Goal: Task Accomplishment & Management: Manage account settings

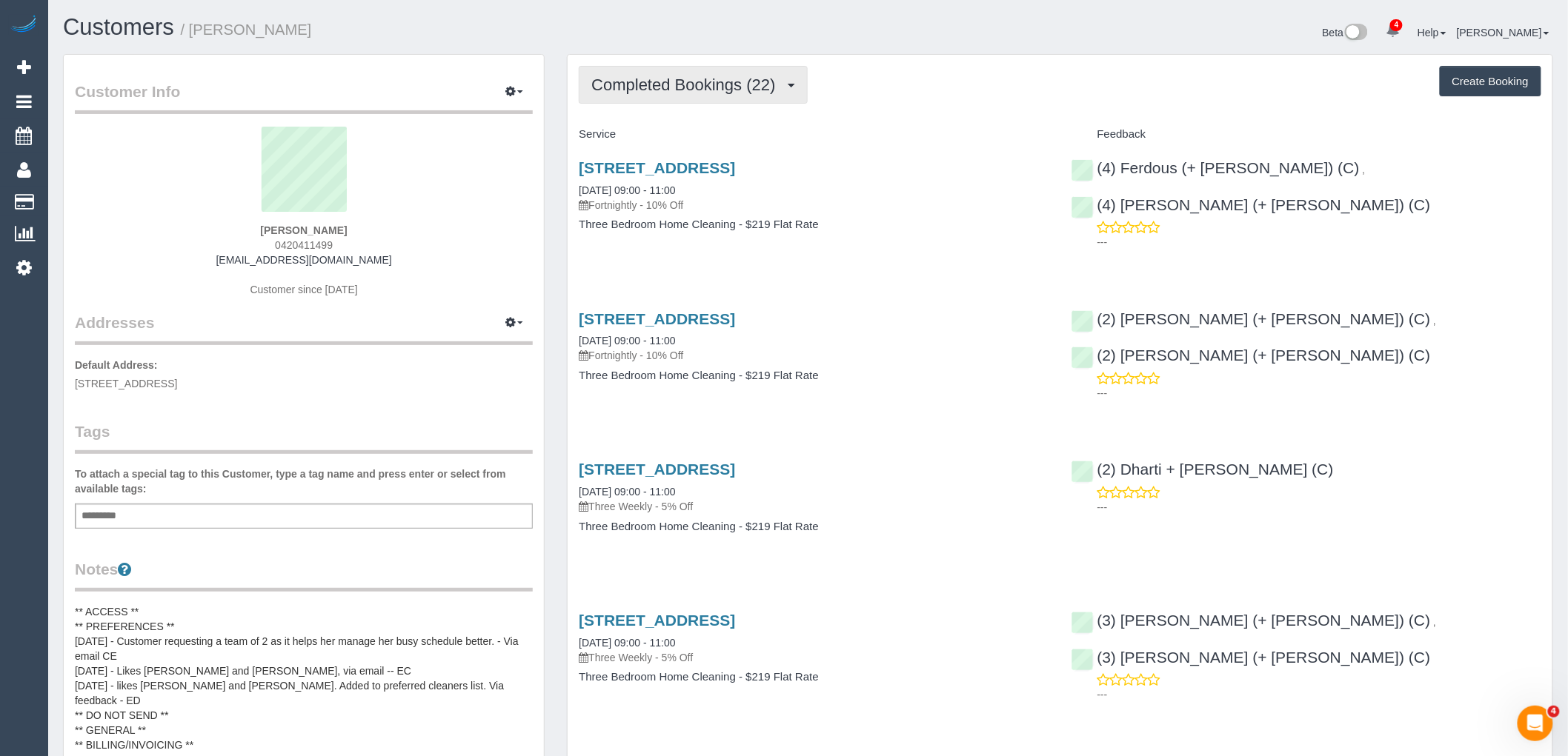
click at [648, 87] on span "Completed Bookings (22)" at bounding box center [687, 84] width 191 height 18
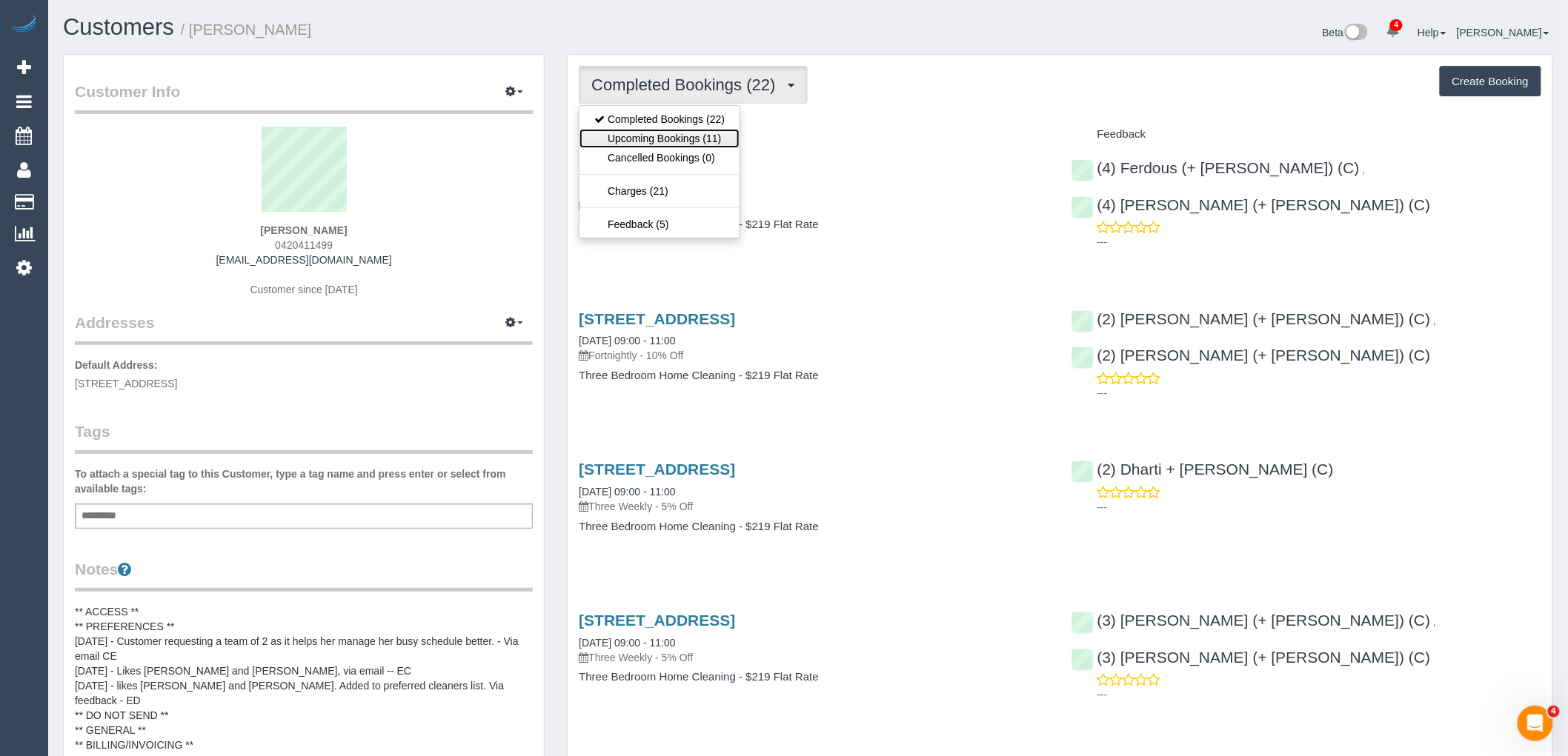
click at [670, 135] on link "Upcoming Bookings (11)" at bounding box center [659, 139] width 160 height 19
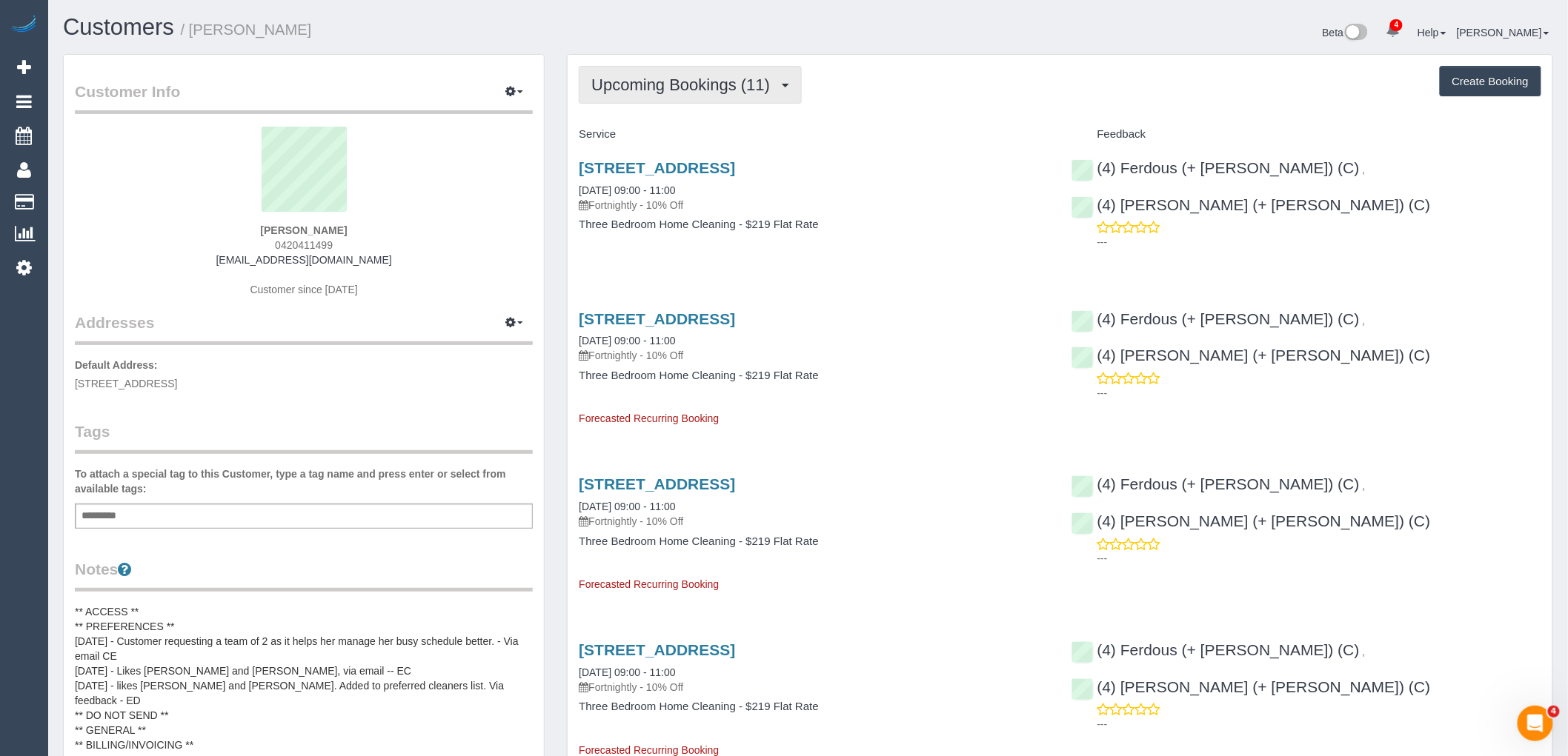
click at [650, 83] on span "Upcoming Bookings (11)" at bounding box center [684, 84] width 186 height 18
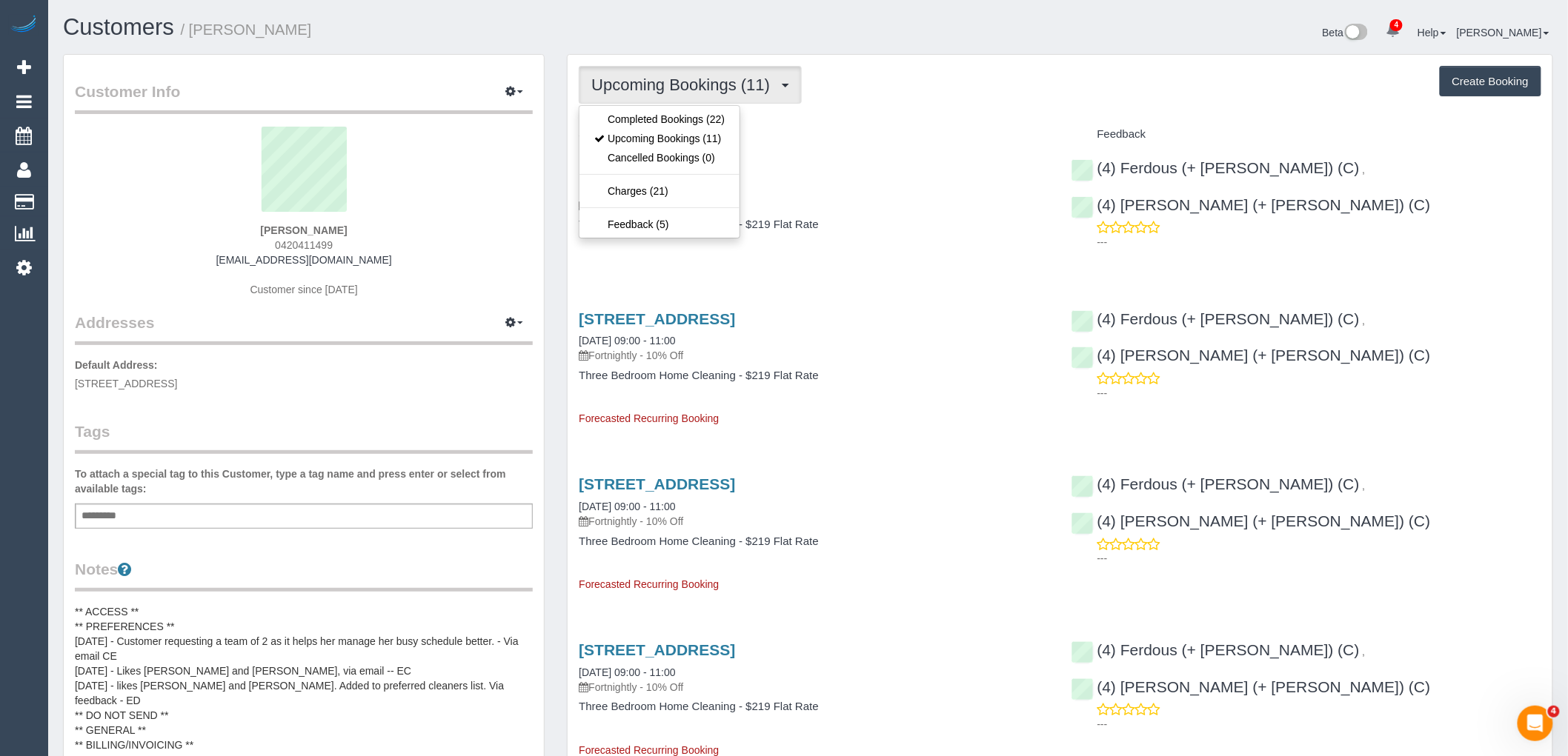
click at [928, 104] on div "Upcoming Bookings (11) Completed Bookings (22) Upcoming Bookings (11) Cancelled…" at bounding box center [1060, 84] width 963 height 37
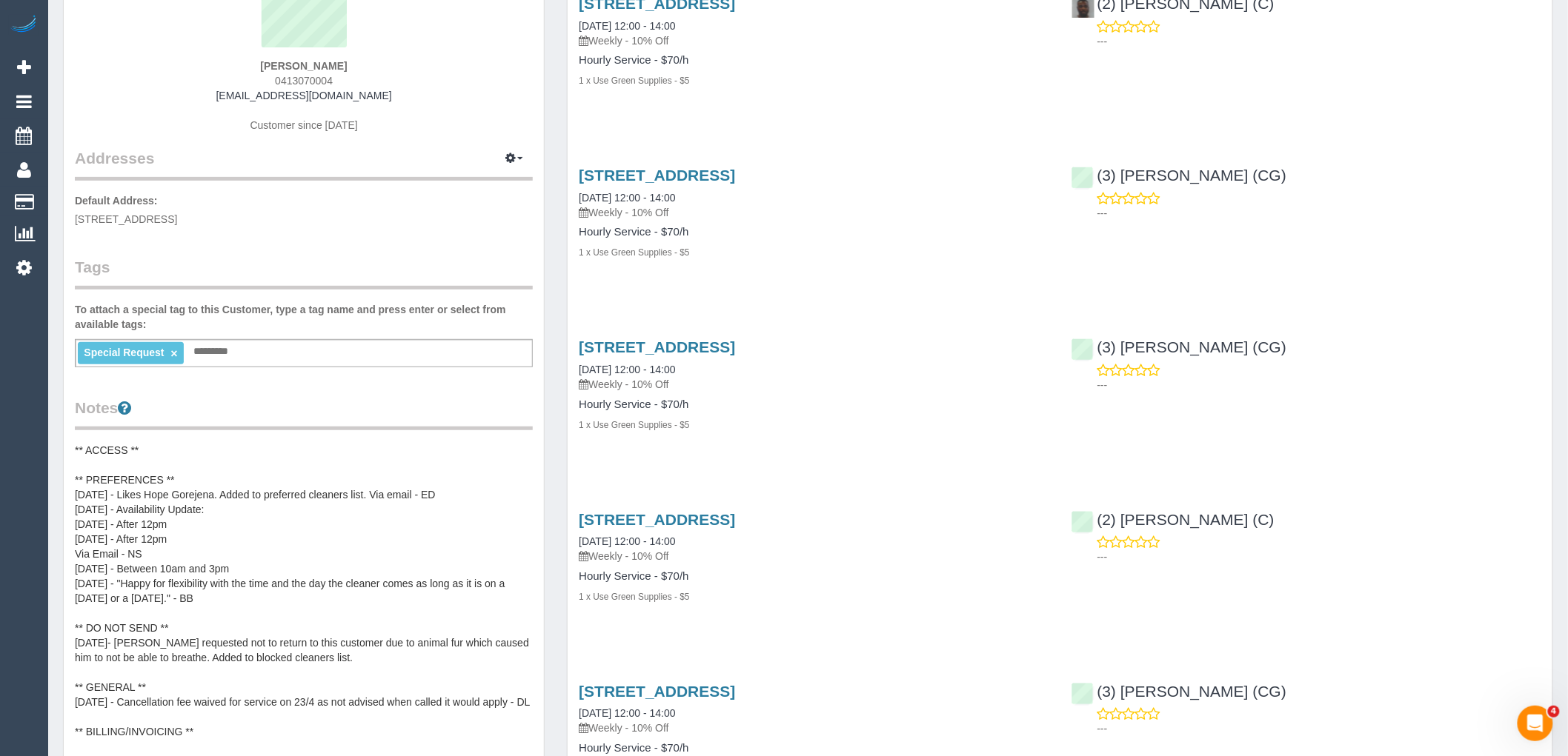
scroll to position [15, 0]
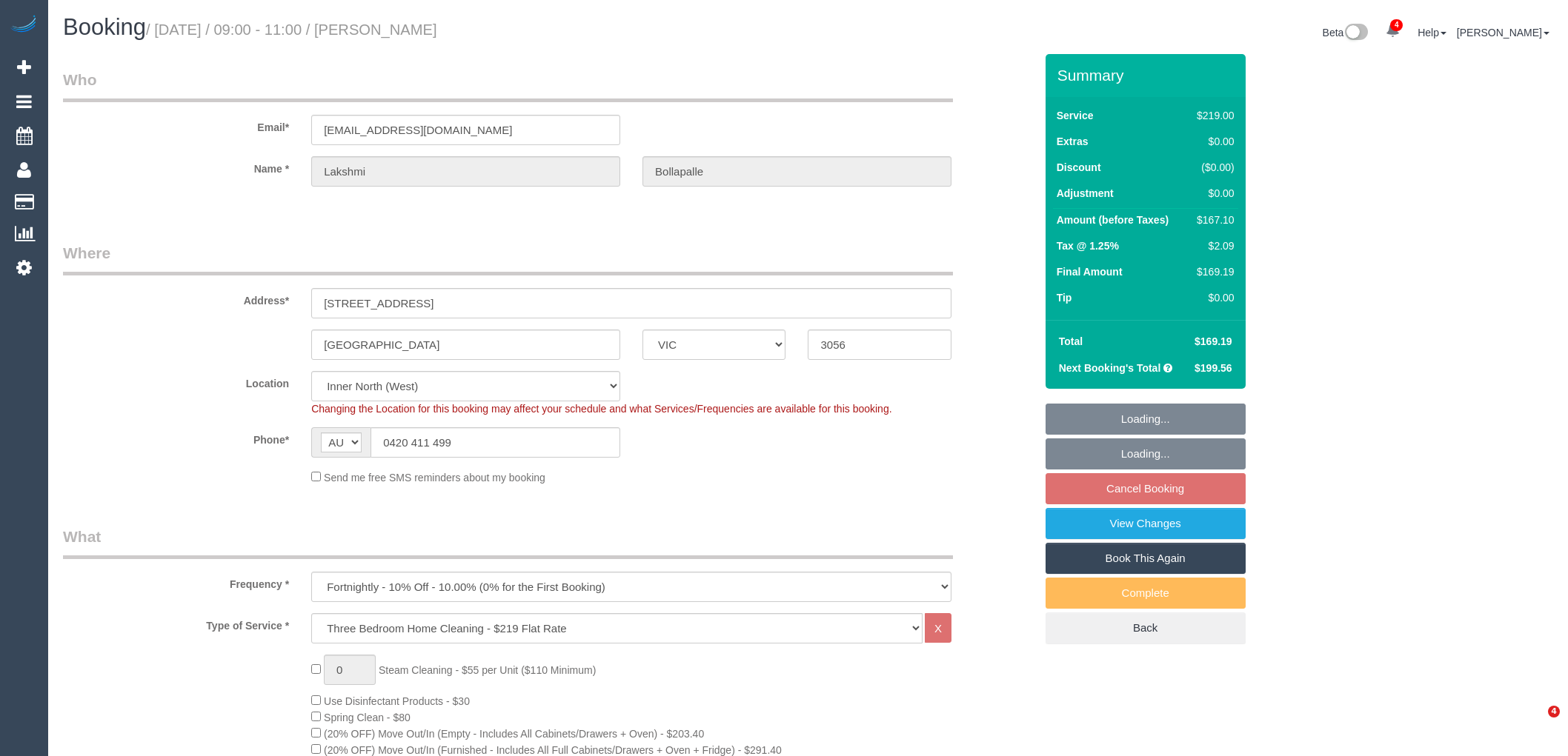
select select "VIC"
select select "number:29"
select select "number:14"
select select "number:19"
select select "number:24"
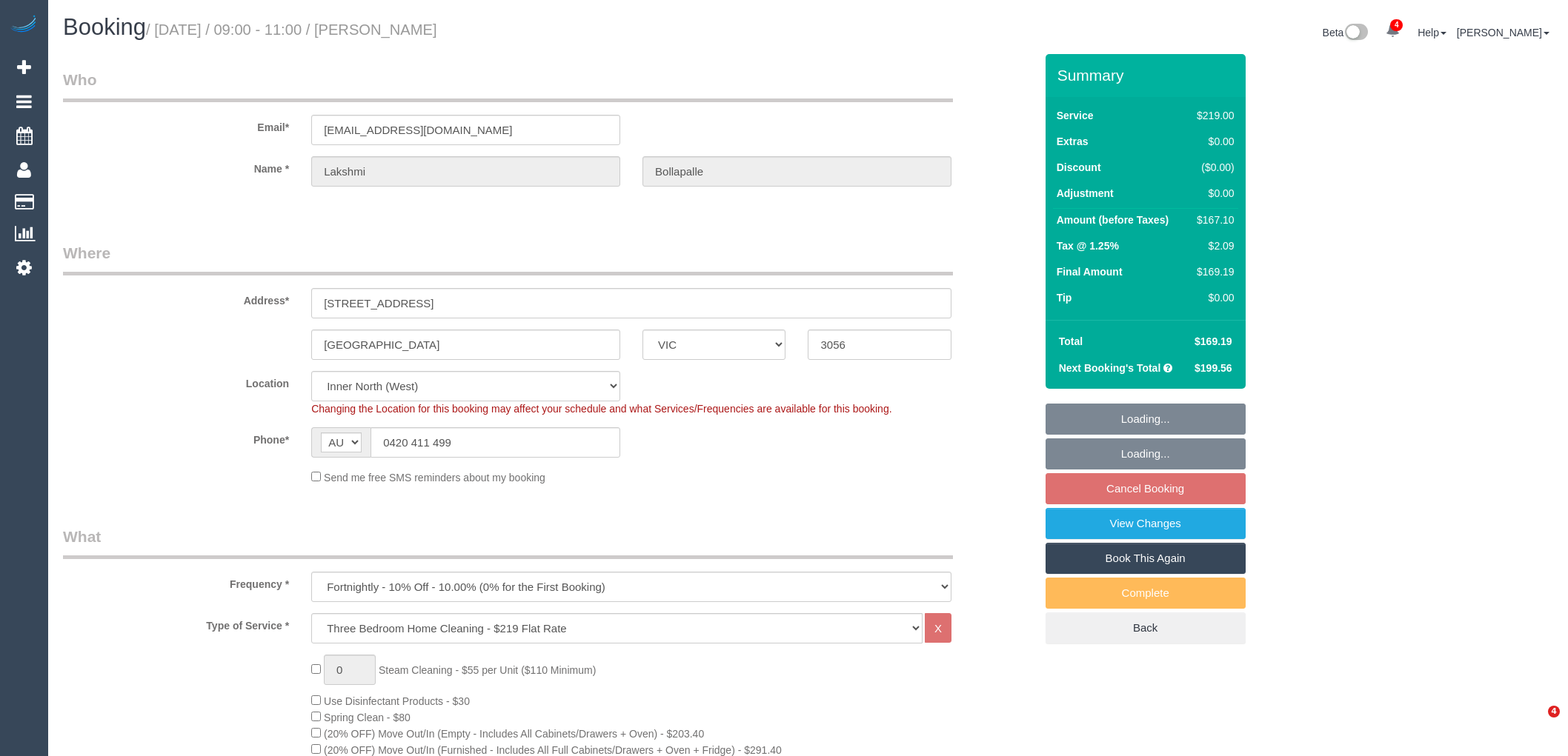
select select "number:34"
select select "number:26"
select select "spot3"
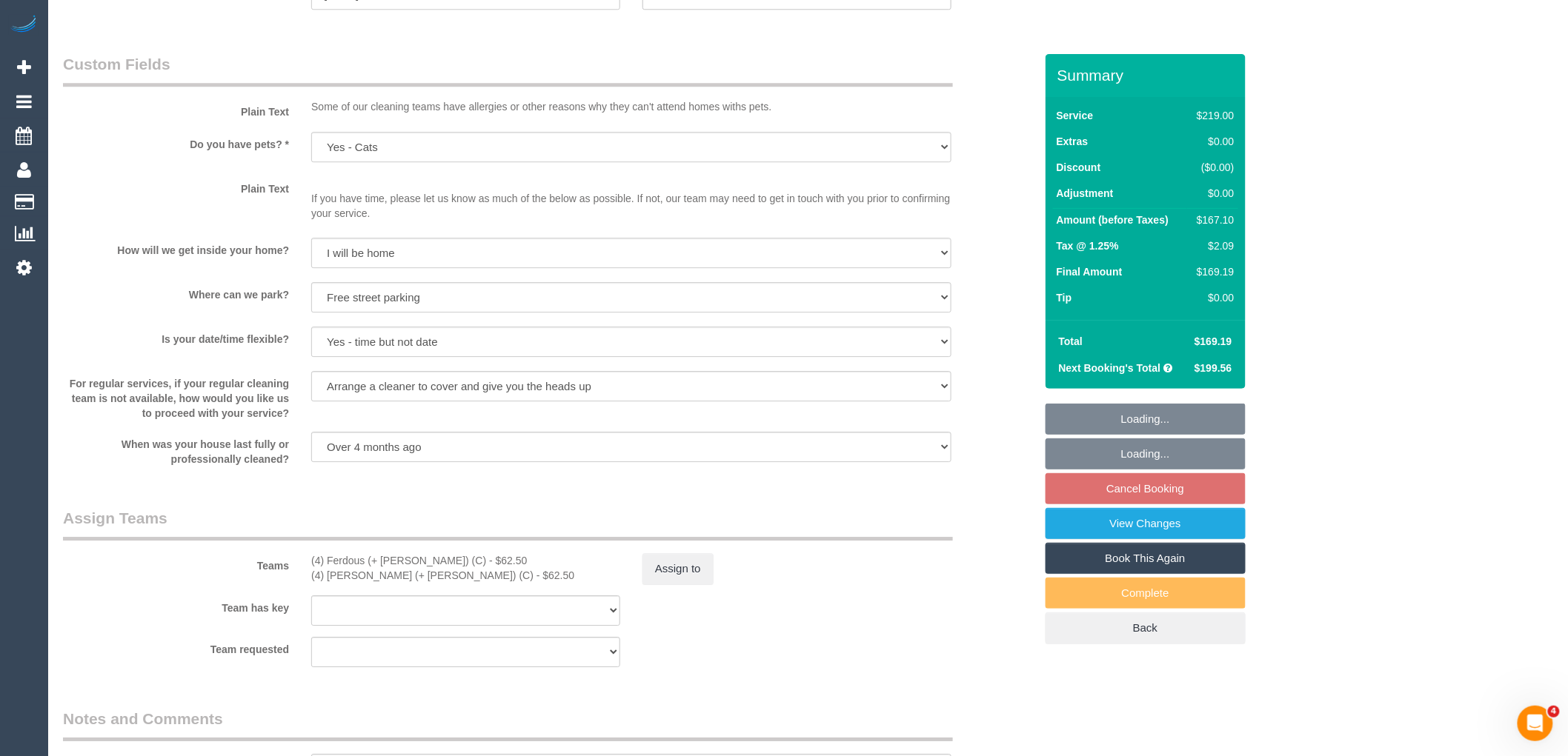
scroll to position [2200, 0]
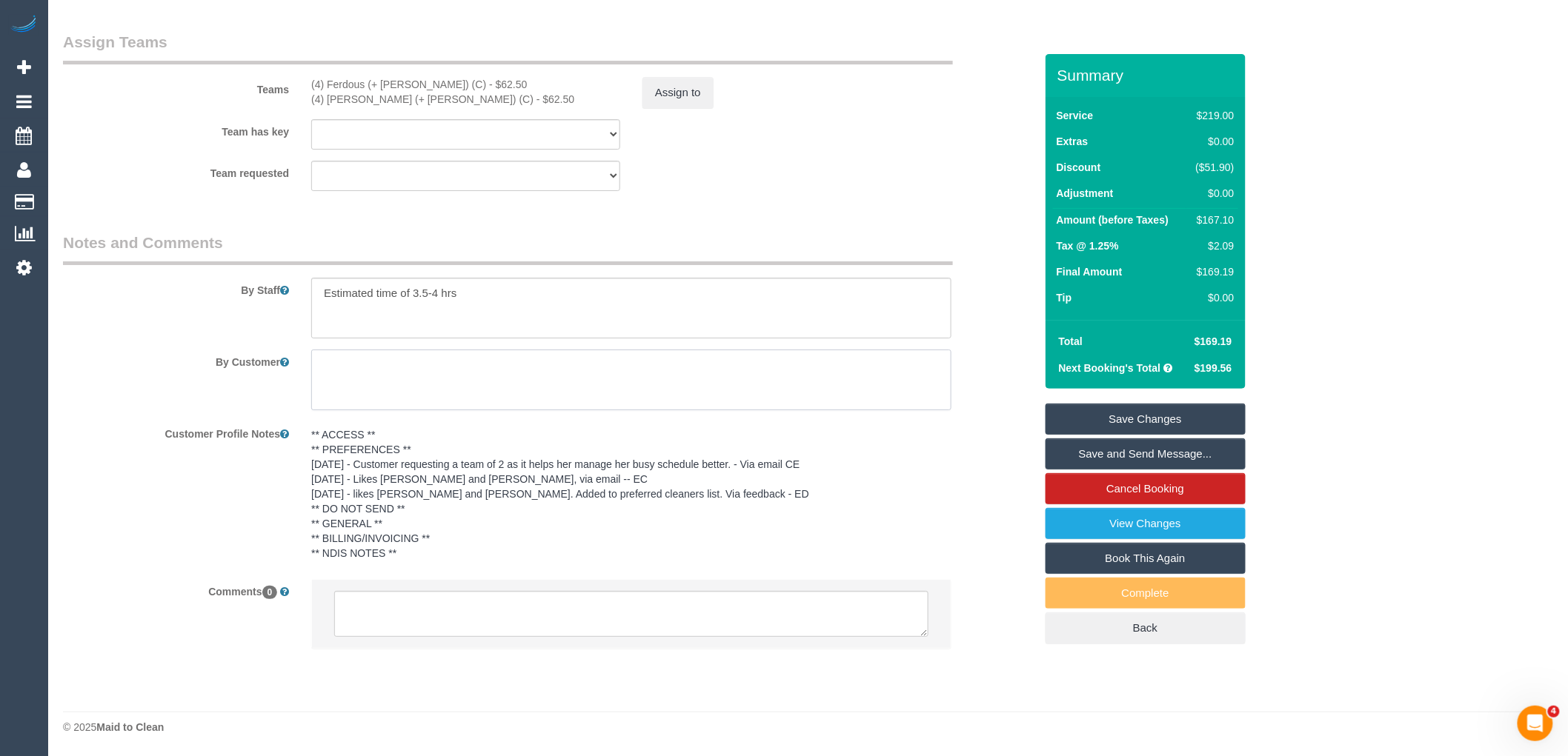
click at [421, 357] on textarea at bounding box center [631, 380] width 640 height 61
paste textarea "could you please request that they take the trash out from all the bins (bathro…"
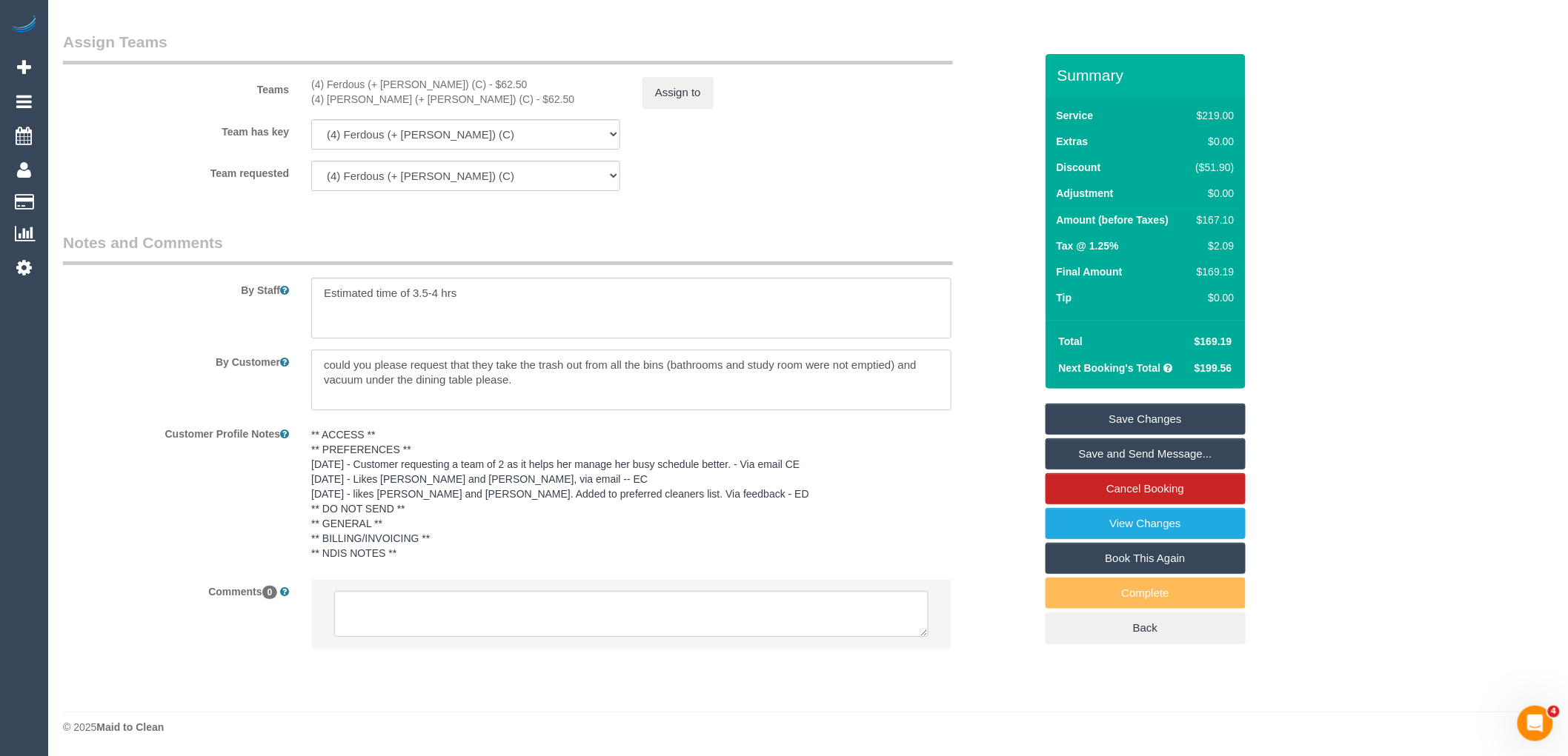
click at [482, 363] on textarea at bounding box center [631, 380] width 640 height 61
drag, startPoint x: 949, startPoint y: 360, endPoint x: 812, endPoint y: 365, distance: 137.1
click at [812, 365] on textarea at bounding box center [631, 380] width 640 height 61
click at [481, 379] on textarea at bounding box center [631, 380] width 640 height 61
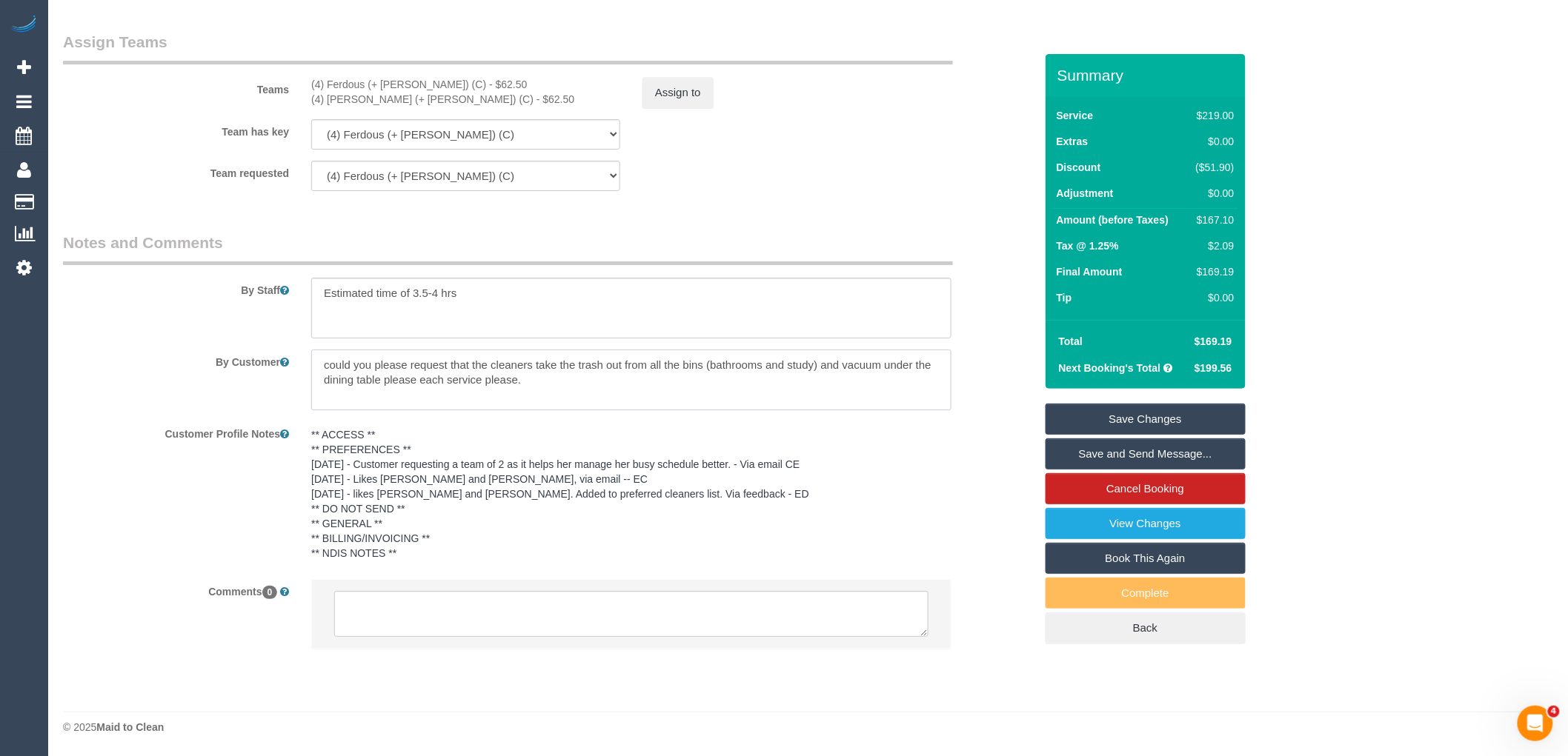
click at [331, 366] on textarea at bounding box center [631, 380] width 640 height 61
type textarea "Could you please request that the cleaners take the trash out from all the bins…"
click at [1180, 422] on link "Save Changes" at bounding box center [1146, 419] width 200 height 31
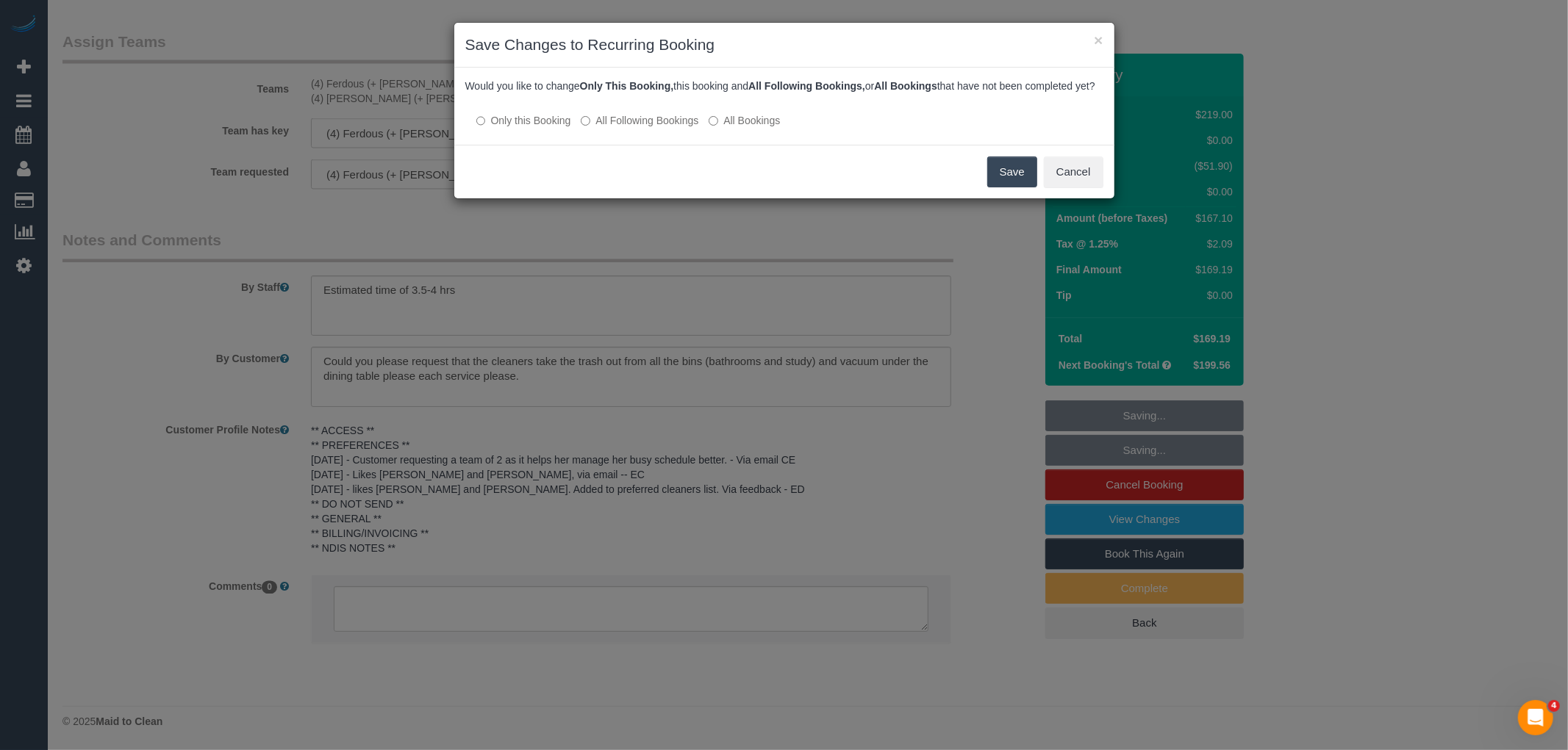
click at [652, 112] on div at bounding box center [784, 106] width 638 height 13
click at [649, 128] on label "All Following Bookings" at bounding box center [639, 120] width 118 height 15
click at [1022, 175] on button "Save" at bounding box center [1011, 171] width 50 height 31
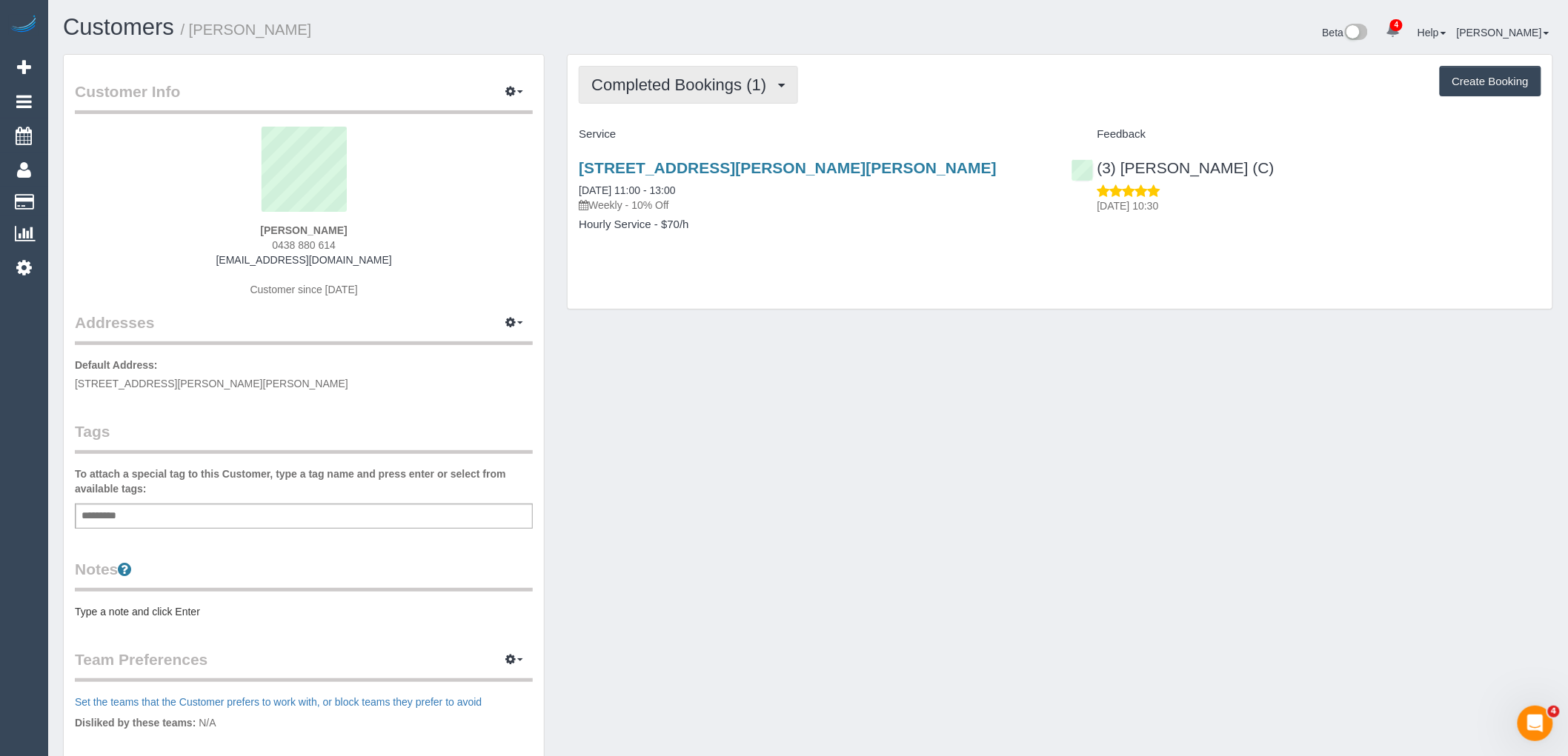
click at [684, 94] on button "Completed Bookings (1)" at bounding box center [688, 84] width 219 height 37
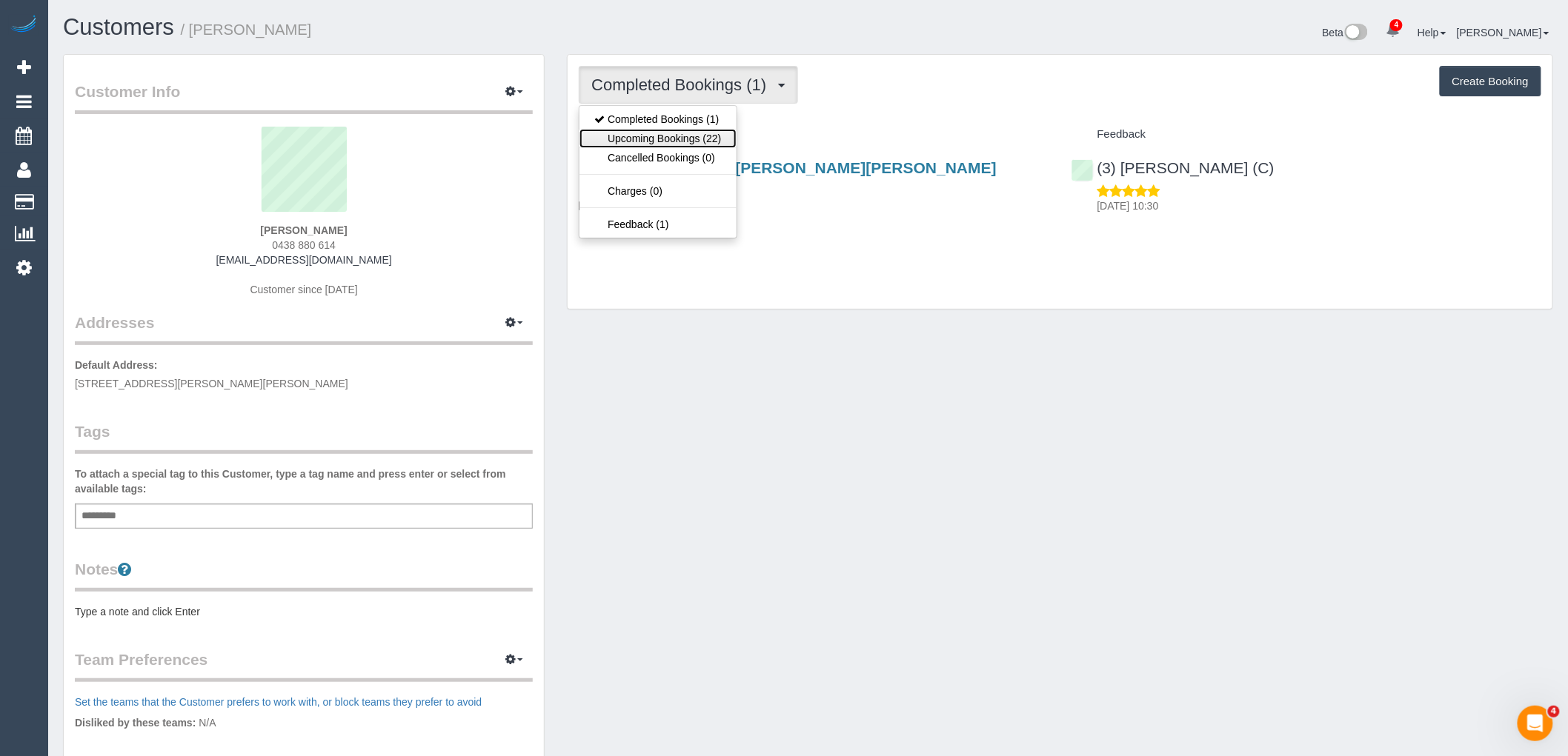
click at [690, 135] on link "Upcoming Bookings (22)" at bounding box center [658, 139] width 156 height 19
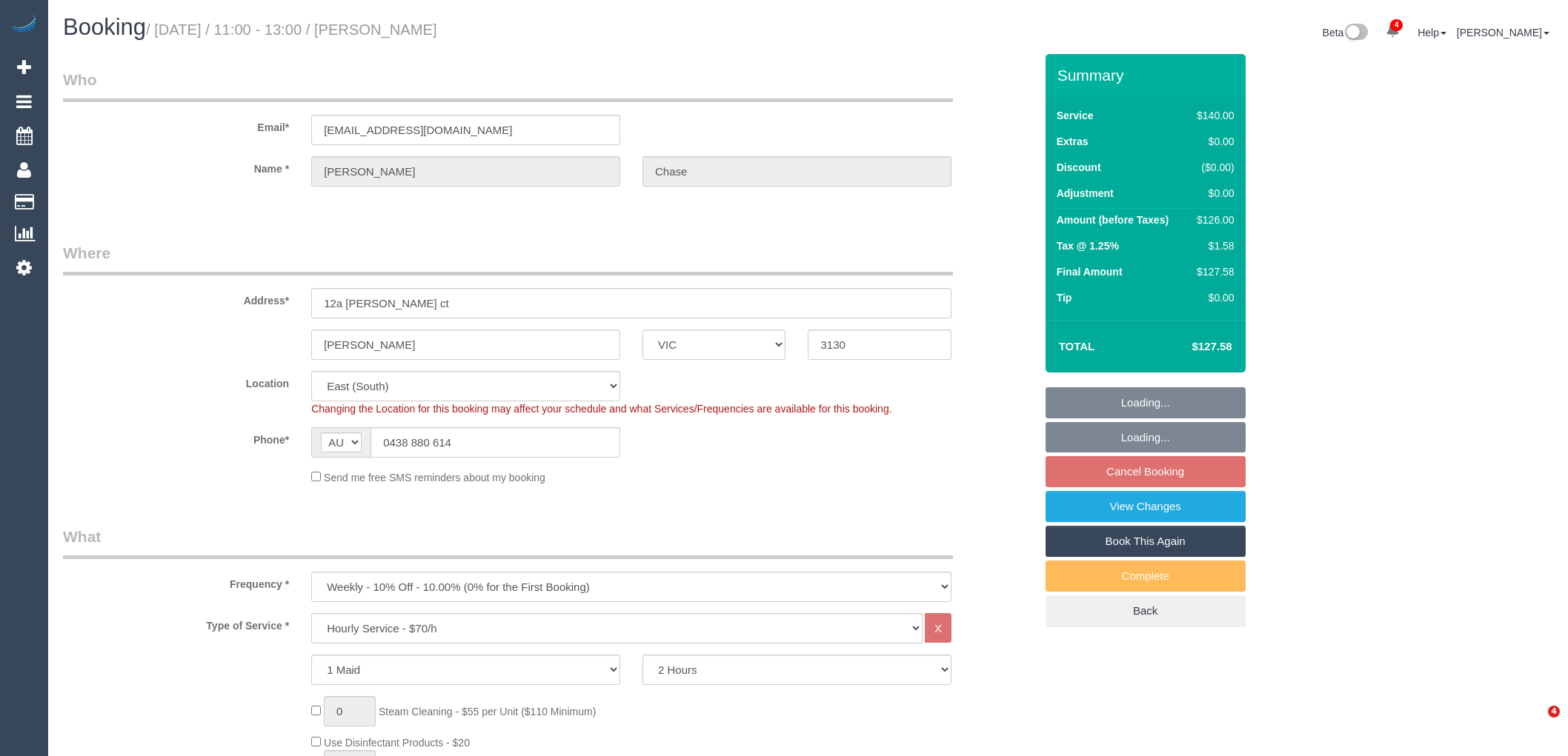
select select "VIC"
select select "number:30"
select select "number:14"
select select "number:19"
select select "number:22"
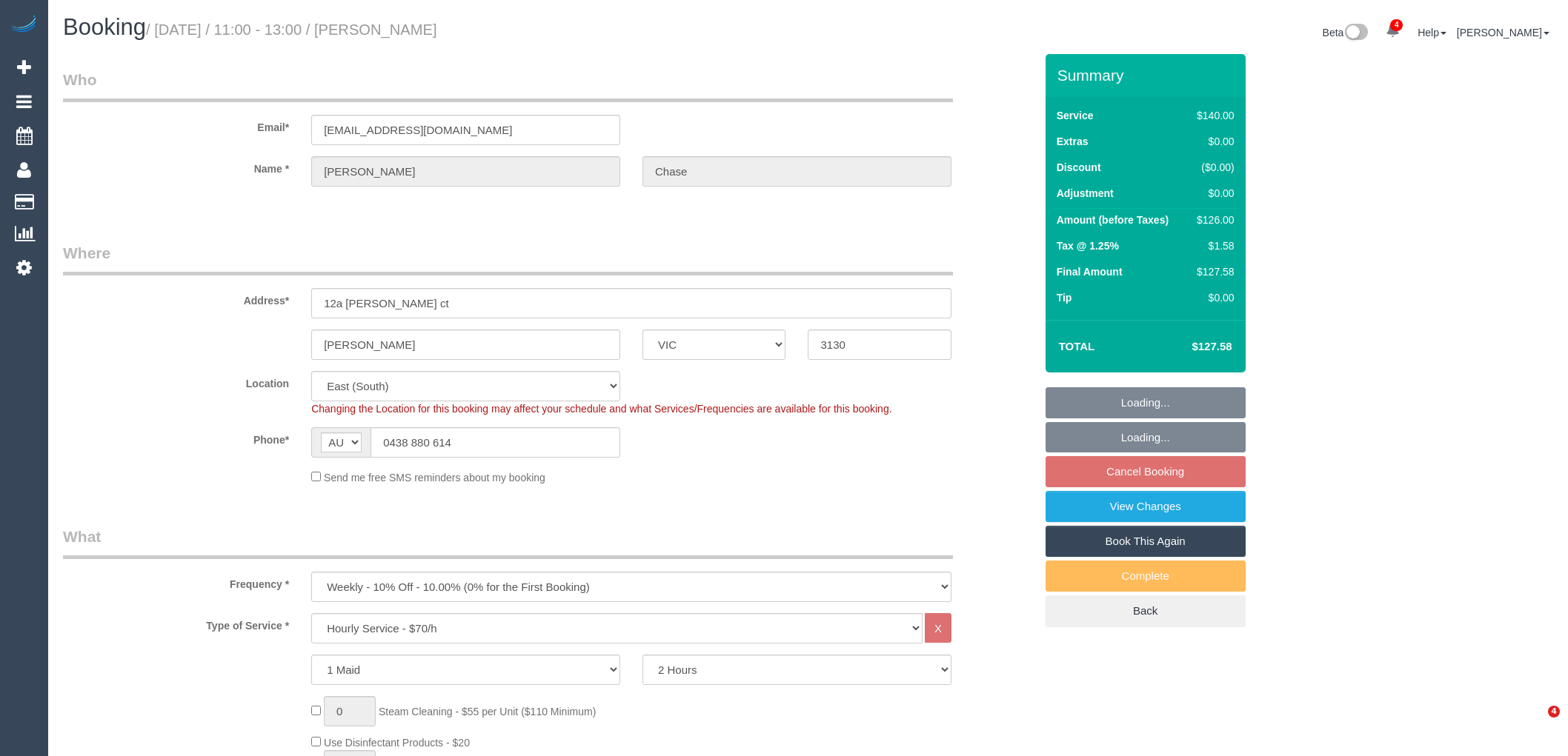
select select "number:34"
select select "number:12"
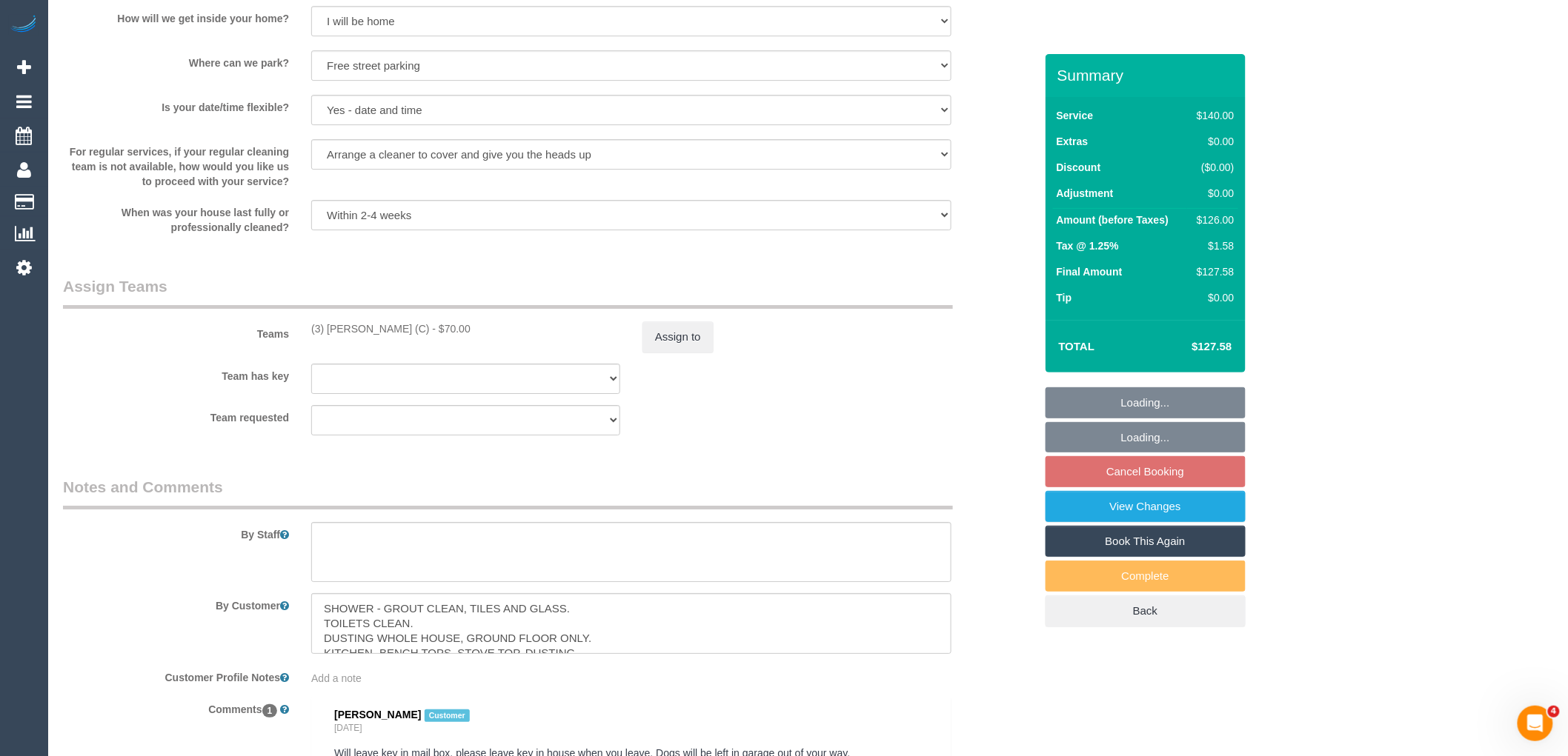
scroll to position [2219, 0]
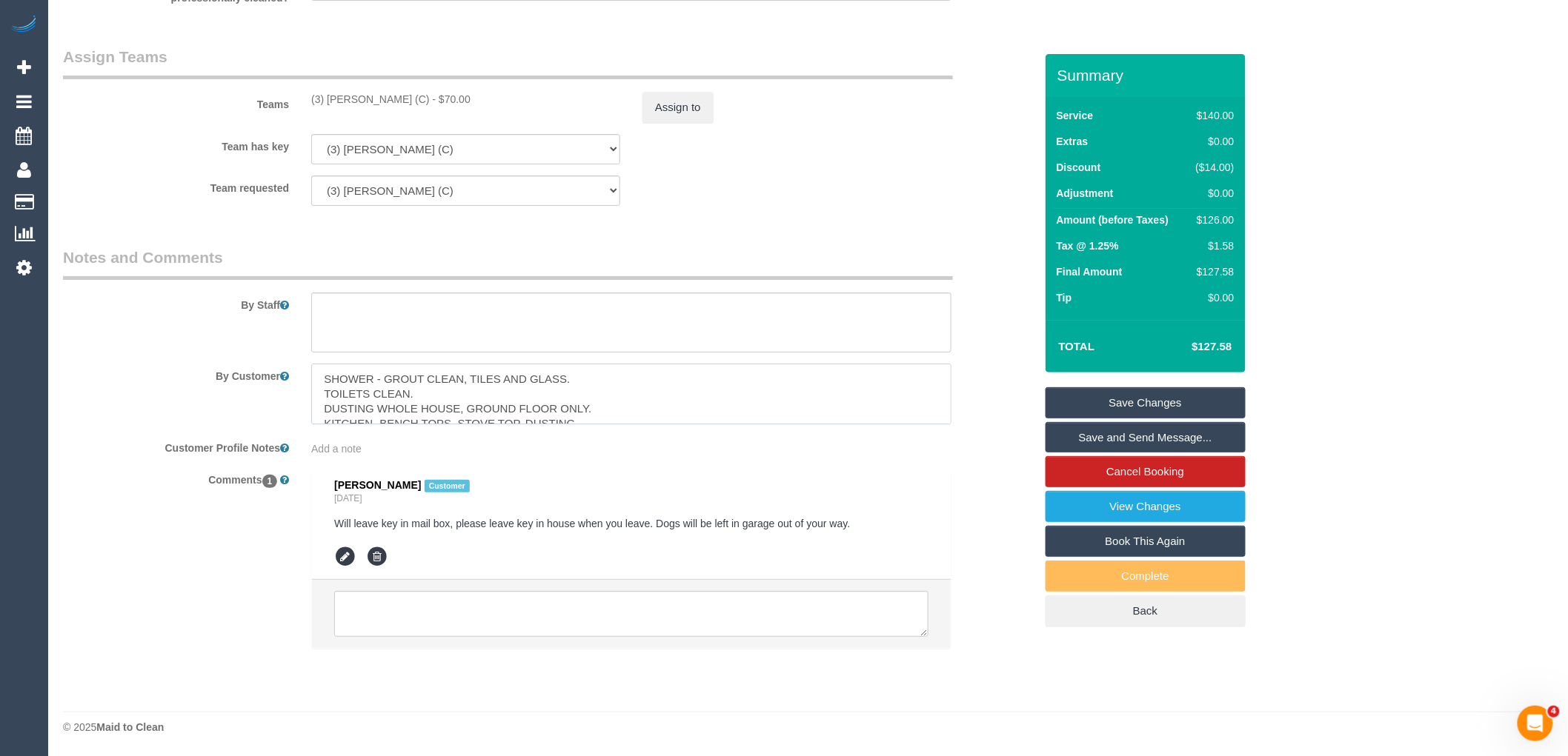
click at [316, 374] on textarea at bounding box center [631, 394] width 640 height 61
paste textarea "Will leave key in mail box, please leave key in house when you leave. Dogs will…"
type textarea "Will leave key in mail box, please leave key in house when you leave. Dogs will…"
click at [1157, 391] on link "Save Changes" at bounding box center [1146, 402] width 200 height 31
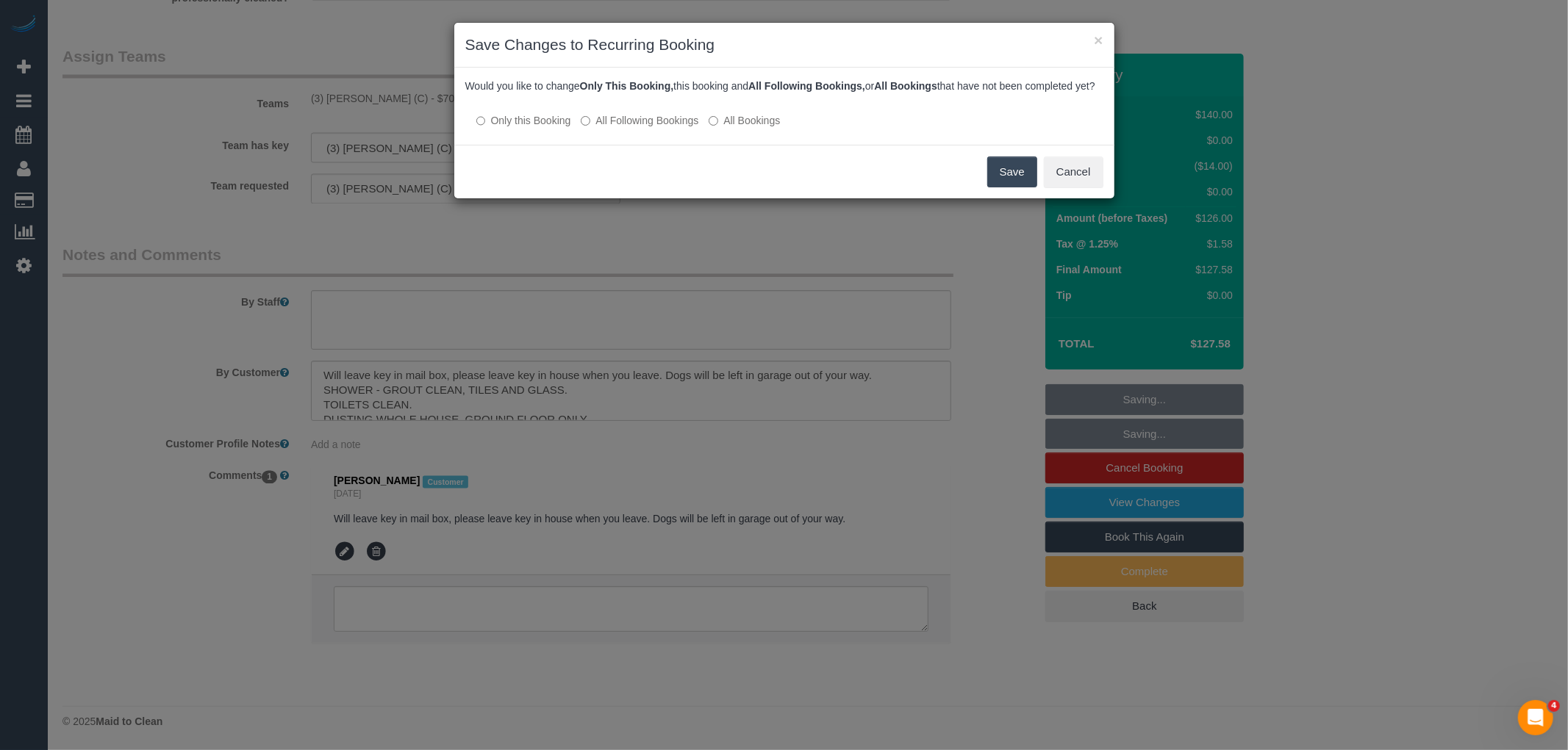
click at [1044, 168] on div "Save Cancel" at bounding box center [784, 171] width 660 height 54
click at [1014, 186] on button "Save" at bounding box center [1011, 171] width 50 height 31
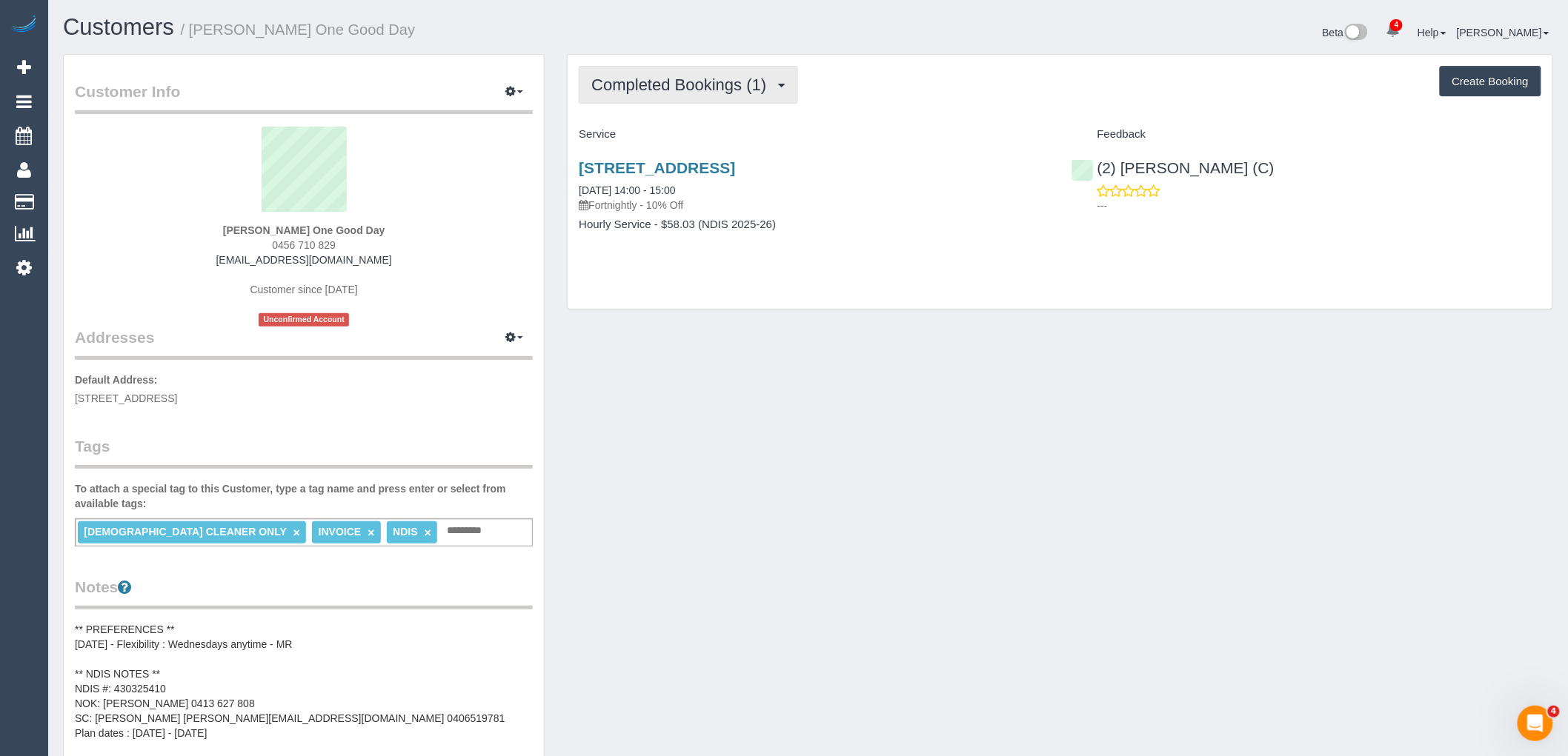
click at [665, 89] on span "Completed Bookings (1)" at bounding box center [682, 84] width 183 height 18
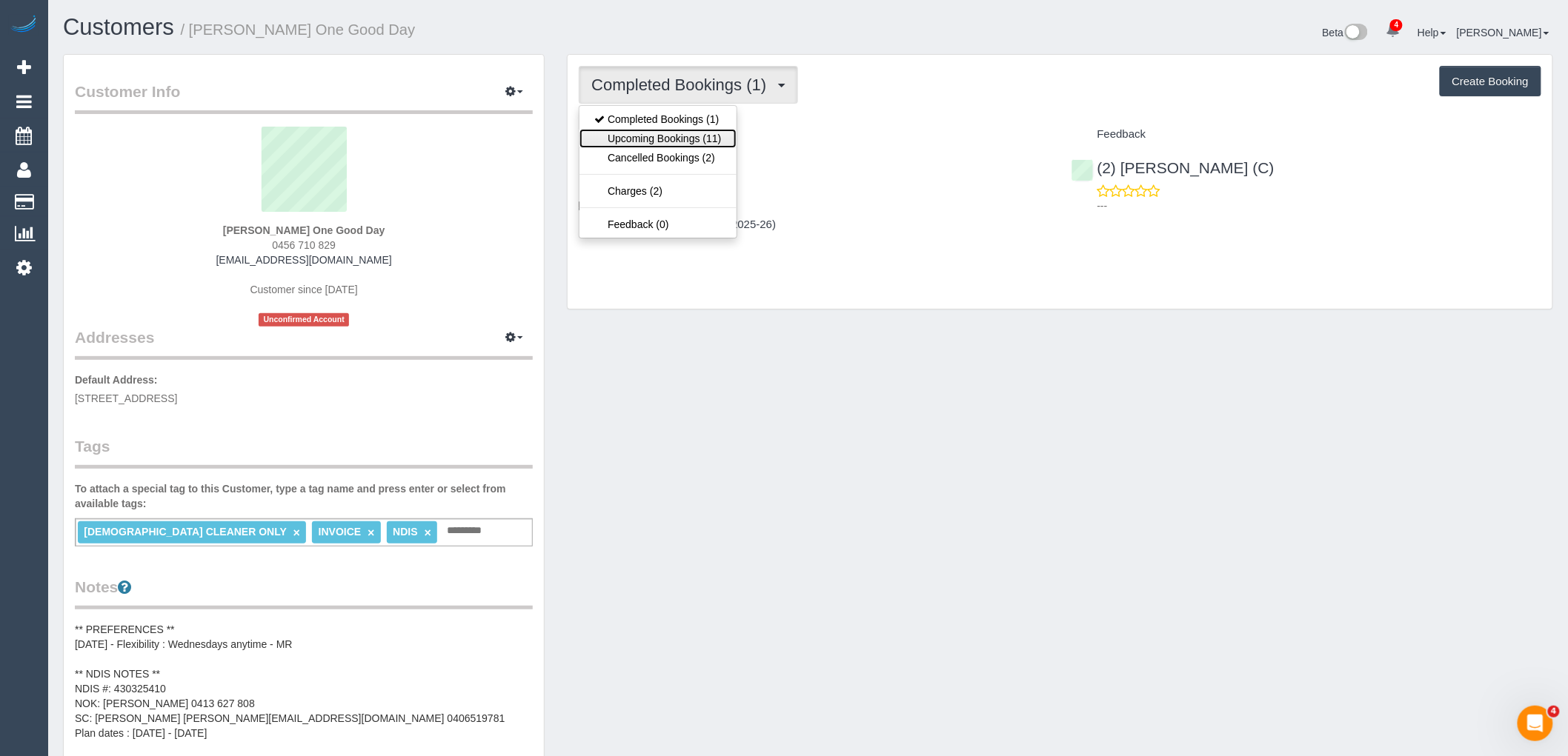
click at [670, 131] on link "Upcoming Bookings (11)" at bounding box center [658, 139] width 156 height 19
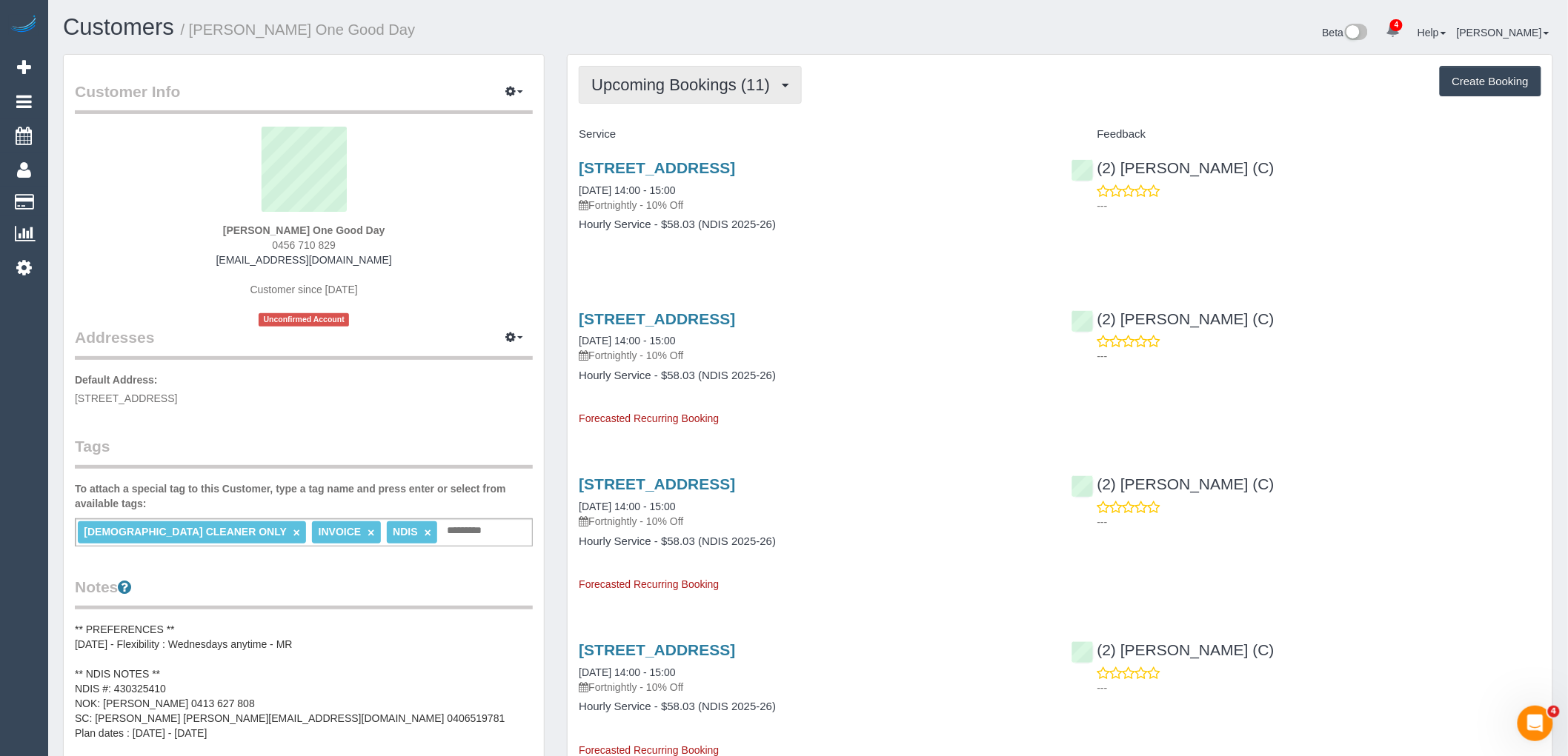
click at [669, 83] on span "Upcoming Bookings (11)" at bounding box center [684, 84] width 186 height 18
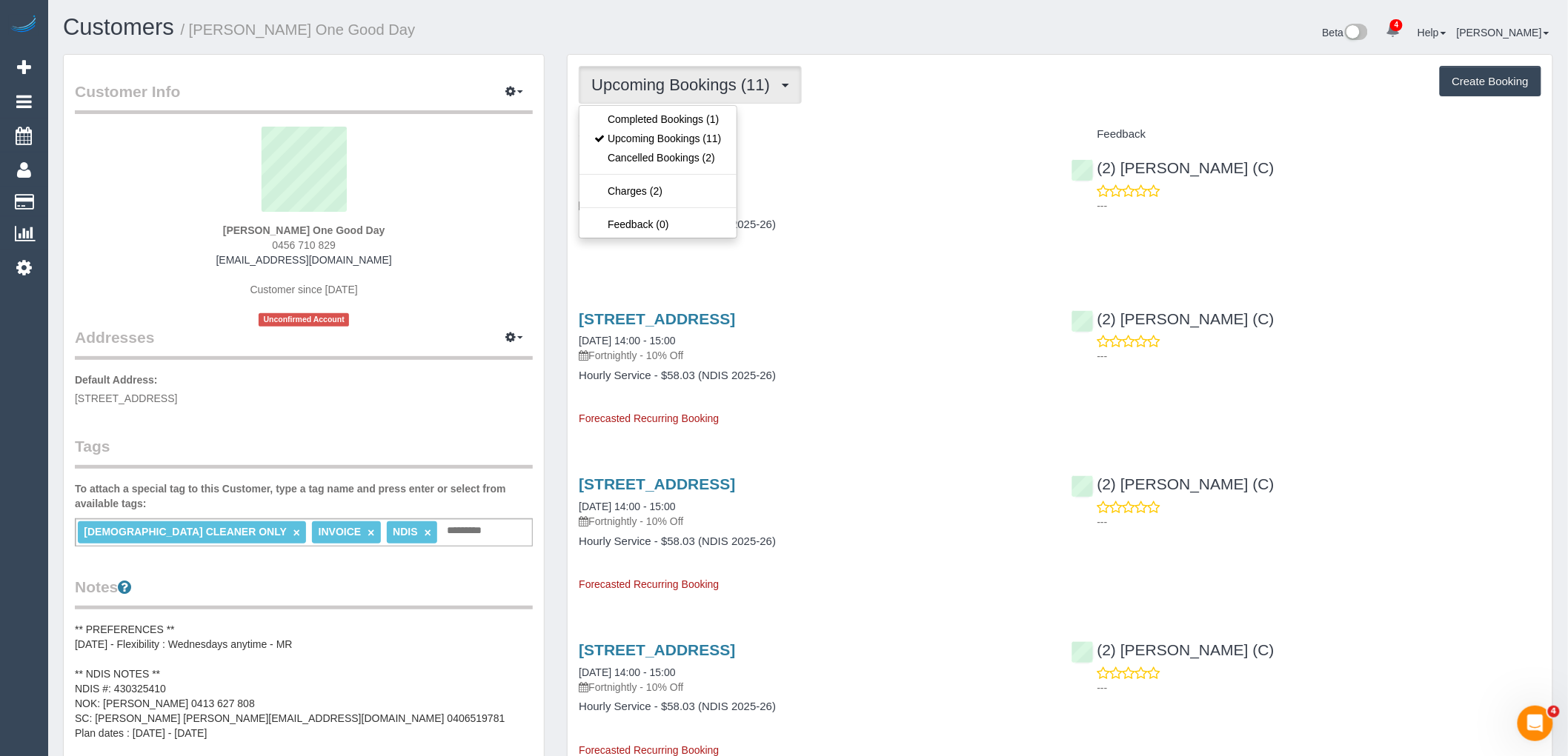
click at [827, 131] on h4 "Service" at bounding box center [813, 135] width 470 height 13
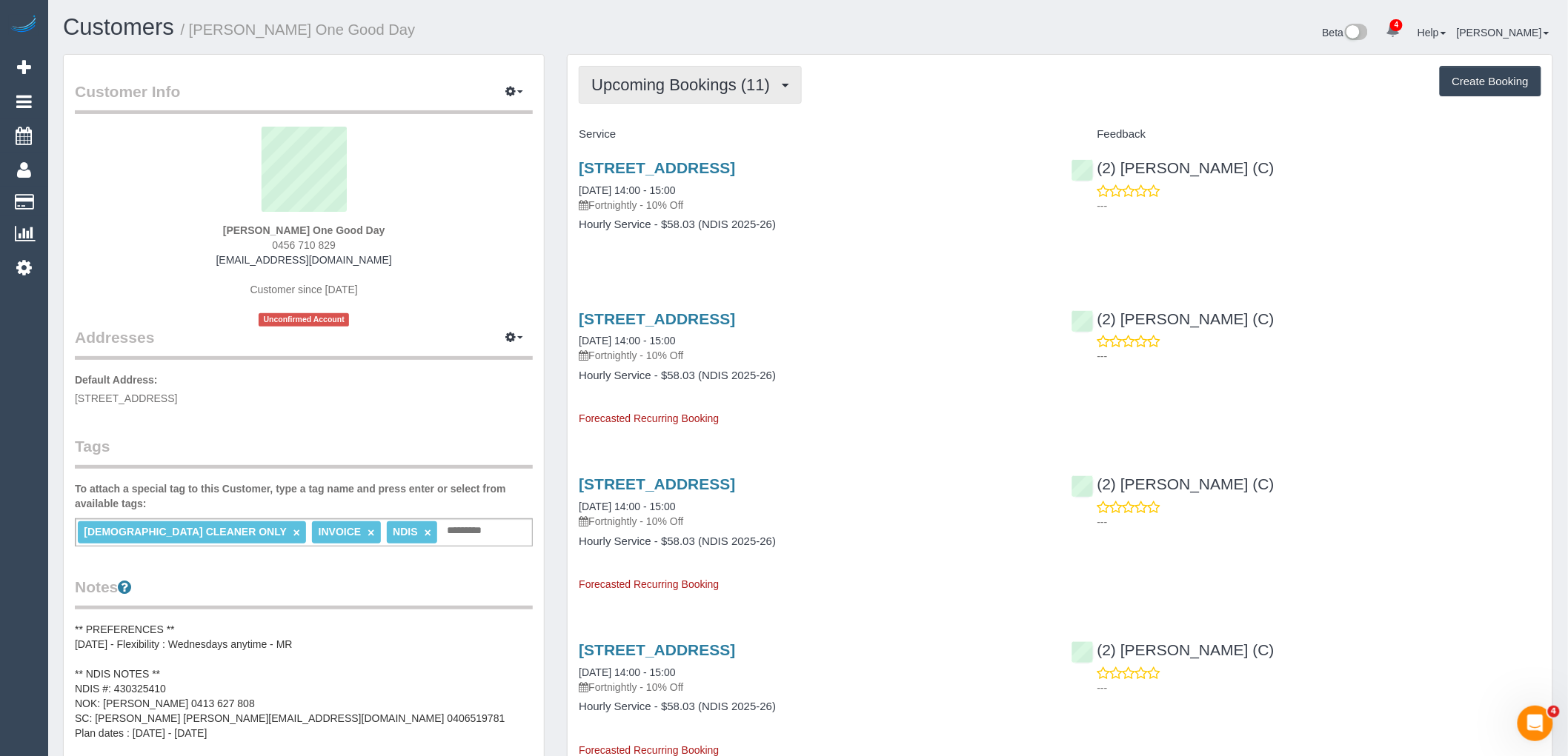
click at [658, 81] on span "Upcoming Bookings (11)" at bounding box center [684, 84] width 186 height 18
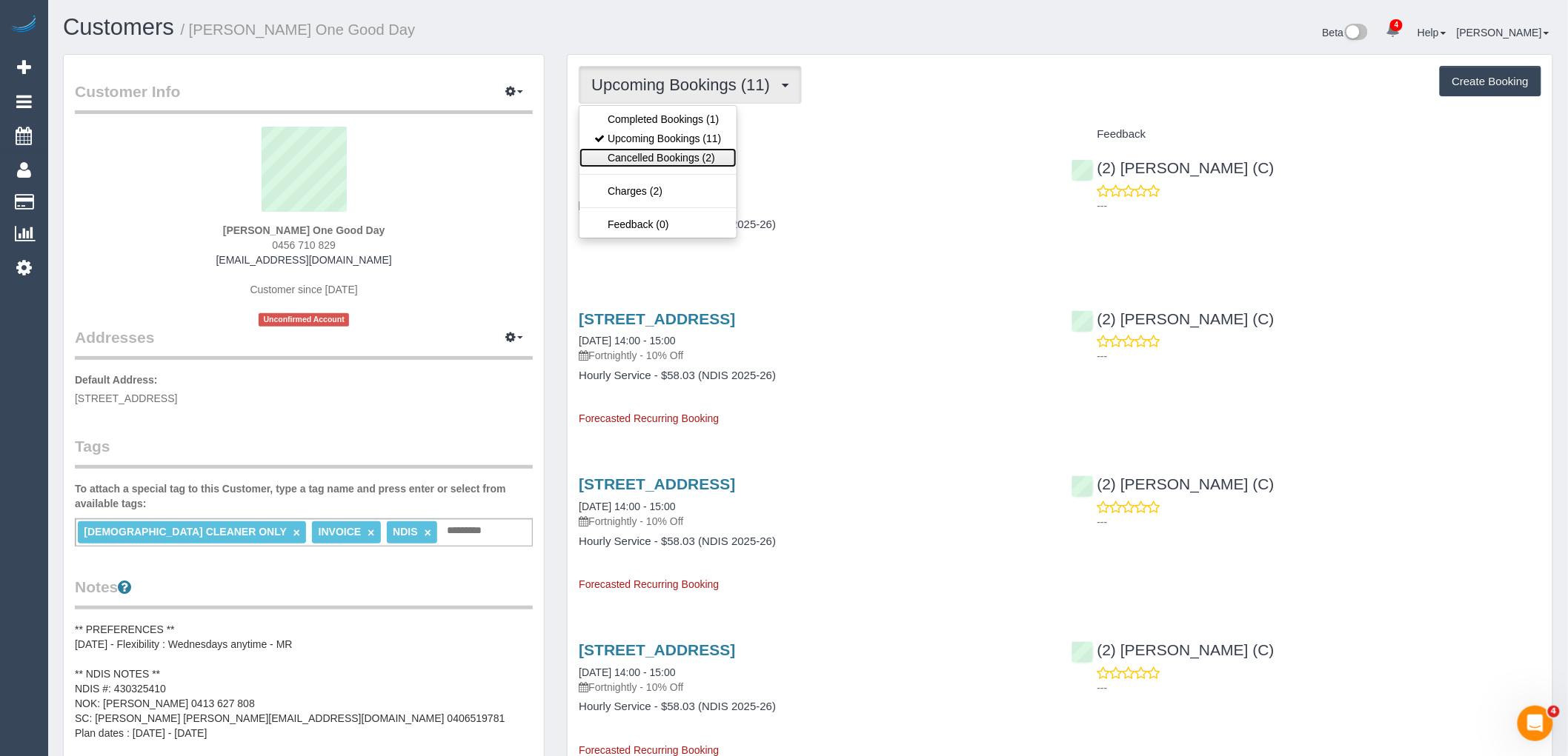
click at [660, 158] on link "Cancelled Bookings (2)" at bounding box center [658, 158] width 156 height 19
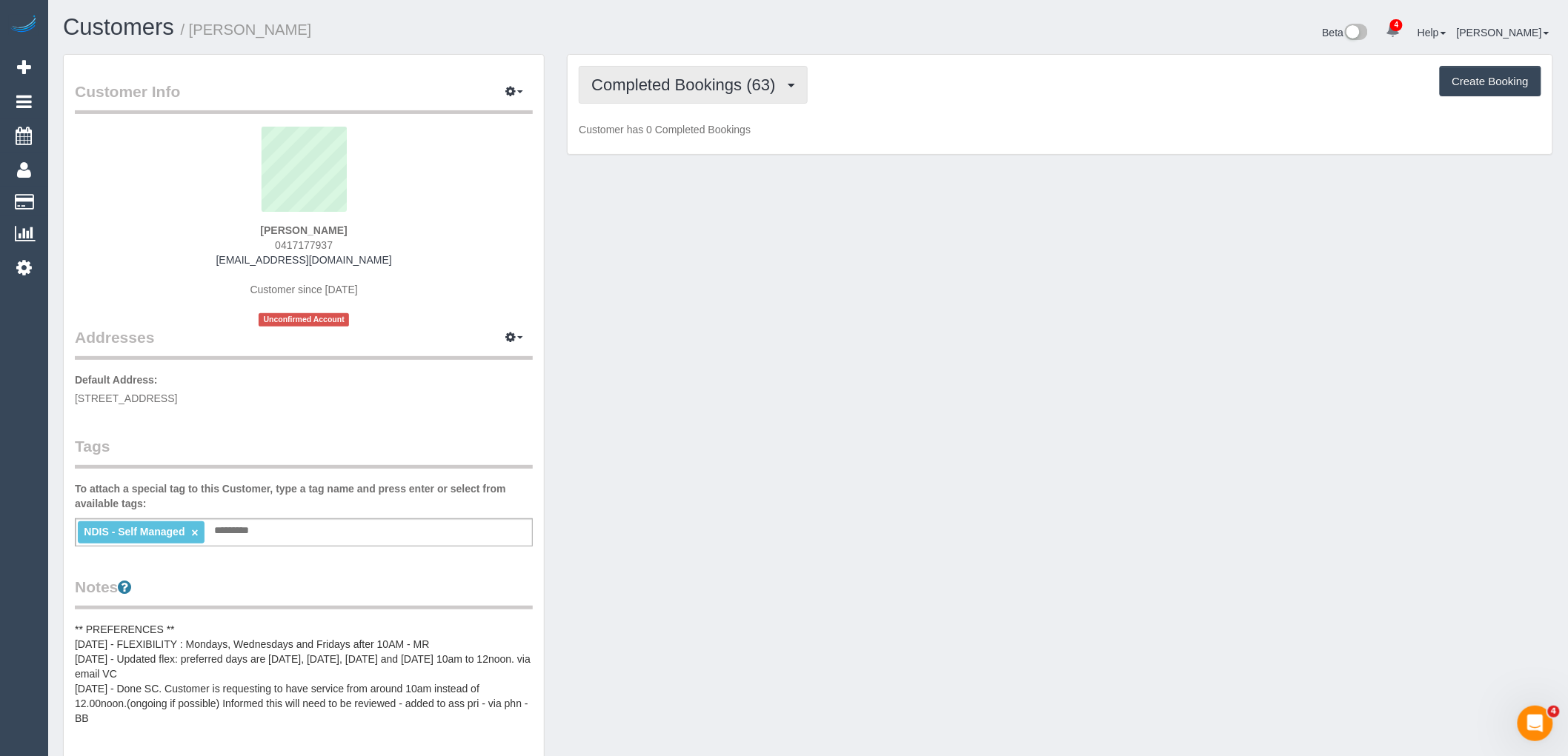
click at [710, 78] on span "Completed Bookings (63)" at bounding box center [687, 84] width 191 height 18
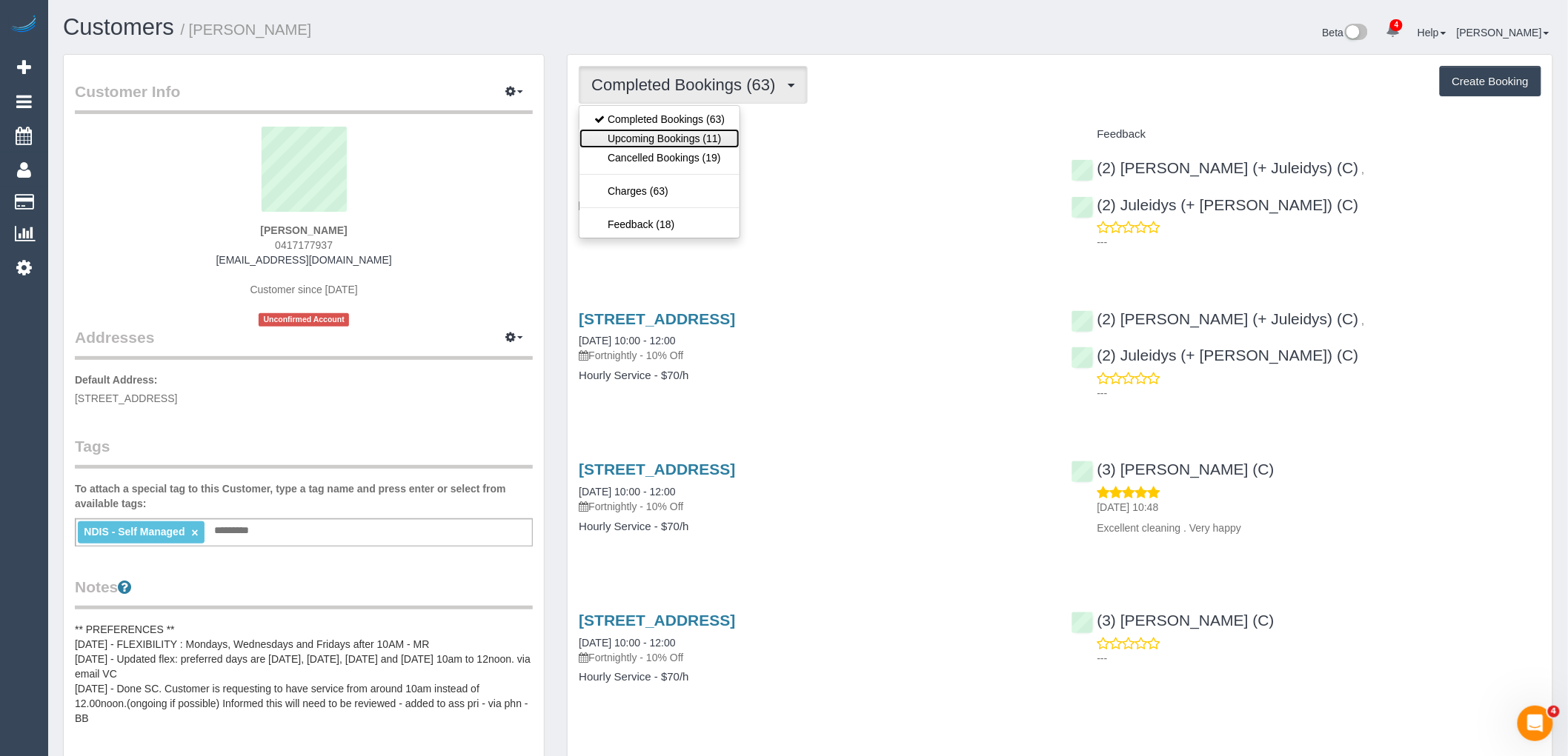
click at [709, 145] on link "Upcoming Bookings (11)" at bounding box center [659, 139] width 160 height 19
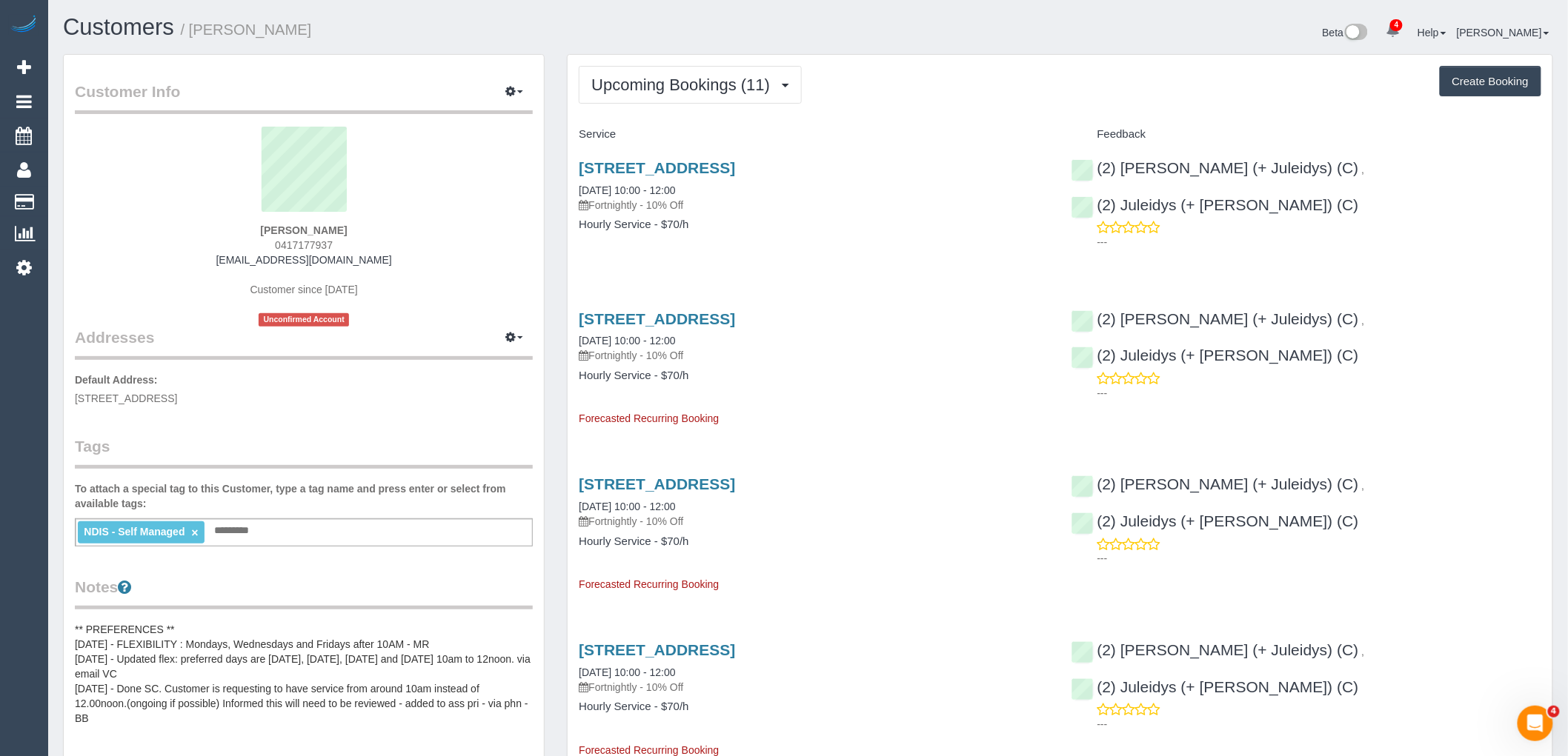
drag, startPoint x: 378, startPoint y: 228, endPoint x: 174, endPoint y: 230, distance: 204.0
click at [174, 230] on div "Alessandra Centorame 0417177937 acentorame@live.com Customer since 2022 Unconfi…" at bounding box center [304, 226] width 458 height 200
copy strong "Alessandra Centorame"
click at [662, 84] on span "Upcoming Bookings (11)" at bounding box center [684, 84] width 186 height 18
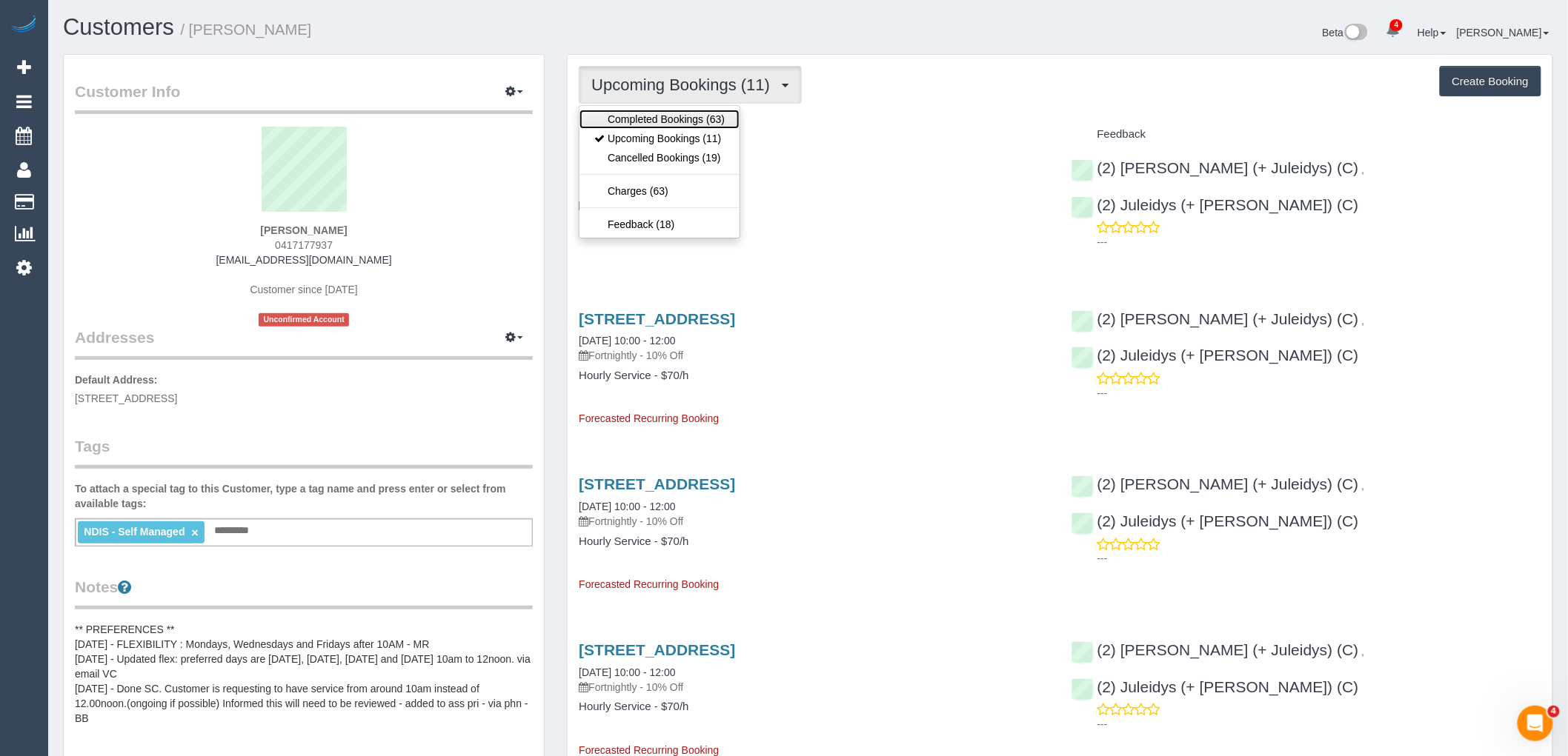
click at [682, 112] on link "Completed Bookings (63)" at bounding box center [659, 119] width 160 height 19
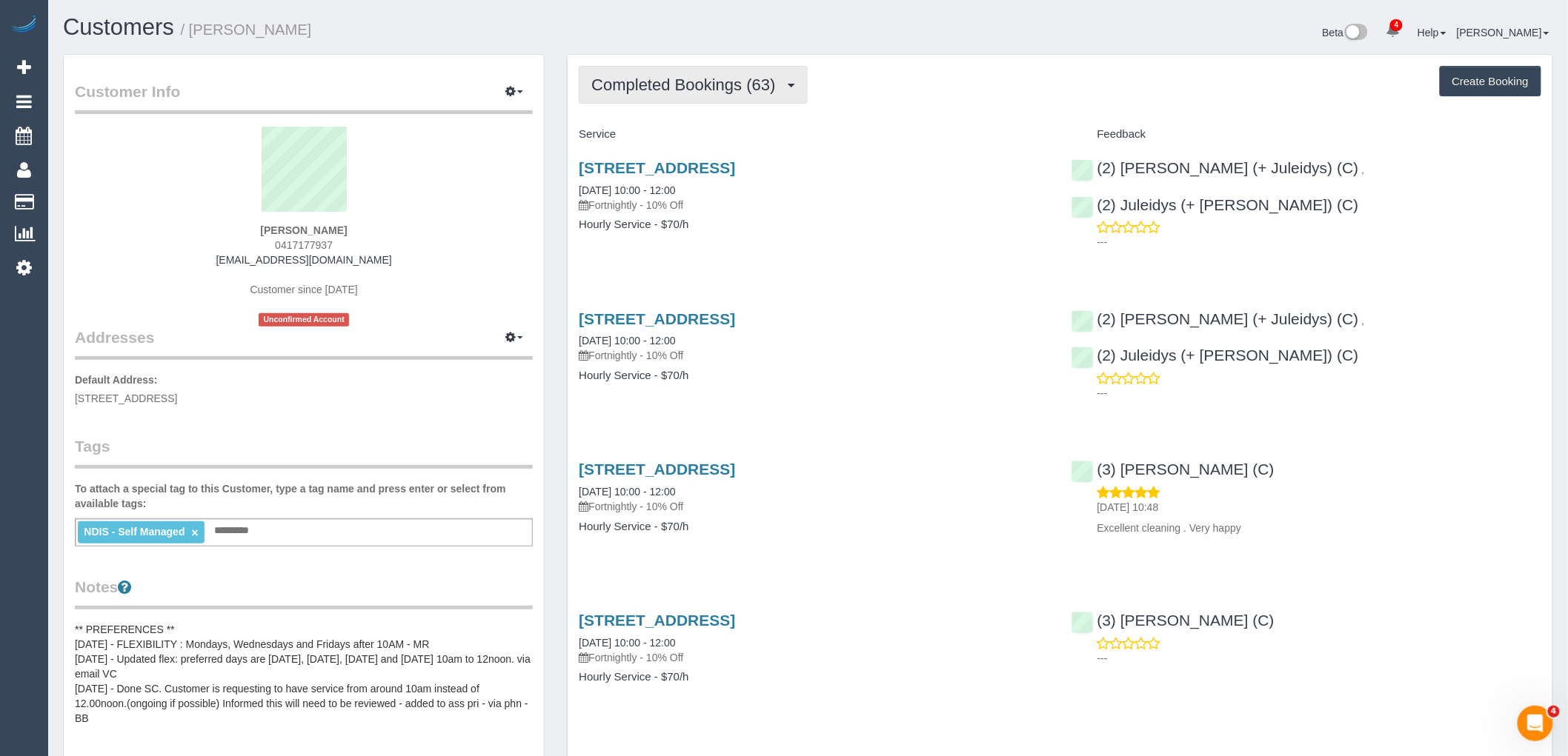
click at [706, 89] on span "Completed Bookings (63)" at bounding box center [687, 84] width 191 height 18
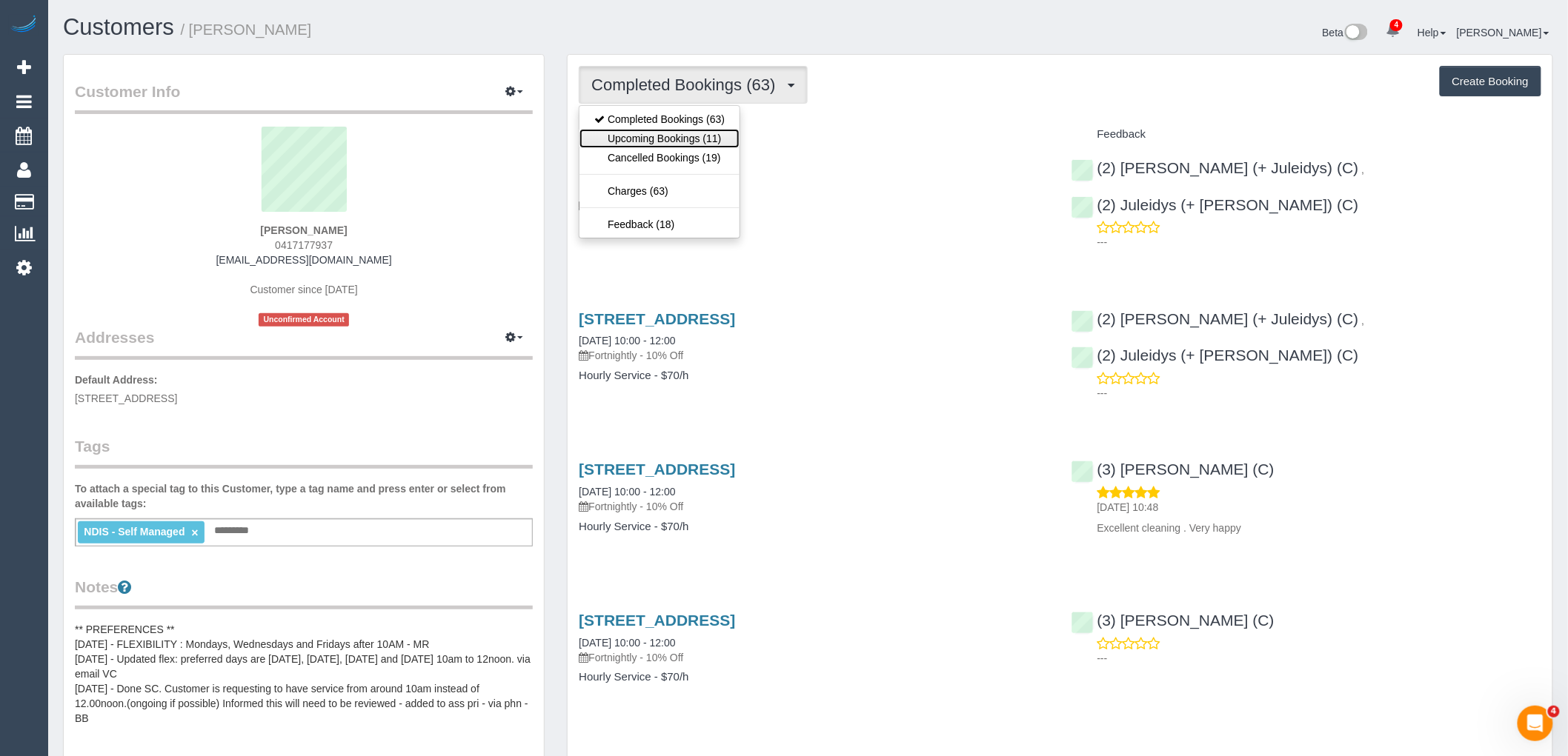
click at [704, 144] on link "Upcoming Bookings (11)" at bounding box center [659, 139] width 160 height 19
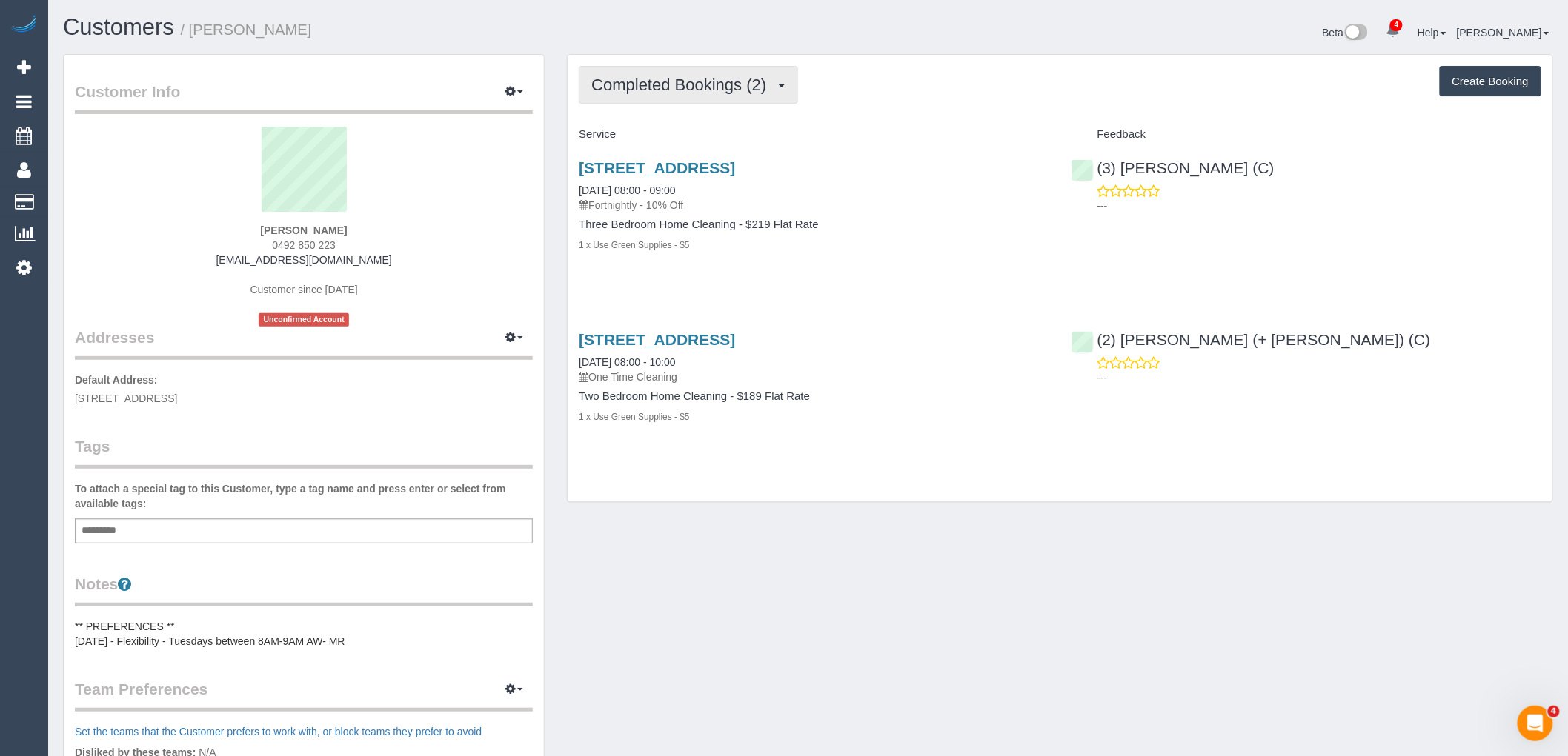
click at [690, 88] on span "Completed Bookings (2)" at bounding box center [682, 84] width 183 height 18
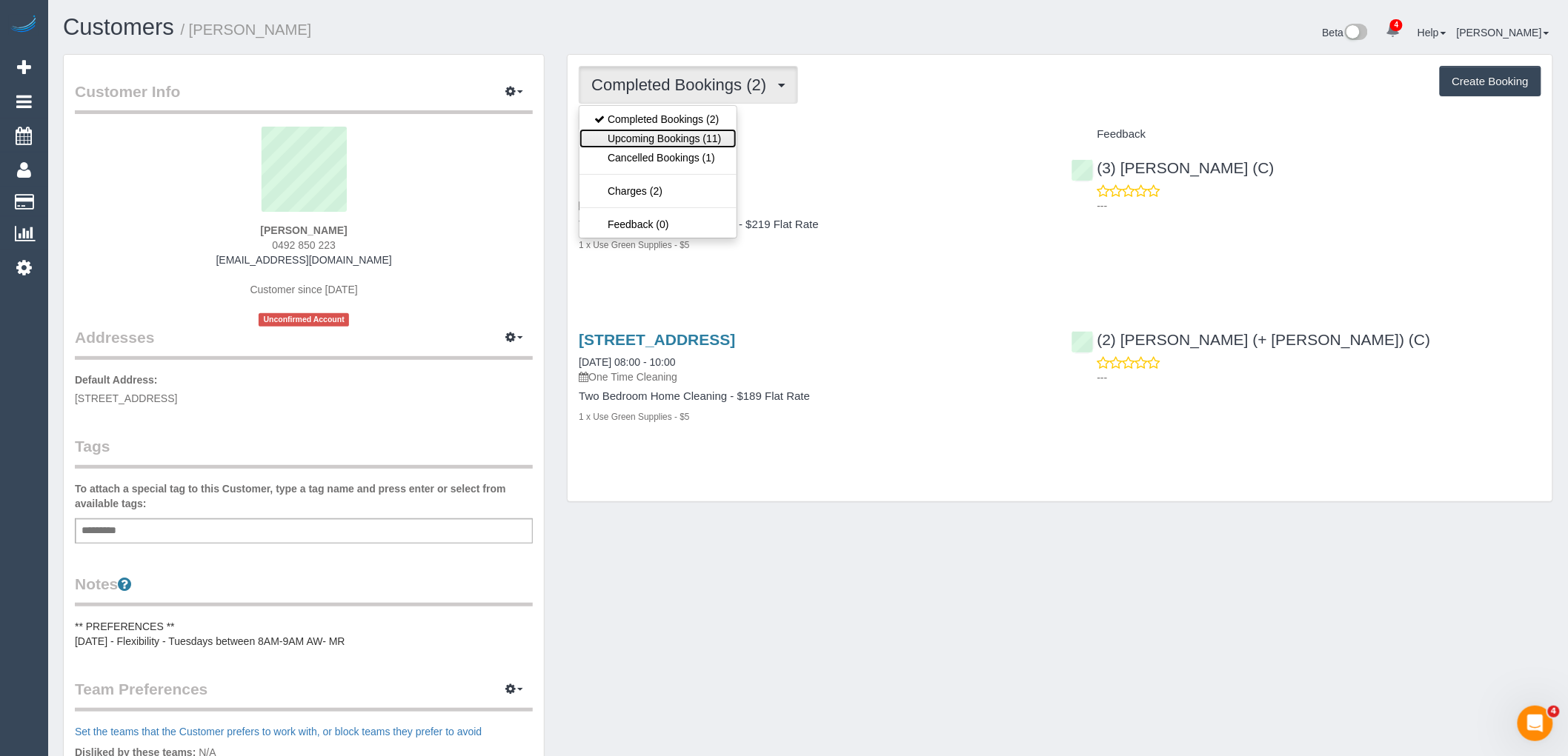
click at [704, 135] on link "Upcoming Bookings (11)" at bounding box center [658, 139] width 156 height 19
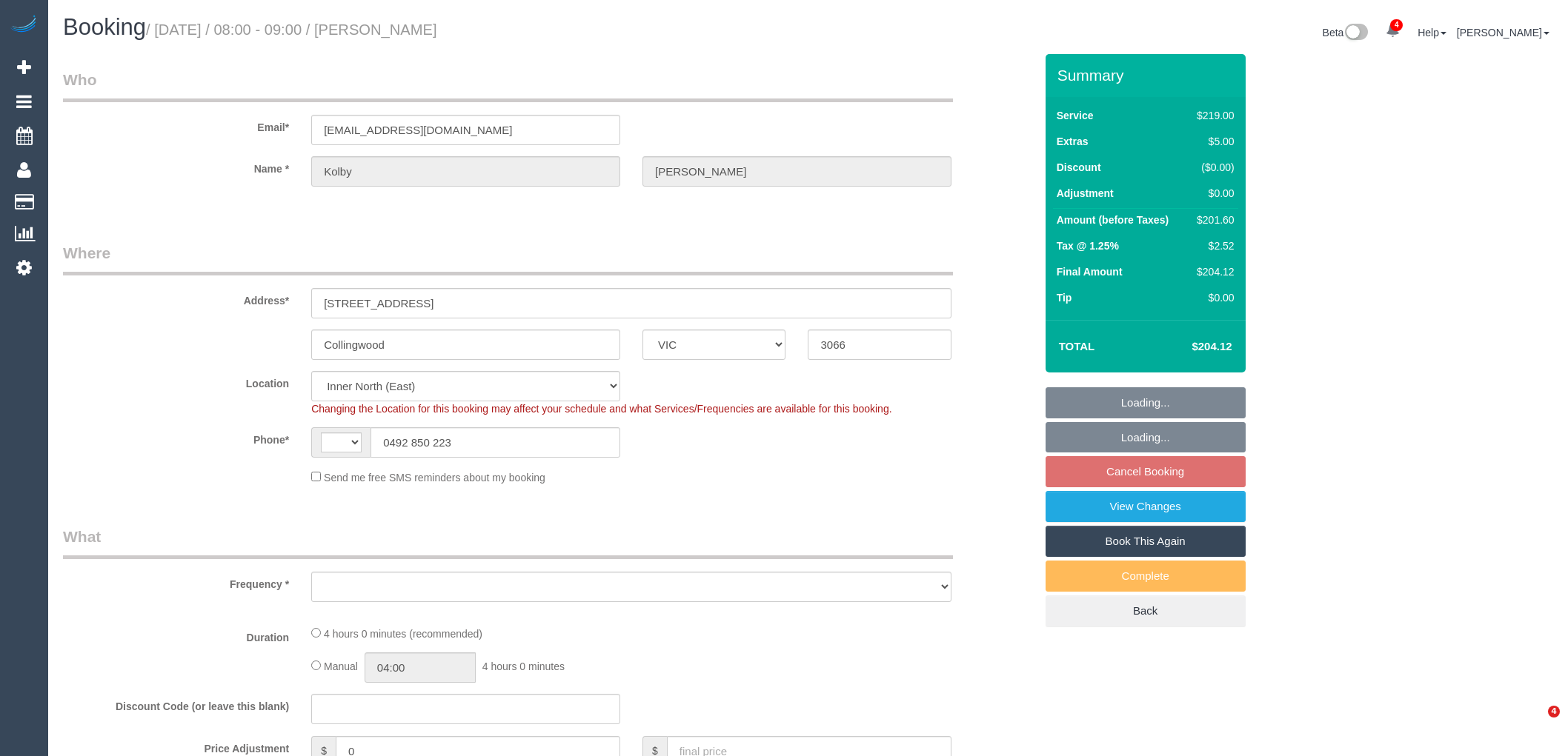
select select "VIC"
select select "string:AU"
select select "string:stripe-pm_1RvVJM2GScqysDRVMx0vrAQq"
select select "number:29"
select select "number:14"
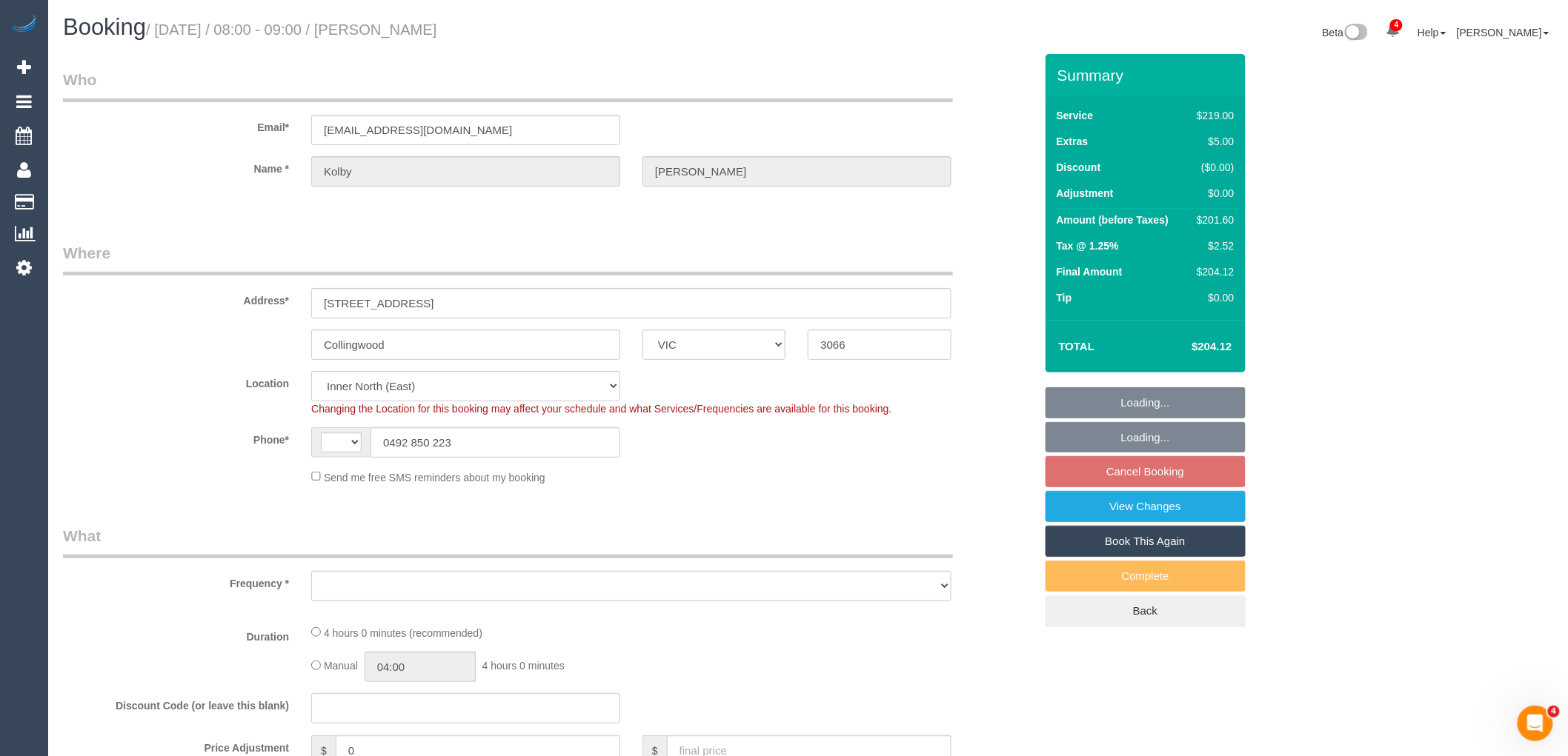
select select "number:19"
select select "number:25"
select select "number:33"
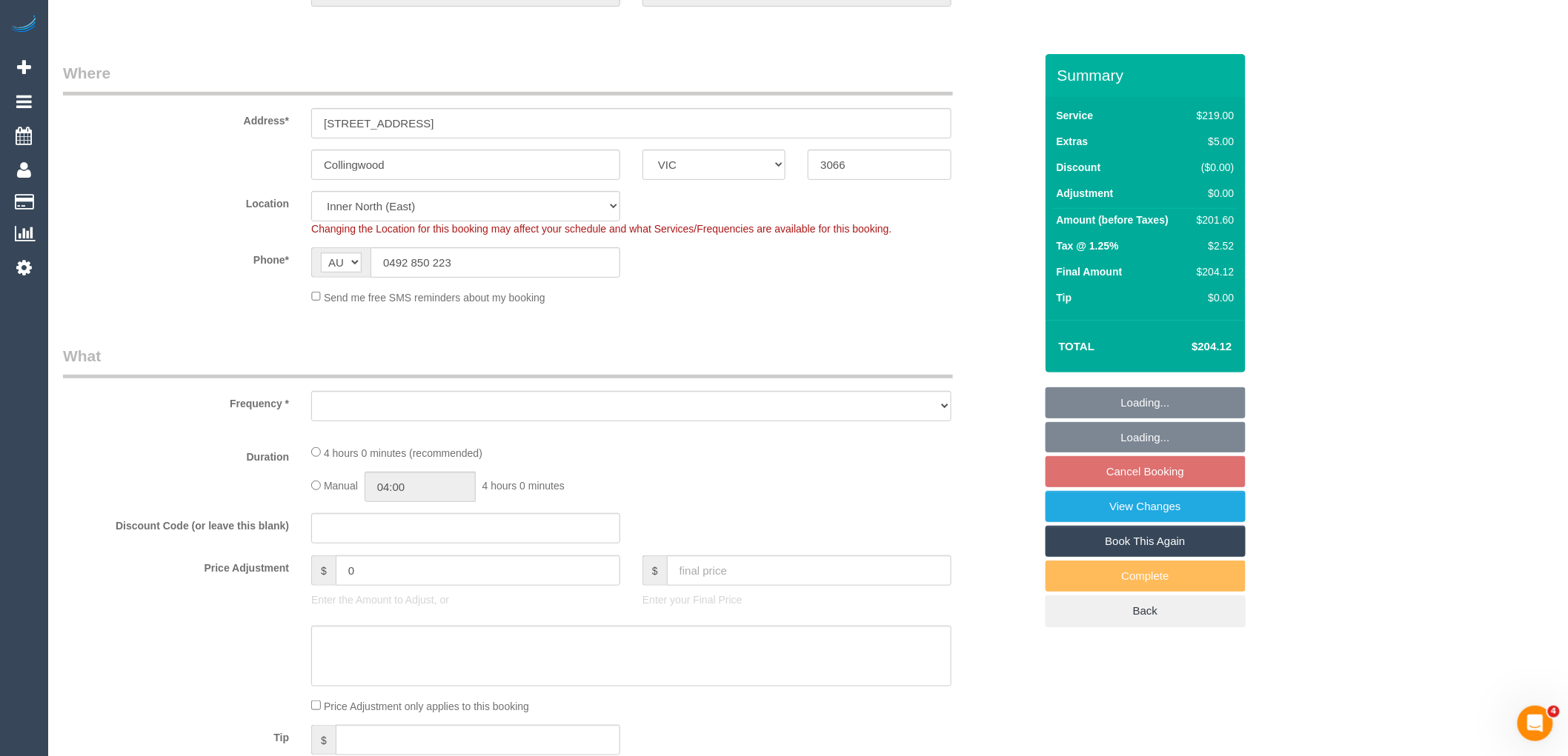
select select "object:711"
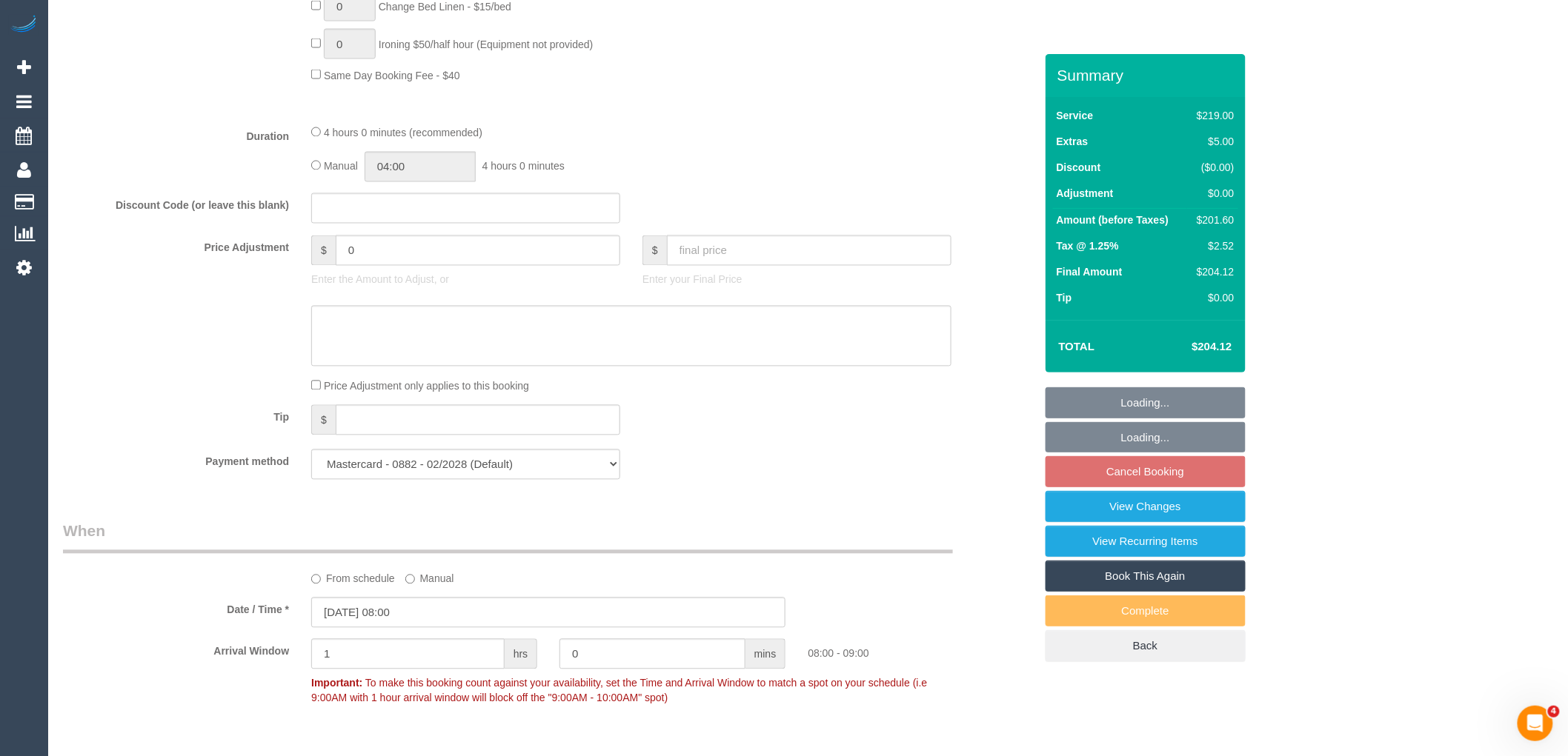
scroll to position [1316, 0]
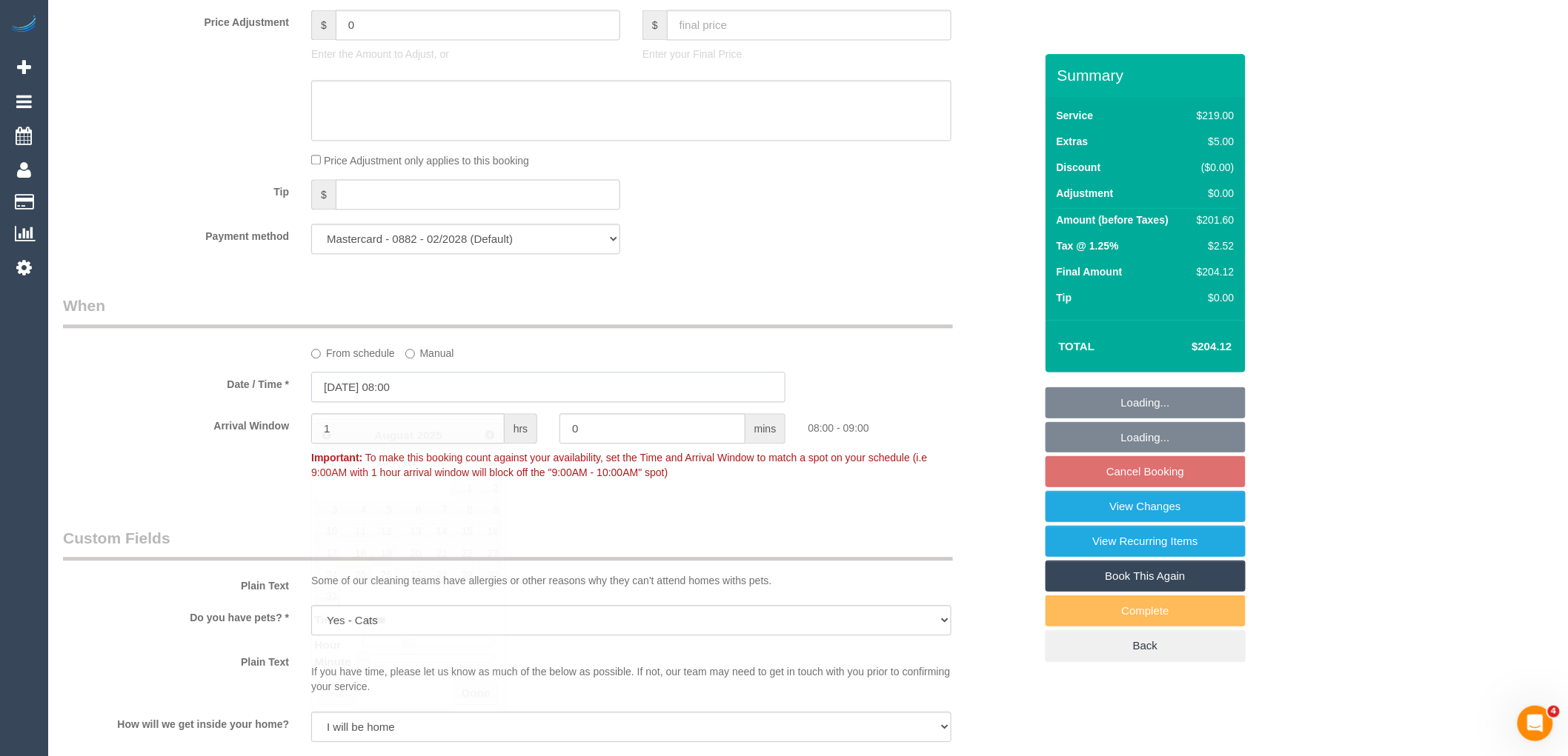
click at [426, 400] on input "26/08/2025 08:00" at bounding box center [548, 387] width 474 height 30
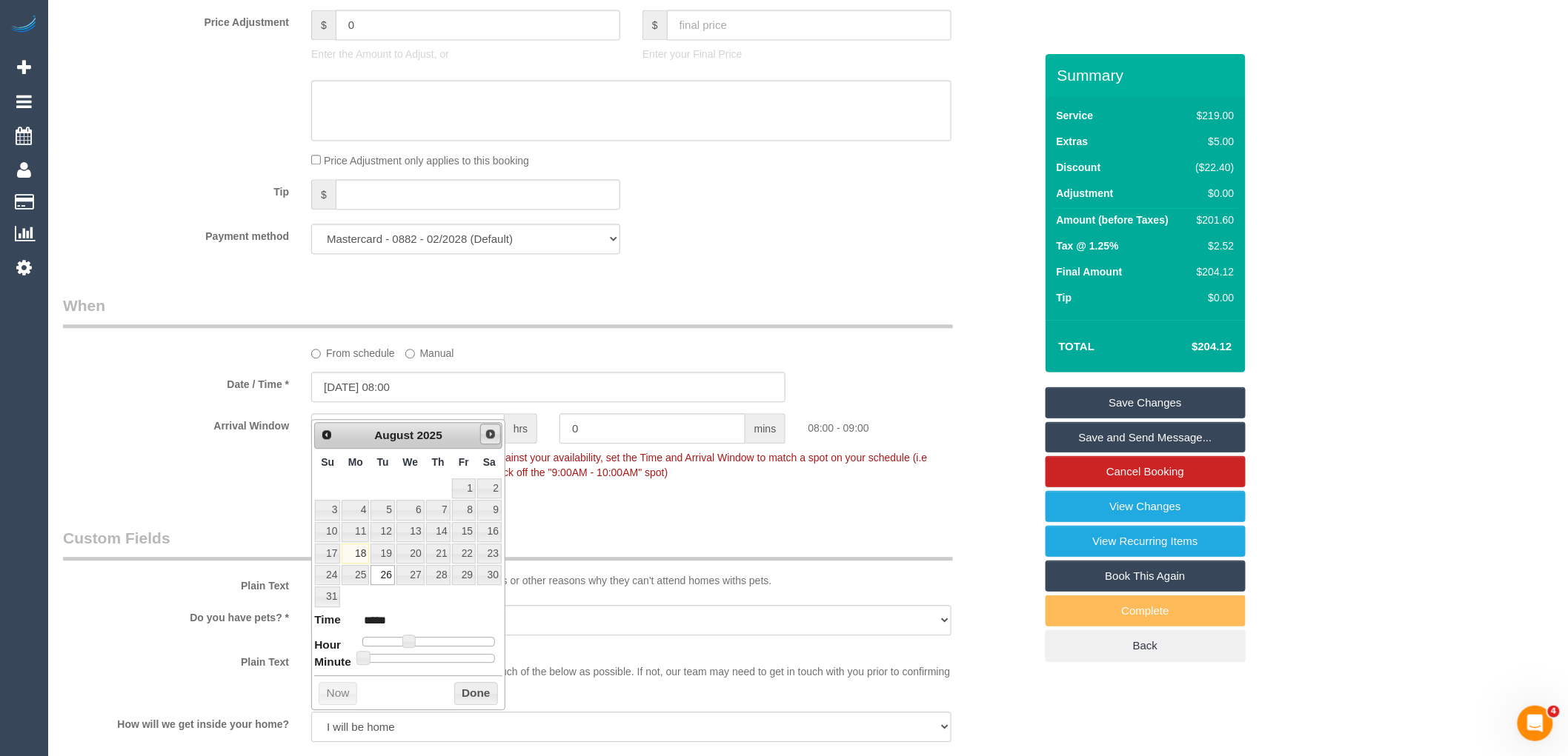
click at [485, 433] on span "Next" at bounding box center [490, 433] width 12 height 12
click at [383, 487] on link "2" at bounding box center [383, 488] width 24 height 20
type input "02/09/2025 08:00"
click at [497, 677] on button "Done" at bounding box center [476, 672] width 44 height 24
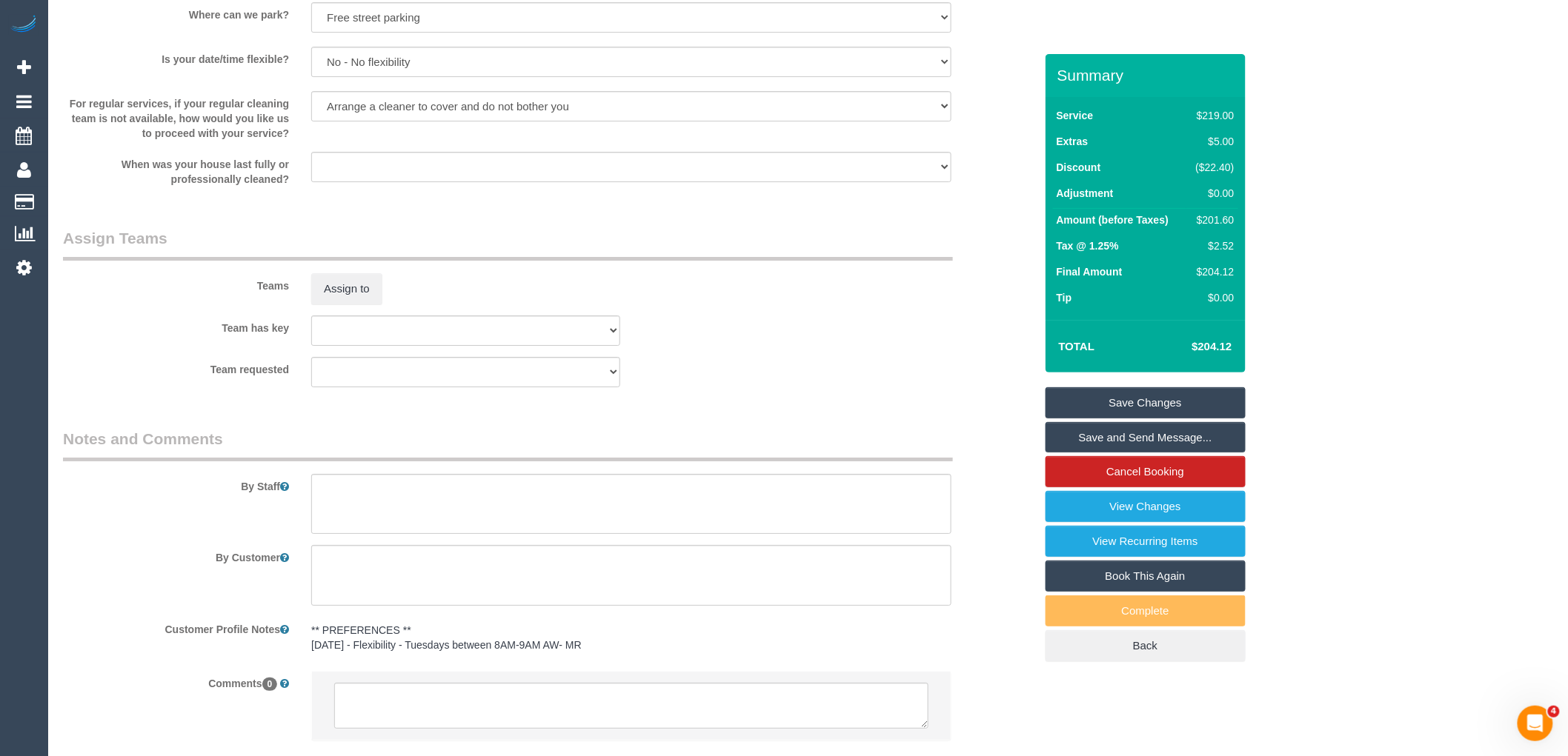
scroll to position [2178, 0]
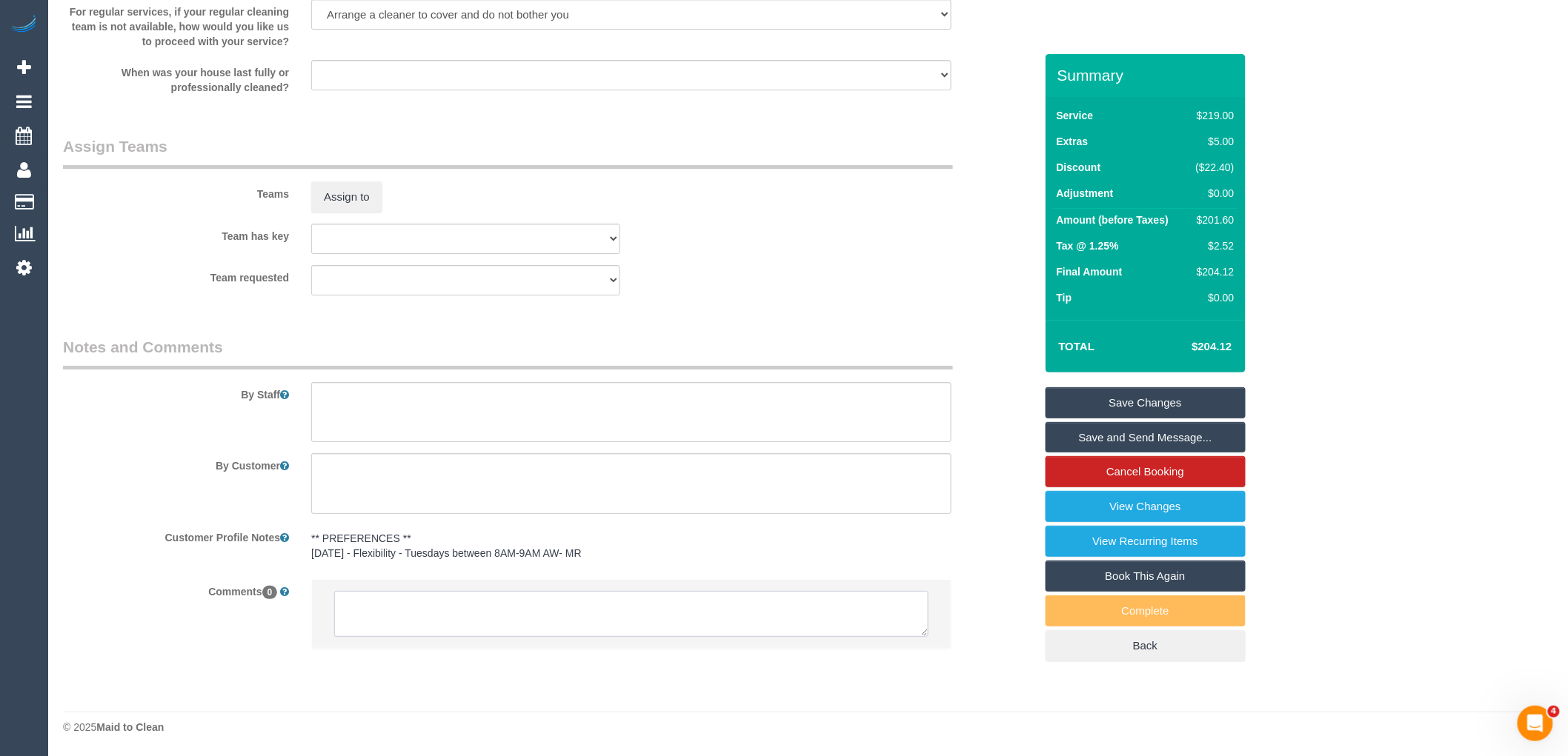
click at [481, 617] on textarea at bounding box center [631, 614] width 595 height 46
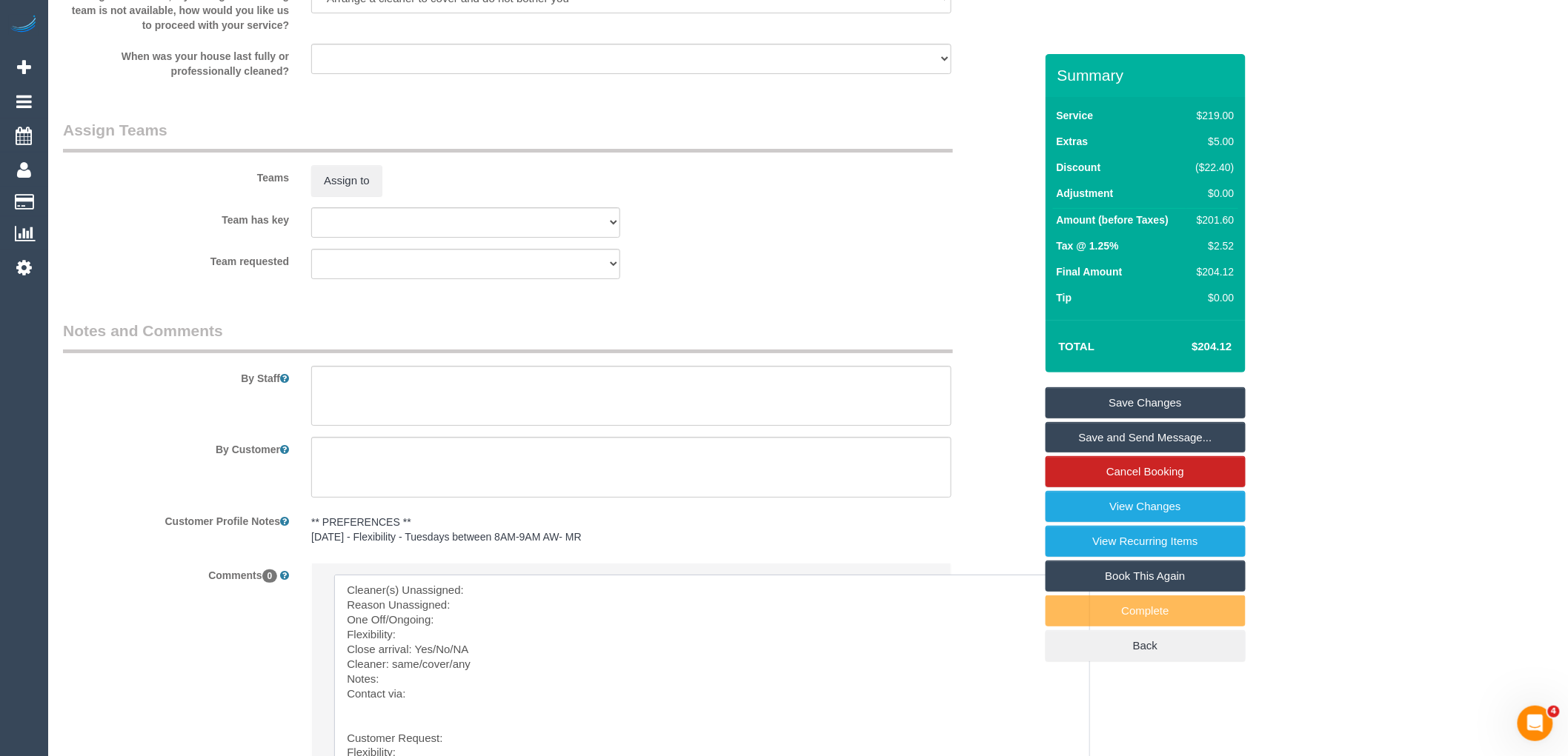
drag, startPoint x: 924, startPoint y: 628, endPoint x: 728, endPoint y: 585, distance: 200.7
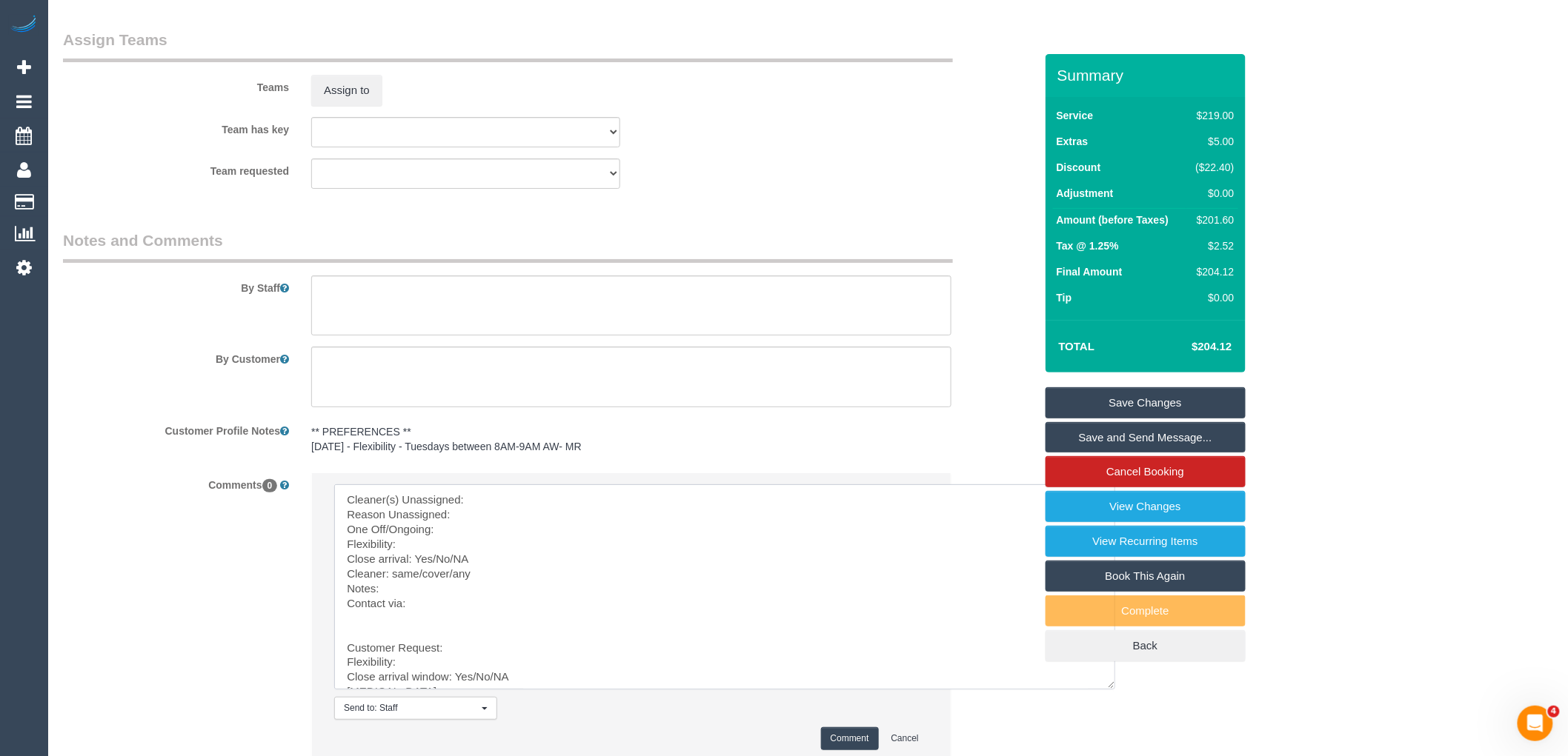
scroll to position [2397, 0]
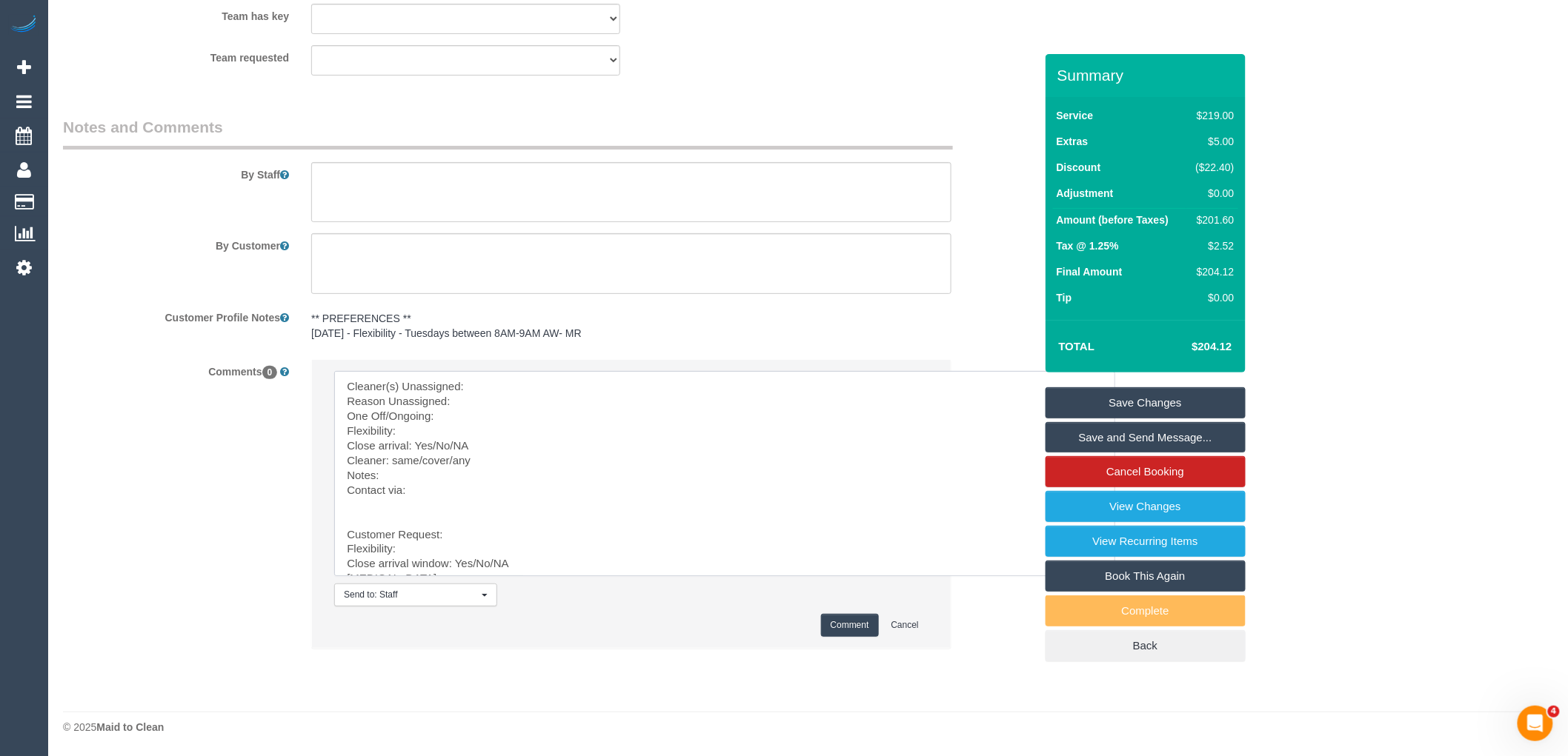
drag, startPoint x: 342, startPoint y: 533, endPoint x: 334, endPoint y: 322, distance: 211.2
click at [334, 322] on sui-booking-comments "By Staff By Customer Customer Profile Notes ** PREFERENCES ** 05/08/2025 - Flex…" at bounding box center [548, 390] width 972 height 548
click at [501, 381] on textarea at bounding box center [725, 474] width 781 height 206
paste textarea "We’ve been notified that there will be a power outage in our area Tuesday, Augu…"
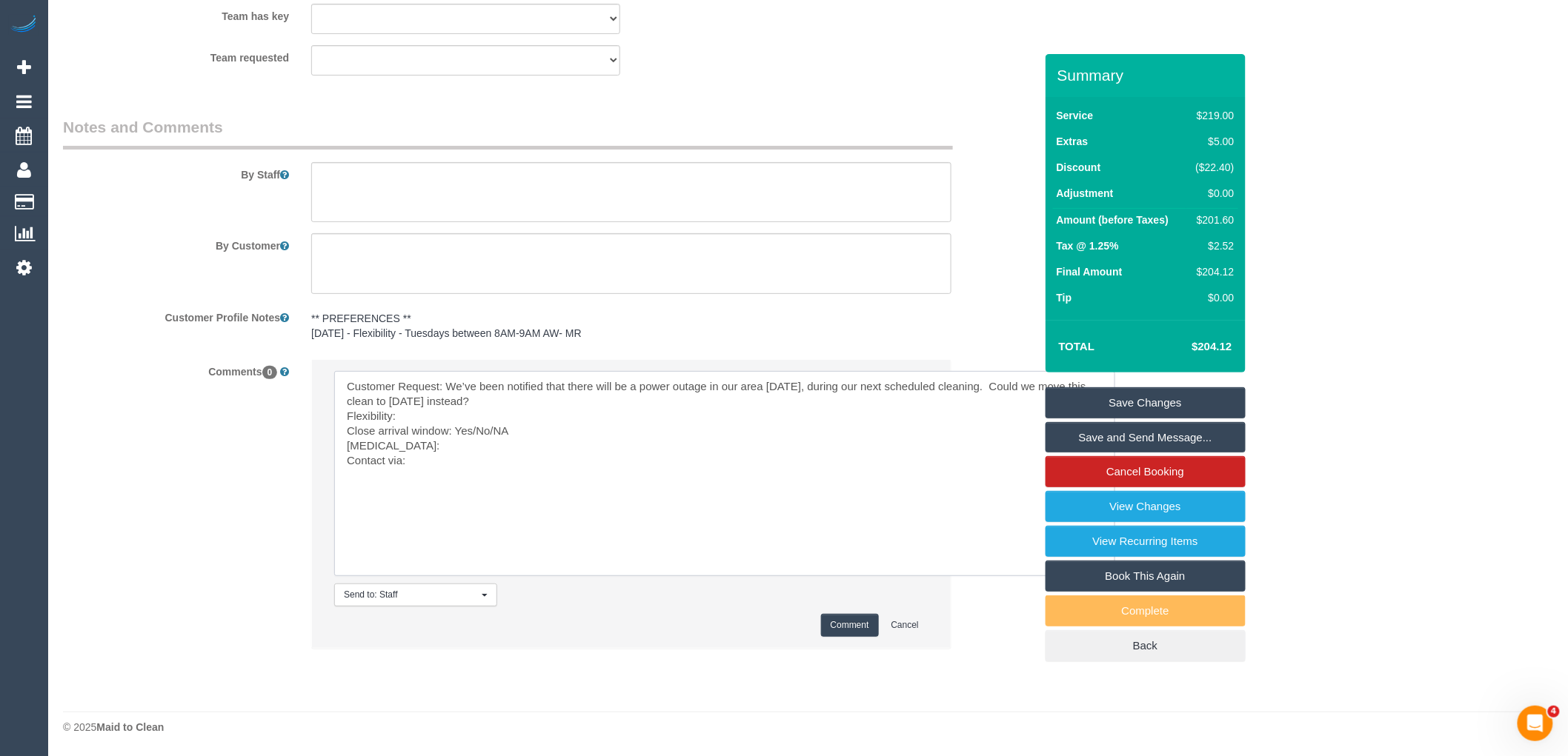
click at [431, 416] on textarea at bounding box center [725, 474] width 781 height 206
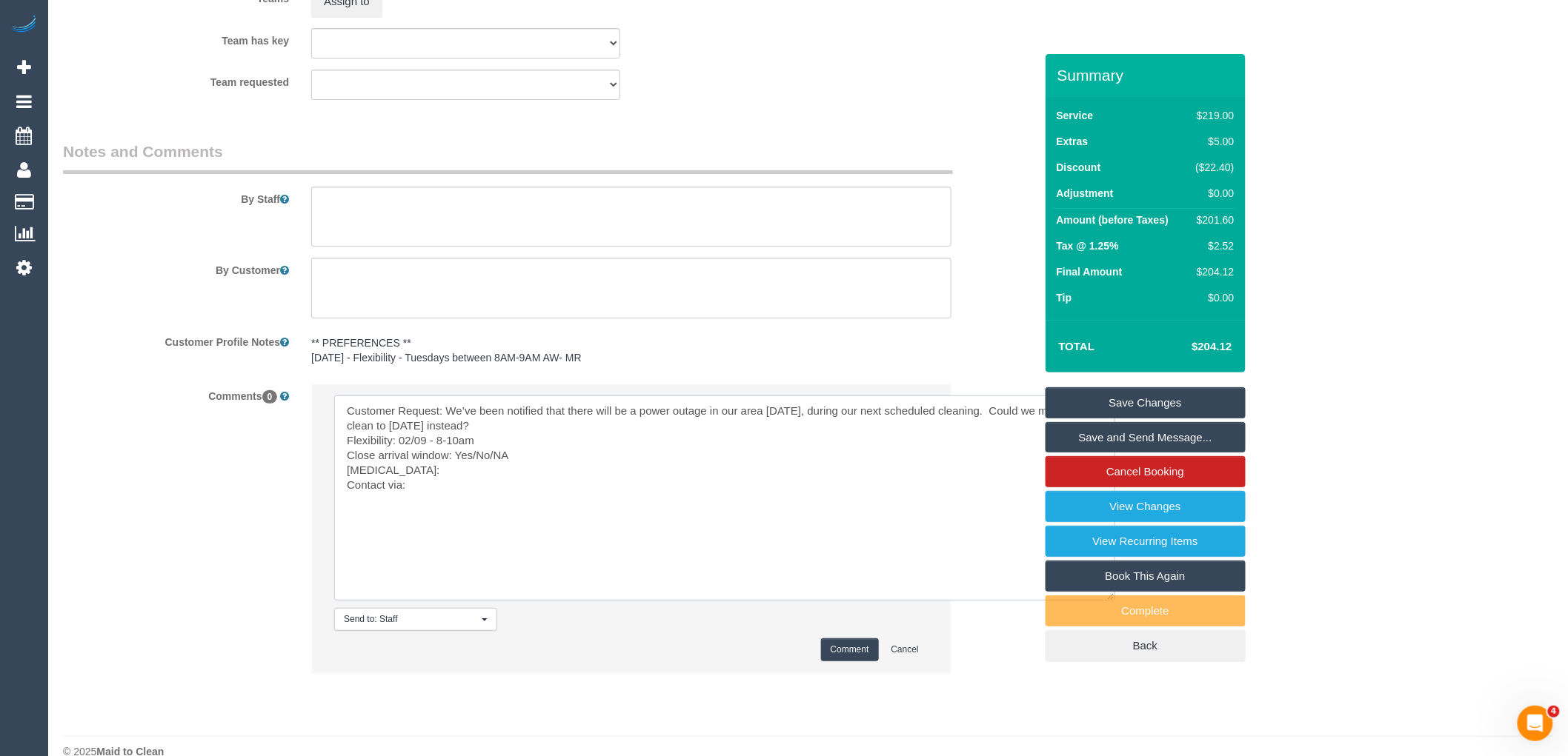
scroll to position [2386, 0]
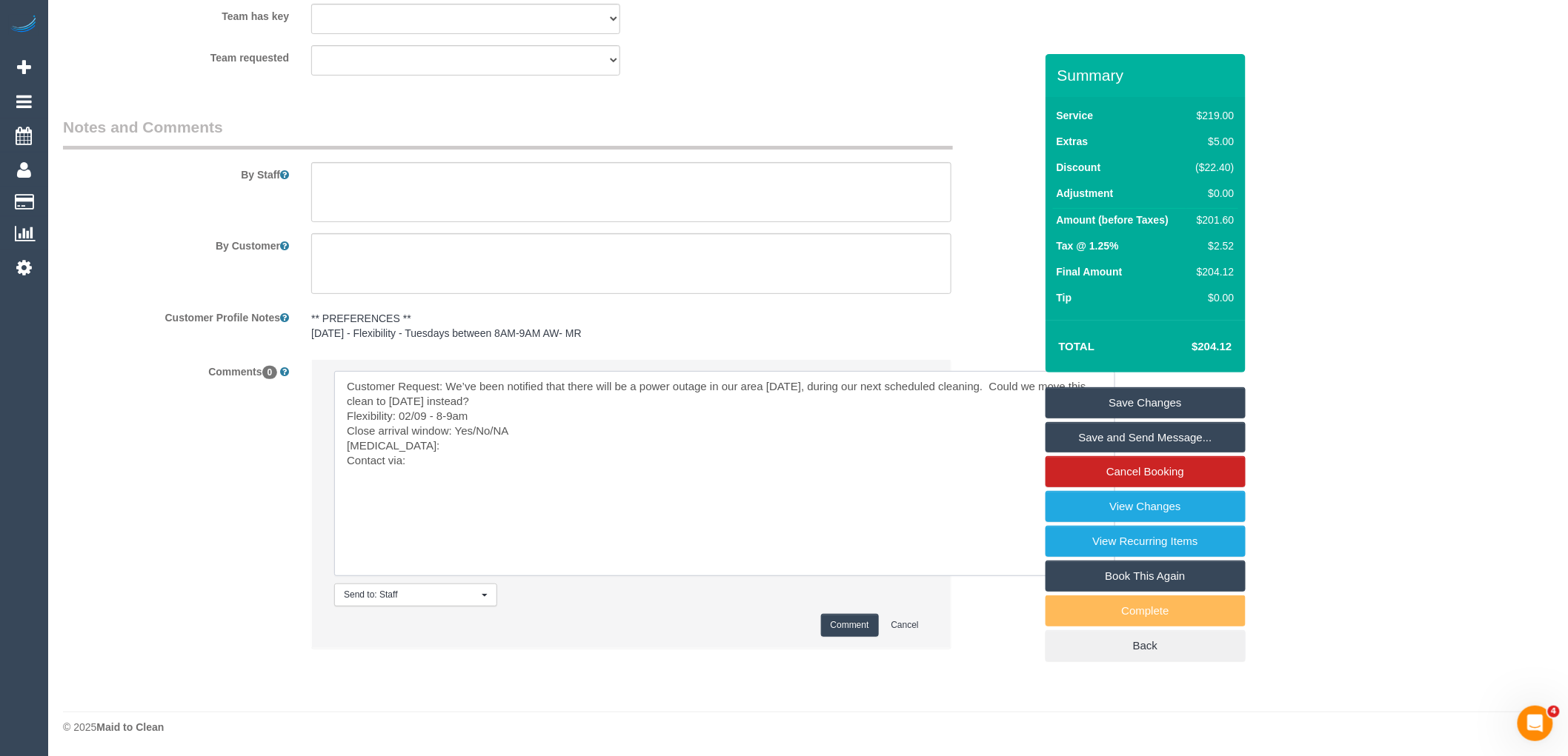
drag, startPoint x: 521, startPoint y: 442, endPoint x: 476, endPoint y: 438, distance: 45.2
click at [476, 438] on textarea at bounding box center [725, 474] width 781 height 206
click at [427, 452] on textarea at bounding box center [725, 474] width 781 height 206
click at [427, 476] on textarea at bounding box center [725, 474] width 781 height 206
click at [485, 472] on textarea at bounding box center [725, 474] width 781 height 206
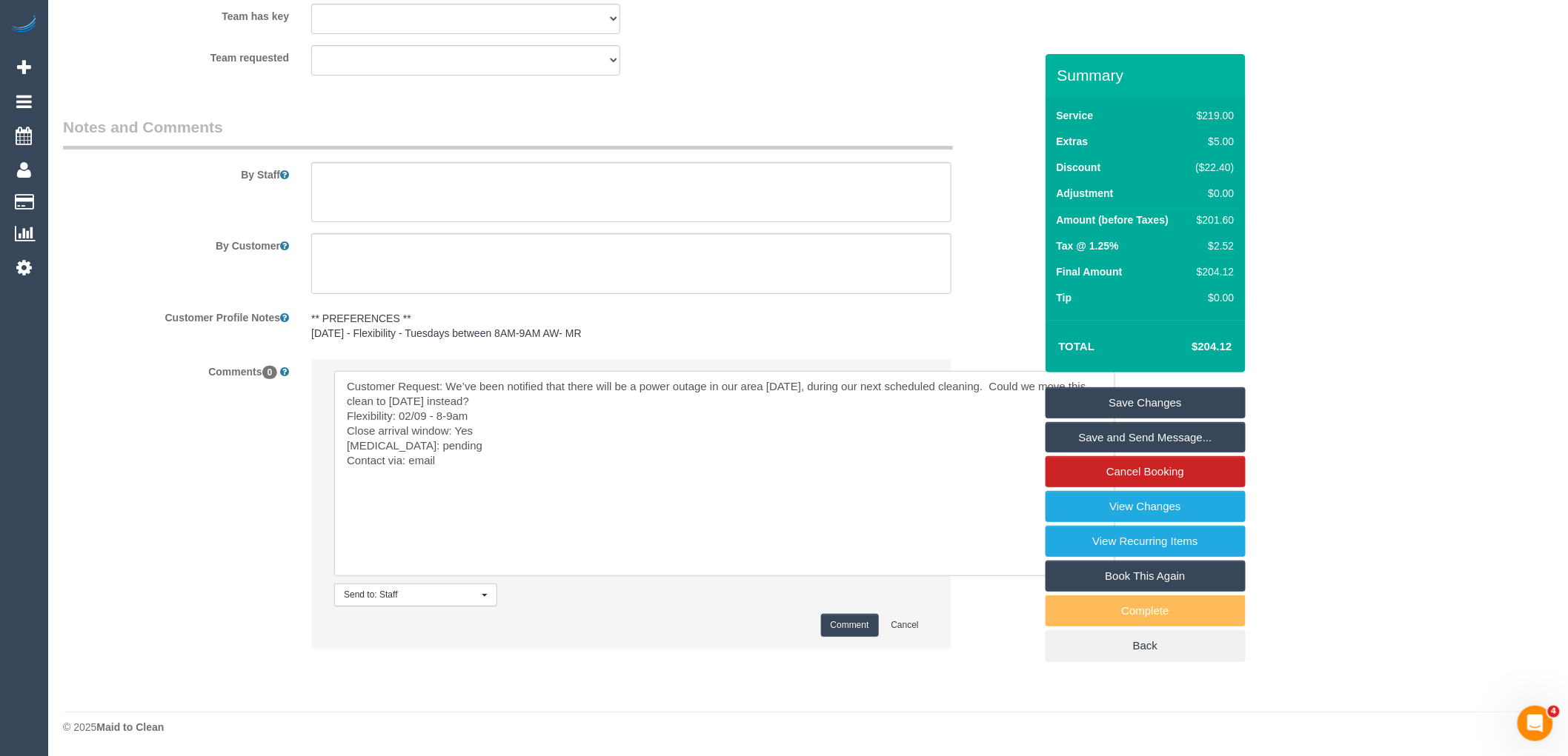
paste textarea "cnv_q6x1m6n"
type textarea "Customer Request: We’ve been notified that there will be a power outage in our …"
click at [858, 637] on button "Comment" at bounding box center [850, 625] width 58 height 23
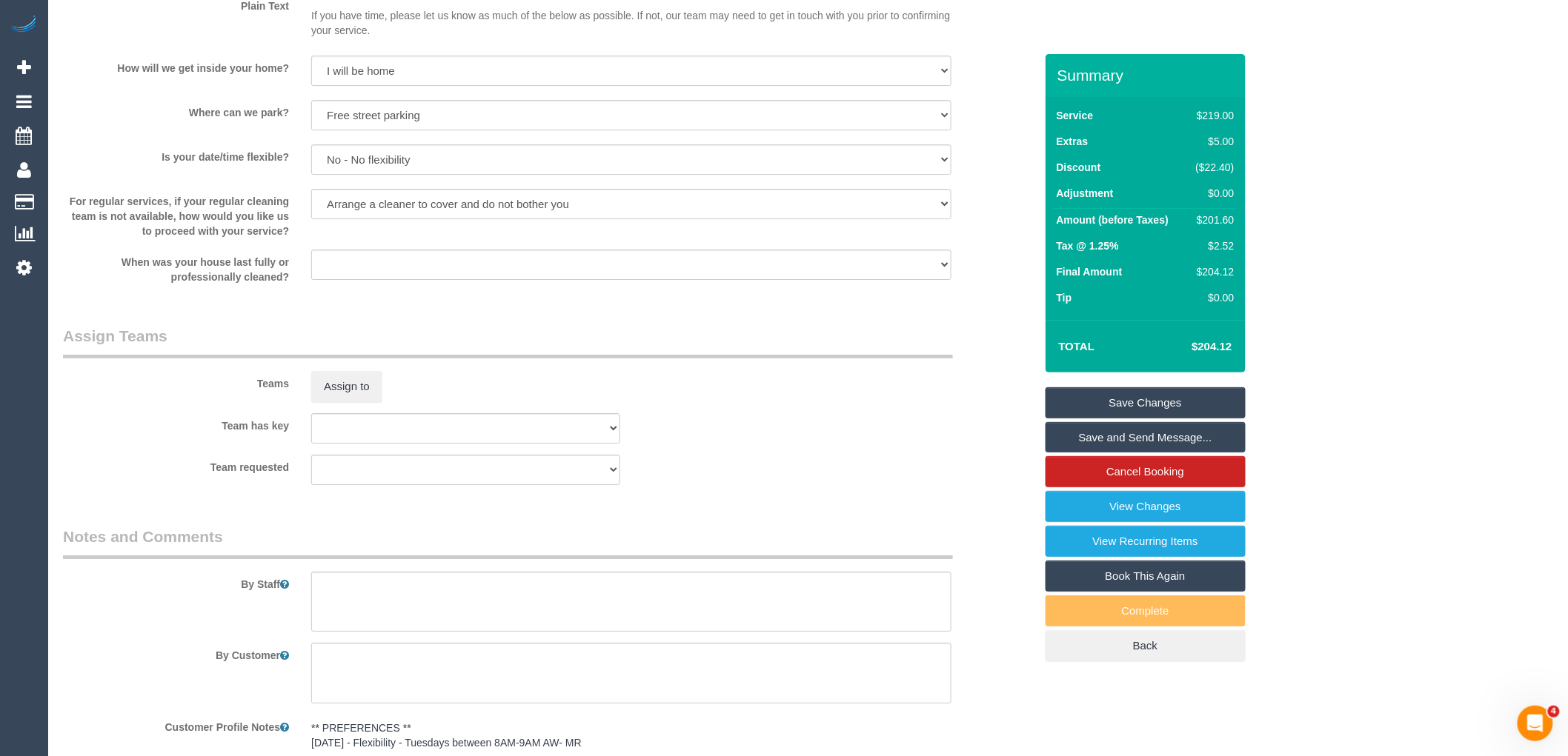
scroll to position [1316, 0]
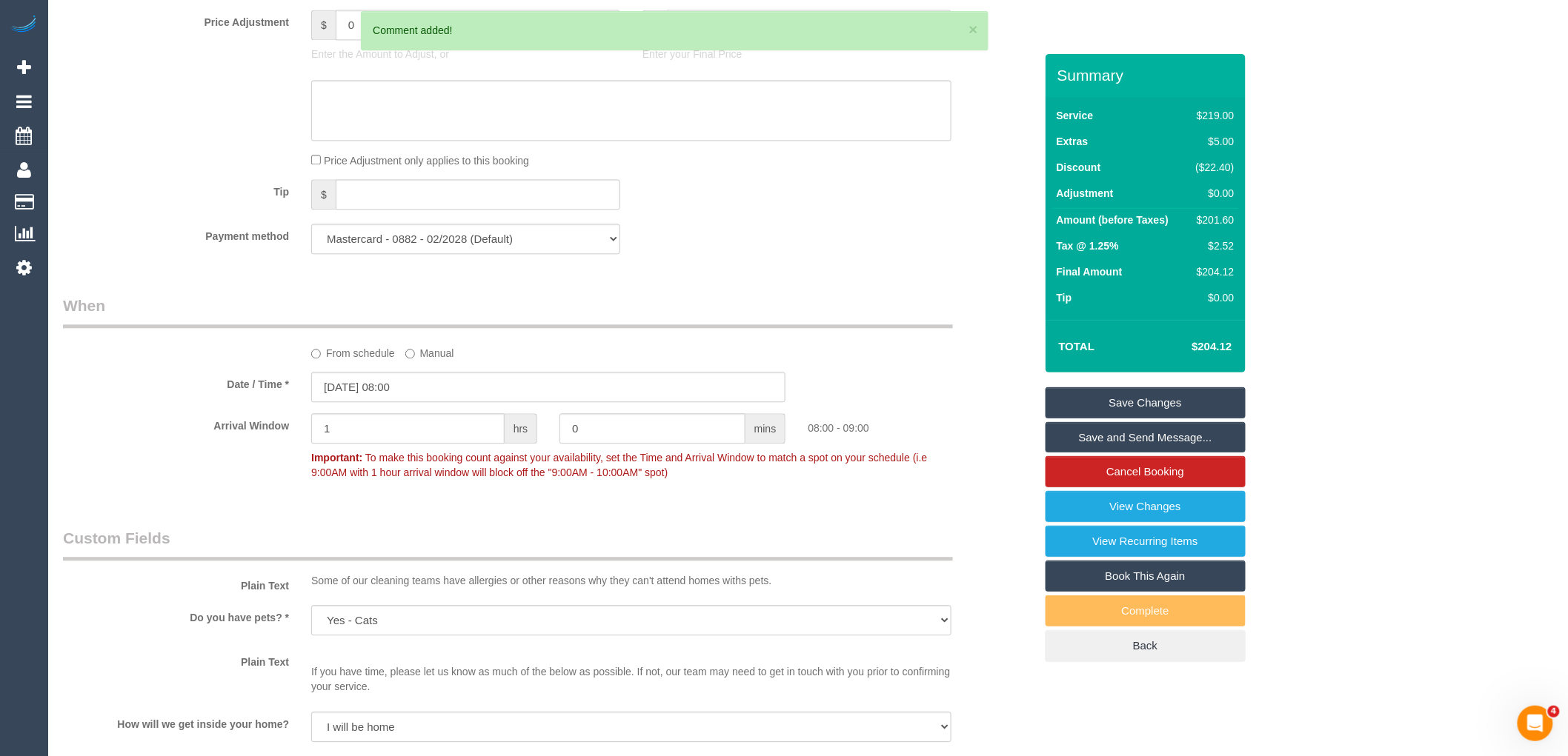
click at [1153, 401] on link "Save Changes" at bounding box center [1146, 402] width 200 height 31
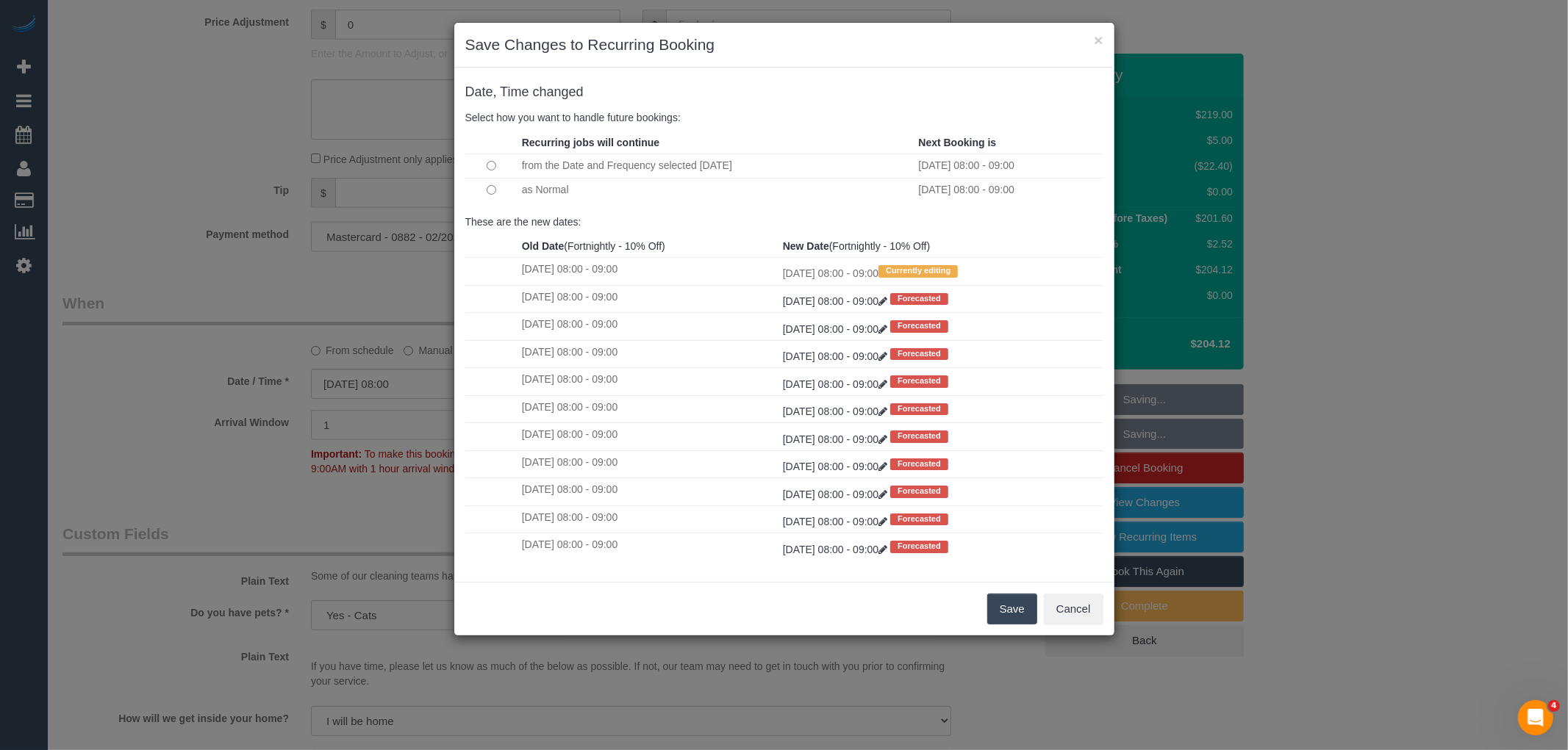
click at [1013, 606] on button "Save" at bounding box center [1011, 609] width 50 height 31
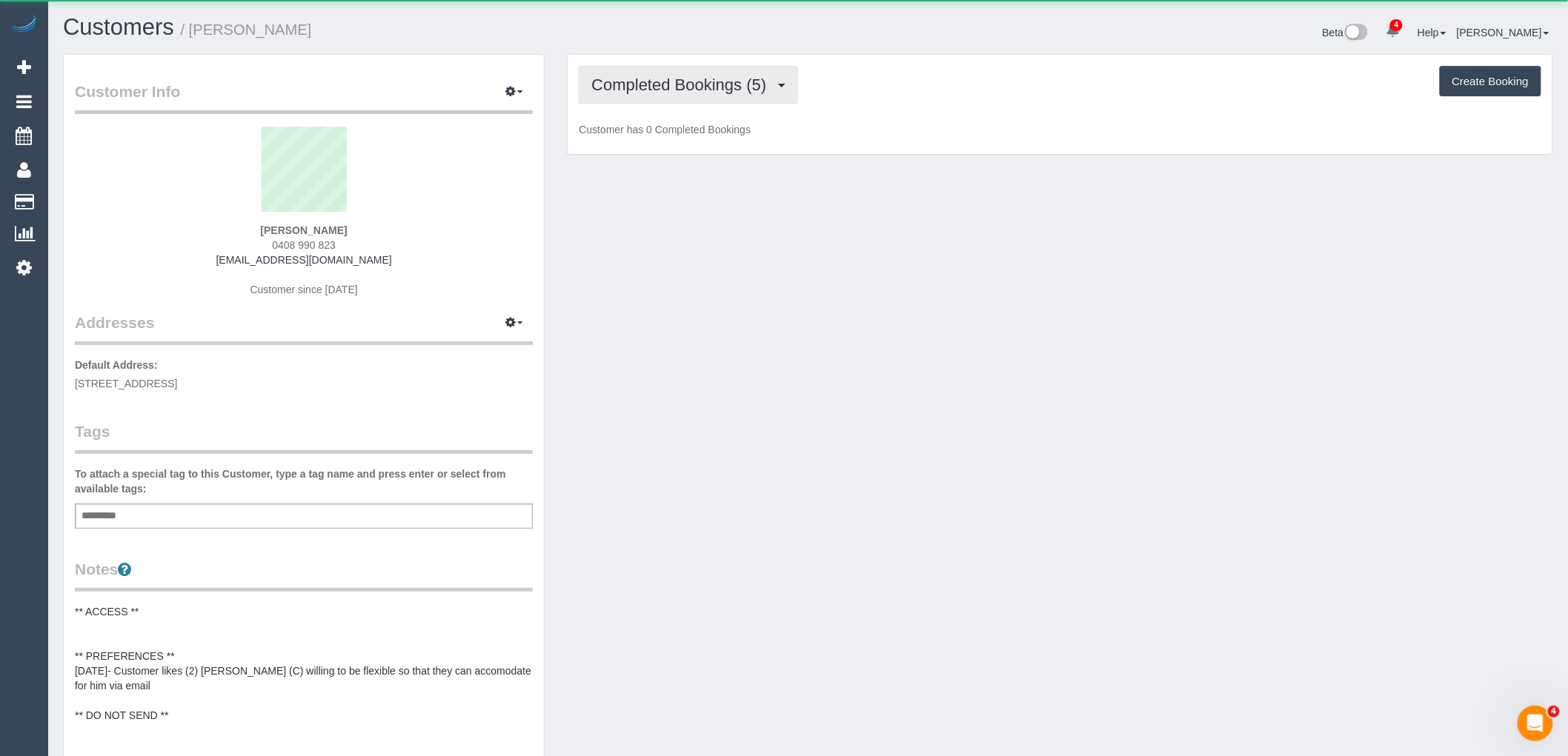
click at [728, 78] on span "Completed Bookings (5)" at bounding box center [682, 84] width 183 height 18
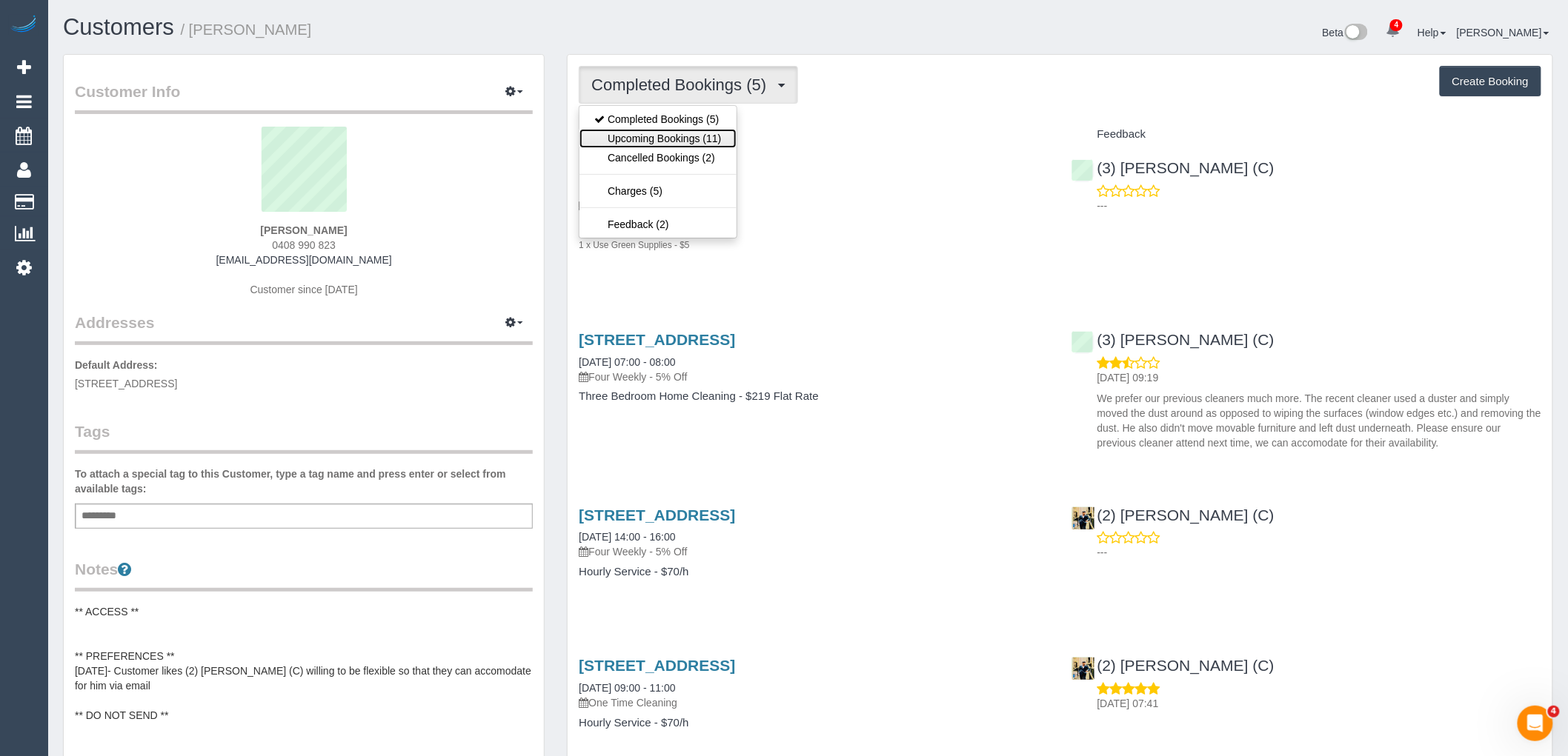
click at [705, 142] on link "Upcoming Bookings (11)" at bounding box center [658, 139] width 156 height 19
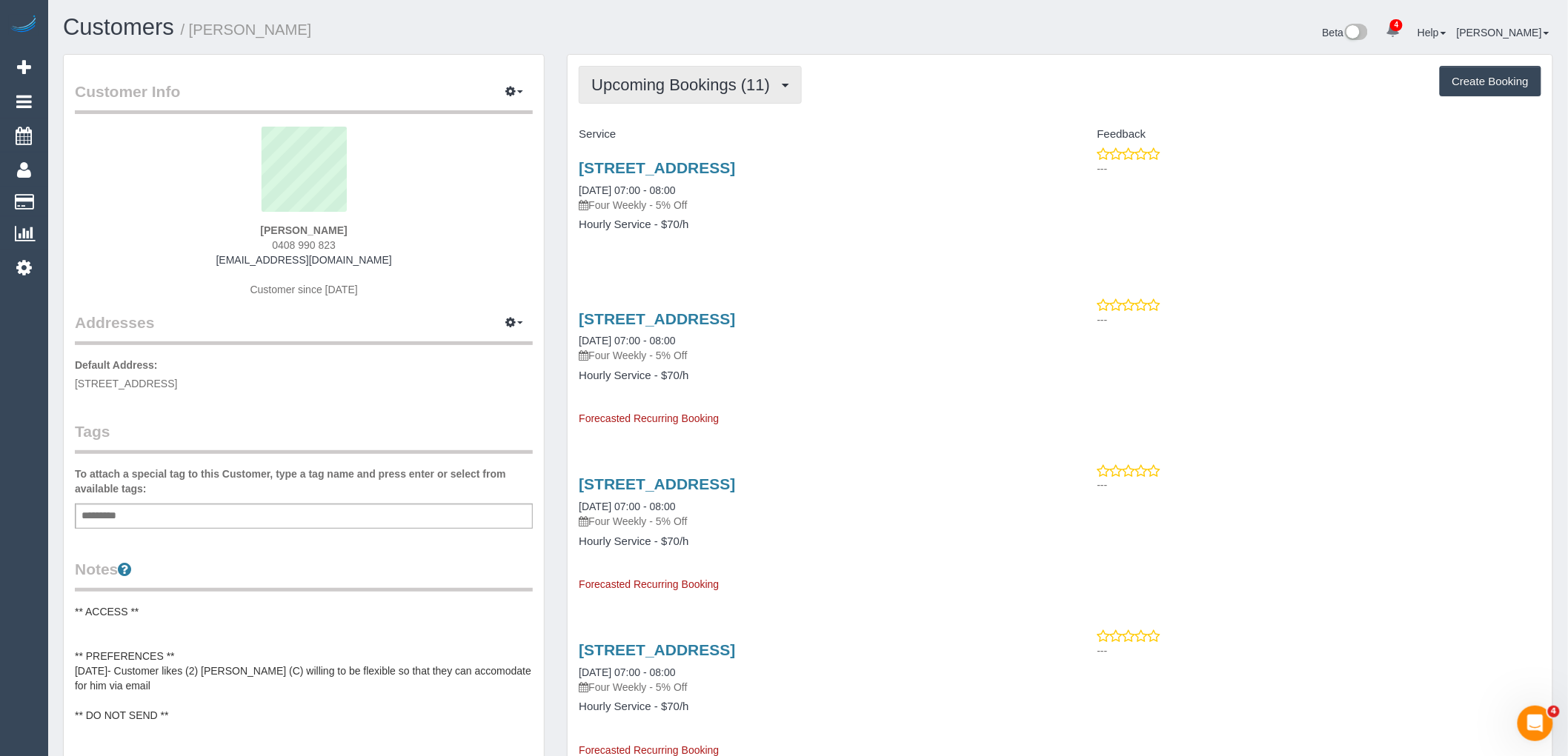
click at [604, 90] on span "Upcoming Bookings (11)" at bounding box center [684, 84] width 186 height 18
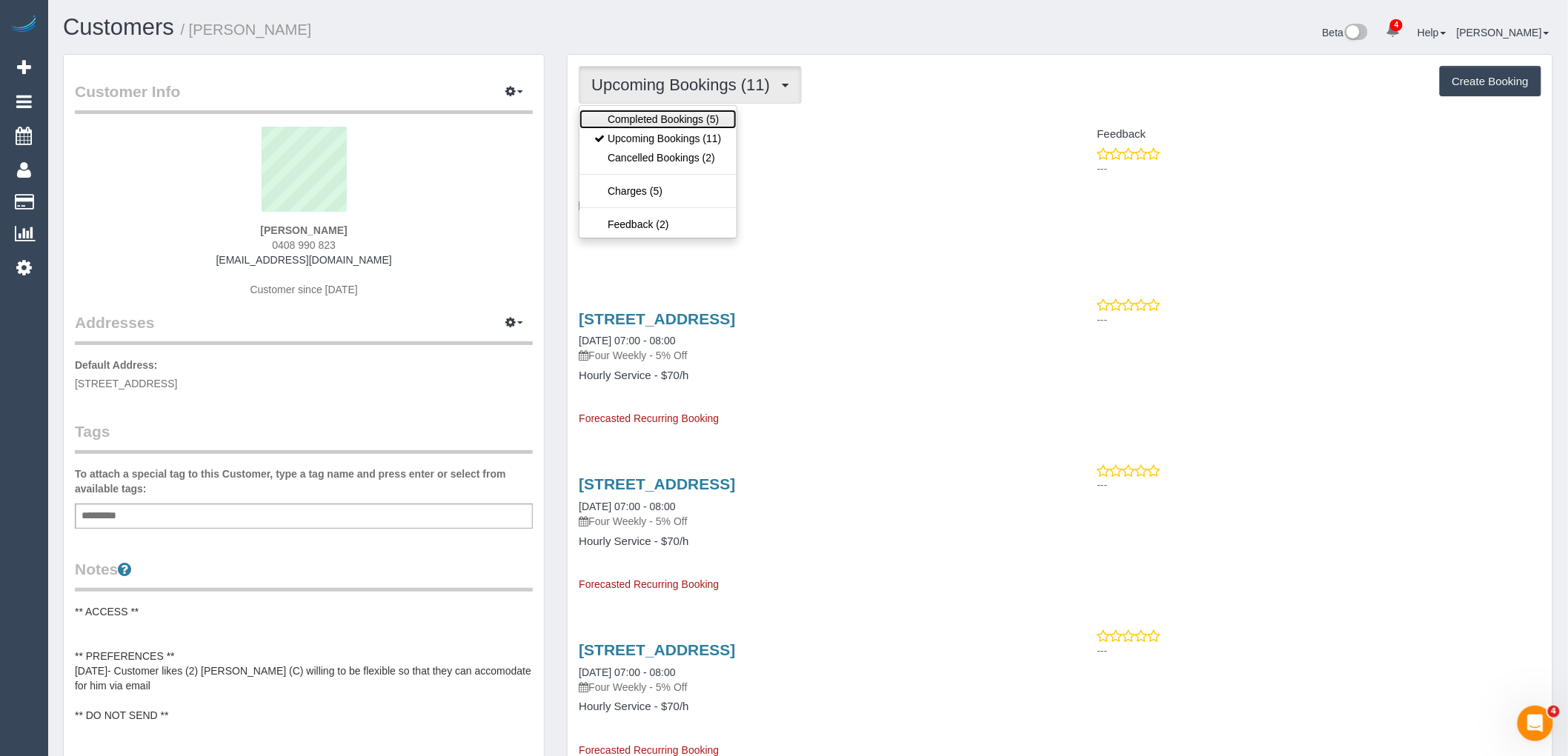
click at [640, 116] on link "Completed Bookings (5)" at bounding box center [658, 119] width 156 height 19
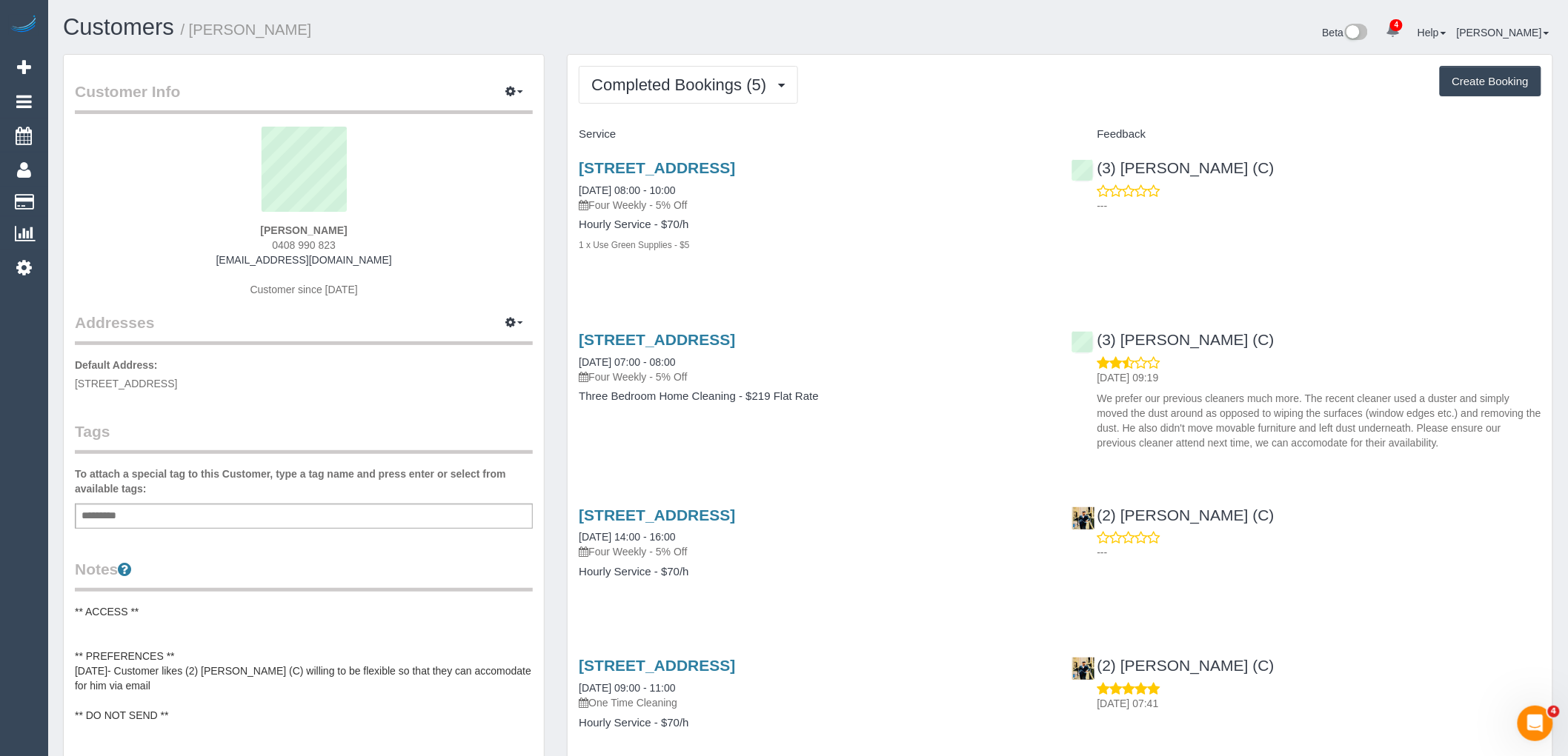
click at [993, 202] on p "Four Weekly - 5% Off" at bounding box center [813, 205] width 470 height 15
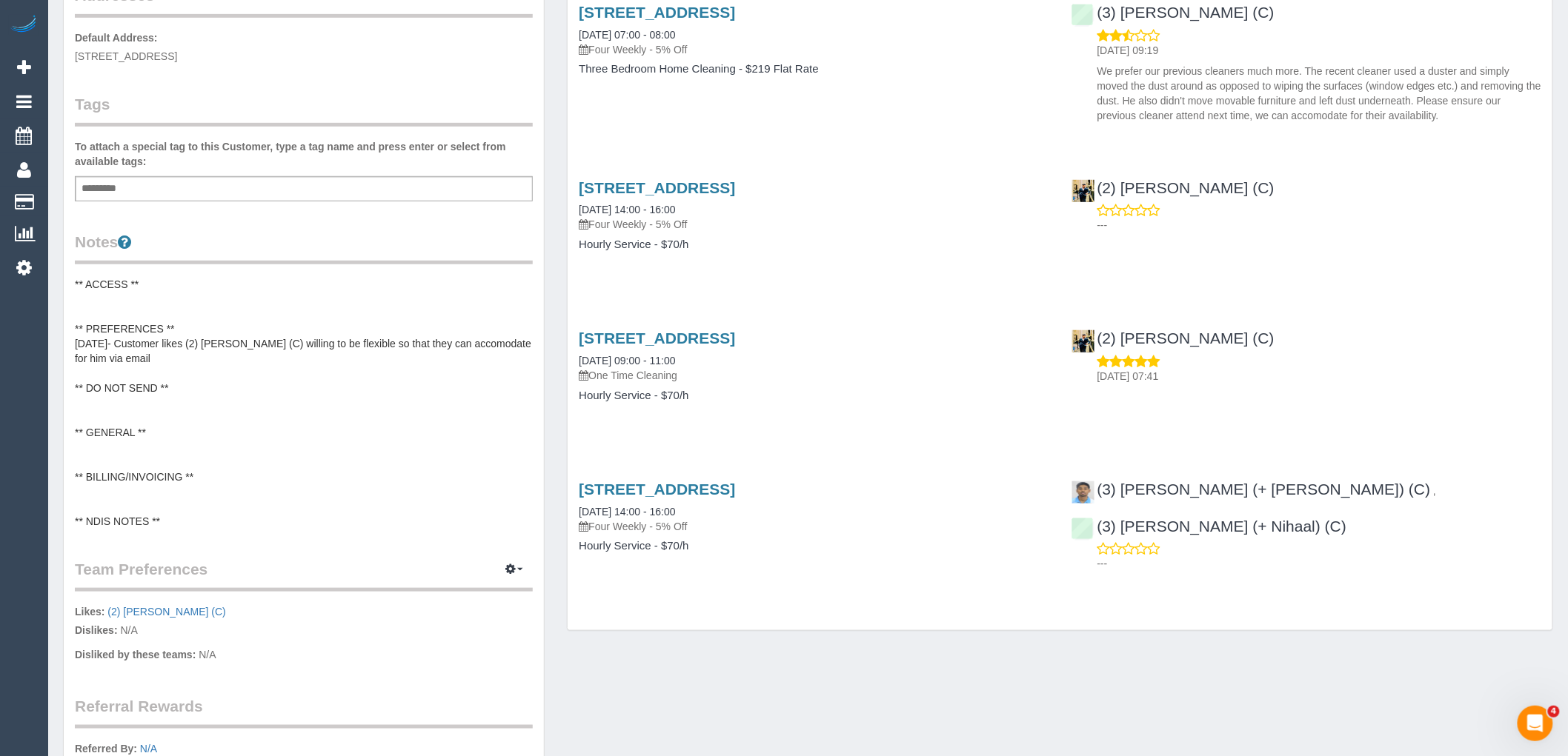
scroll to position [323, 0]
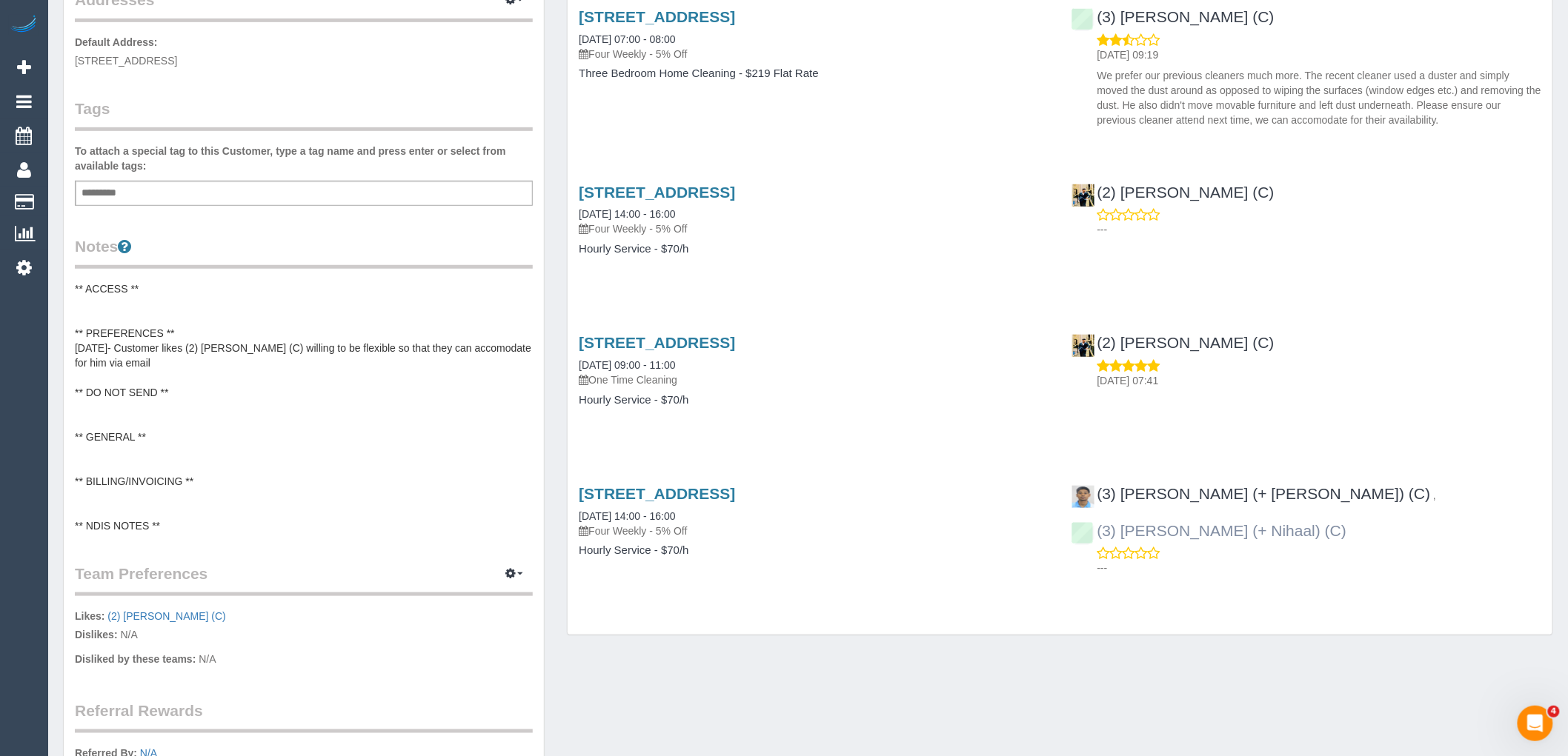
drag, startPoint x: 1542, startPoint y: 494, endPoint x: 1337, endPoint y: 490, distance: 205.0
click at [1337, 490] on div "(3) [PERSON_NAME] (+ [PERSON_NAME]) (C) , (3) Shweta (+ Nihaal) (C) ---" at bounding box center [1306, 527] width 492 height 110
copy link "Shweta (+ Nihaal) (C)"
click at [1347, 522] on link "(3) [PERSON_NAME] (+ Nihaal) (C)" at bounding box center [1209, 530] width 276 height 17
click at [509, 574] on icon "button" at bounding box center [510, 573] width 10 height 9
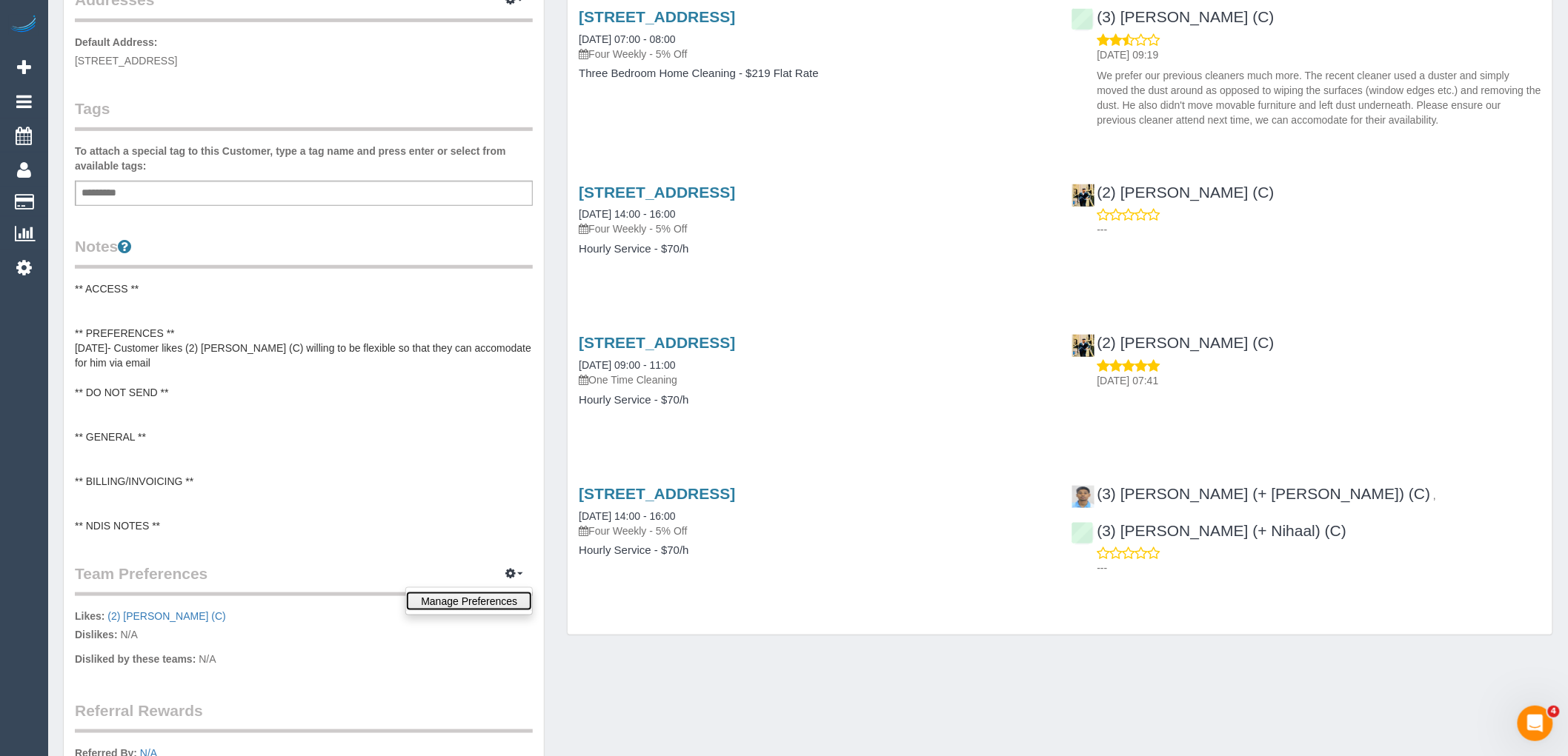
click at [460, 598] on link "Manage Preferences" at bounding box center [469, 601] width 126 height 19
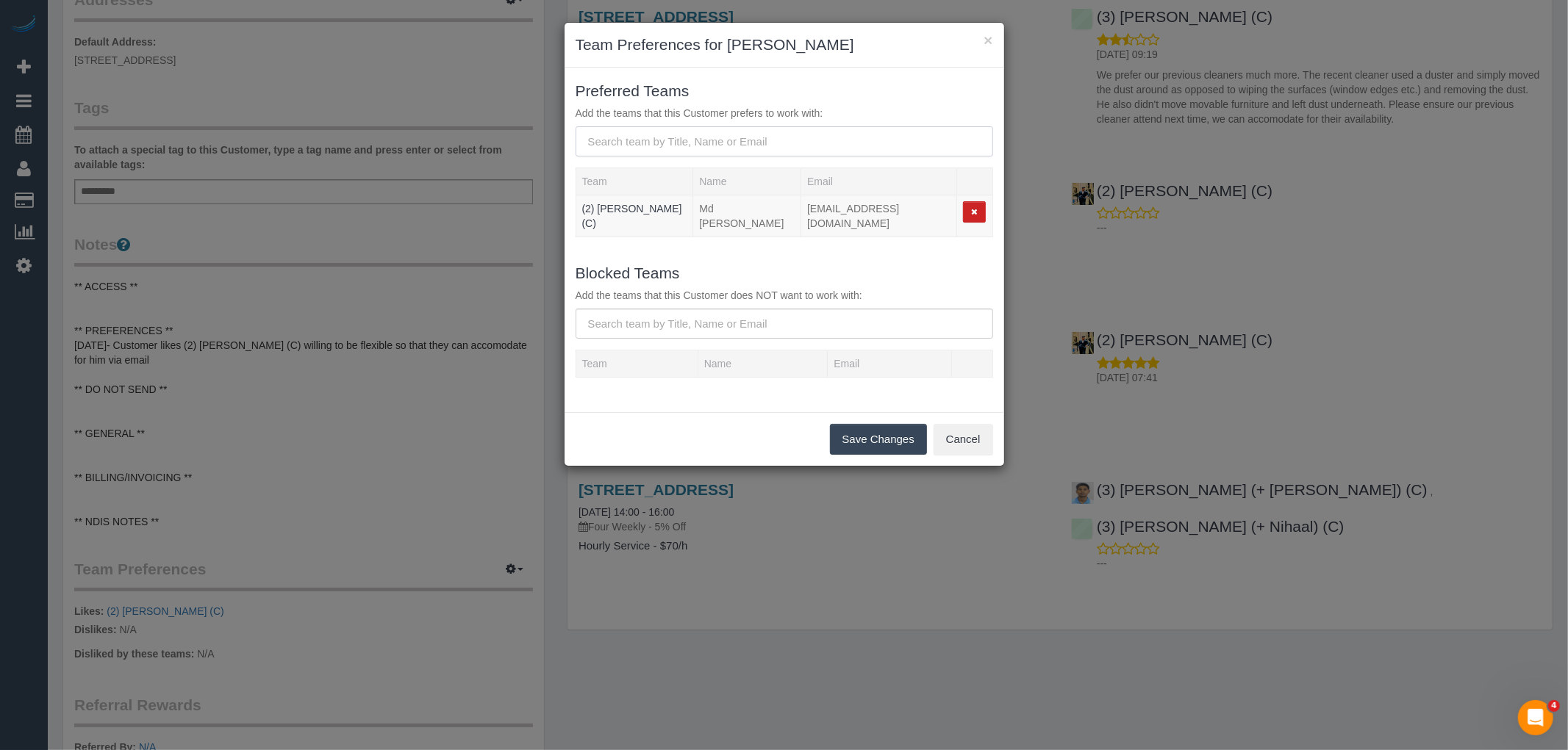
click at [685, 140] on input "text" at bounding box center [784, 141] width 418 height 30
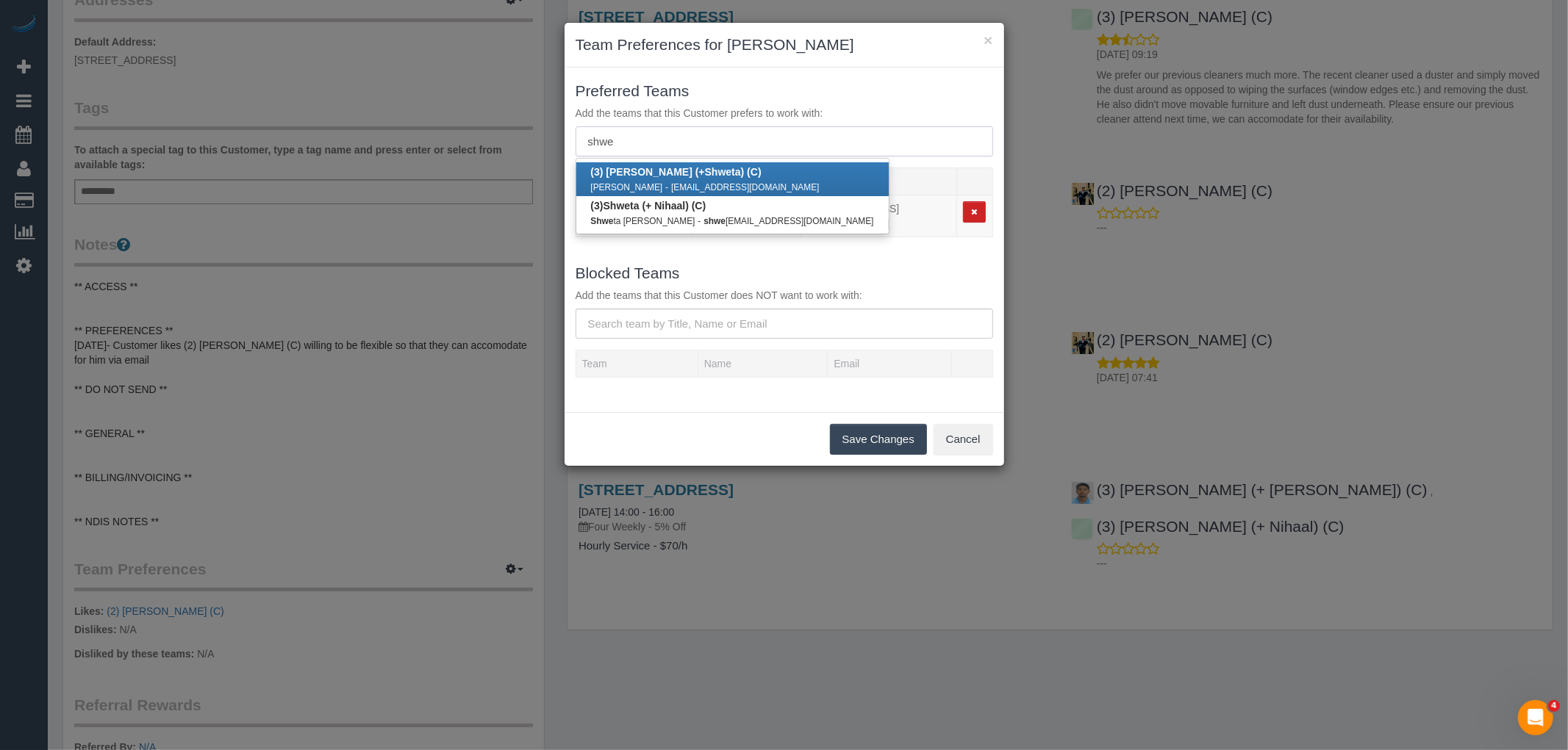
type input "shwe"
click at [705, 176] on strong "Shwe" at bounding box center [718, 171] width 27 height 12
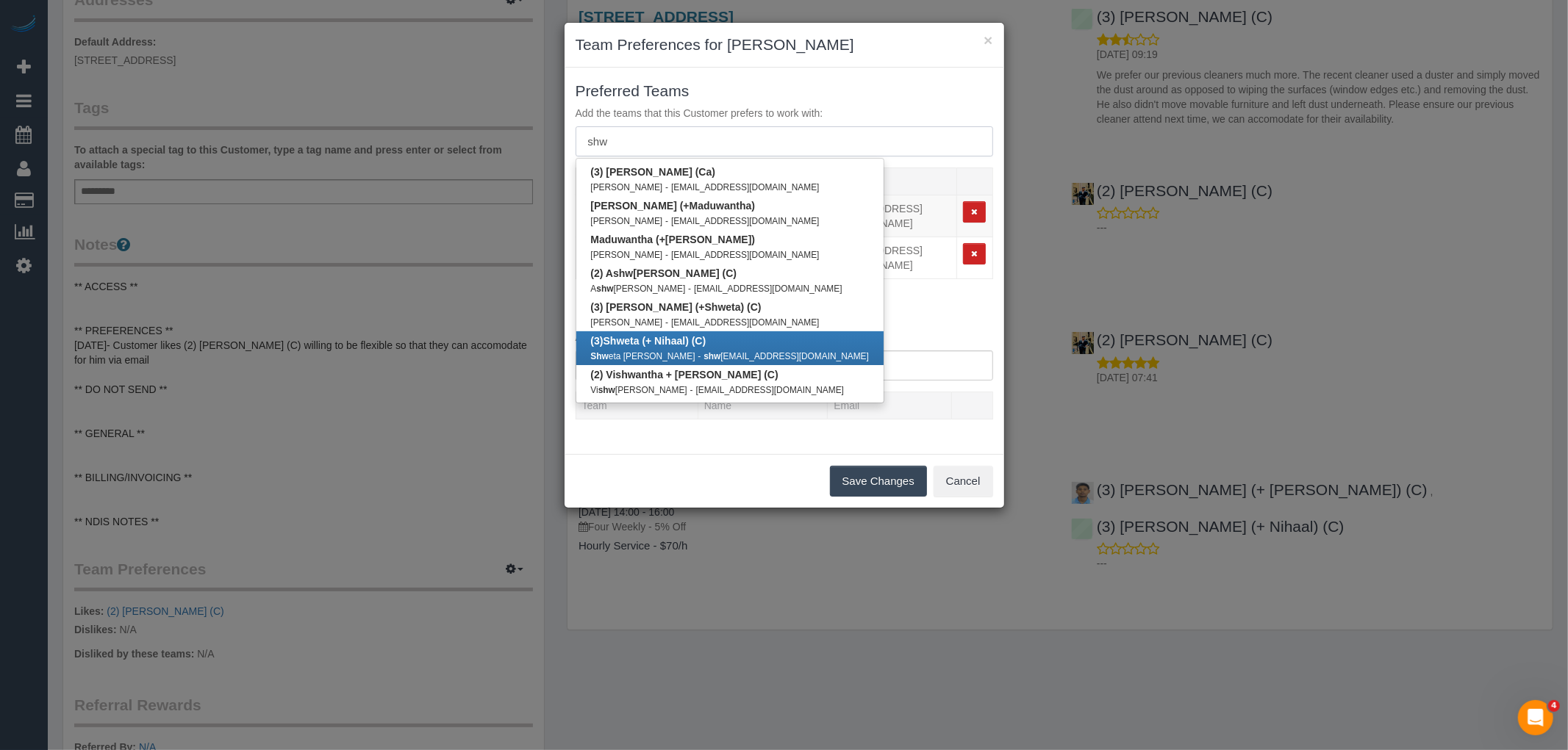
type input "shw"
click at [703, 339] on b "(3) Shw eta (+ Nihaal) (C)" at bounding box center [648, 341] width 115 height 12
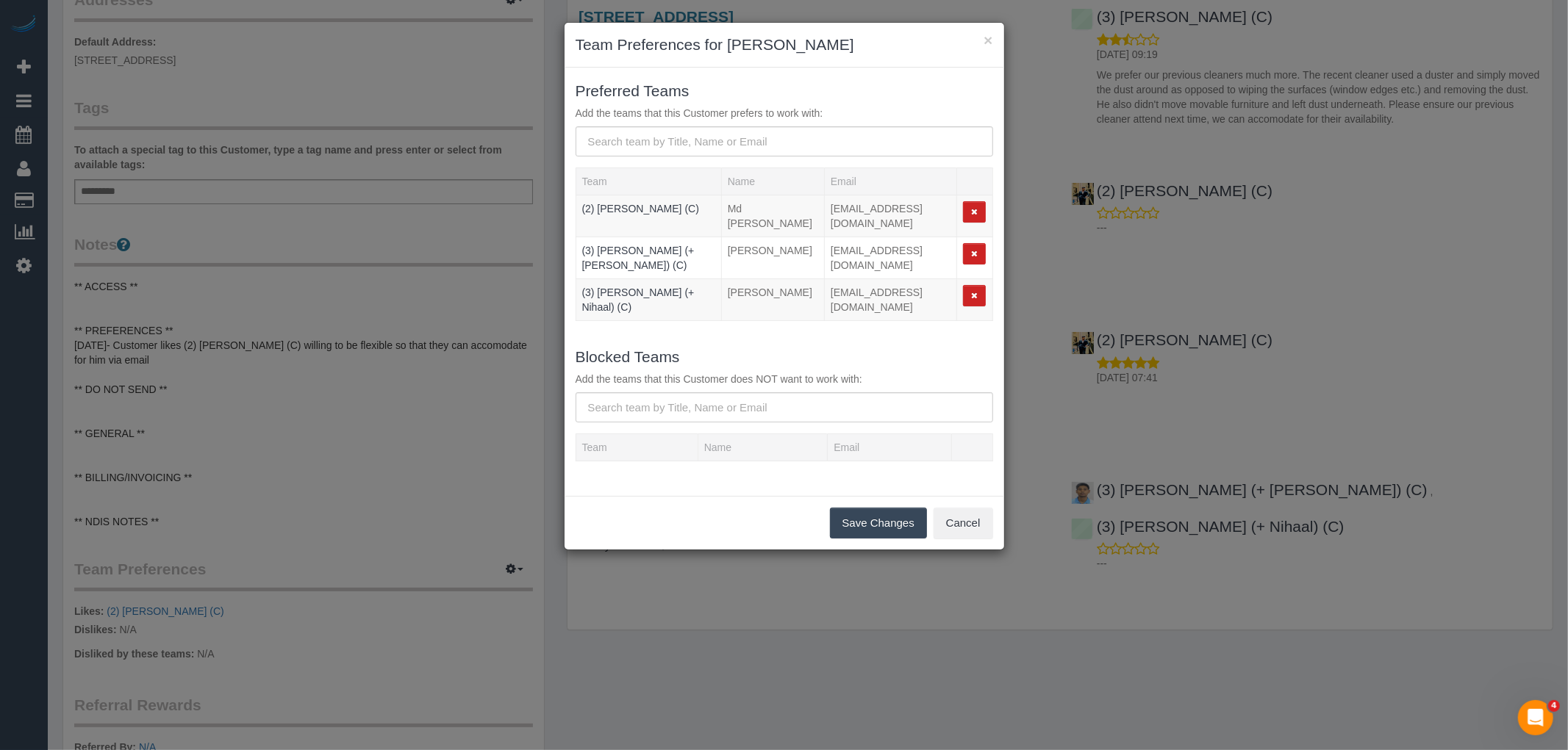
click at [881, 517] on button "Save Changes" at bounding box center [878, 522] width 97 height 31
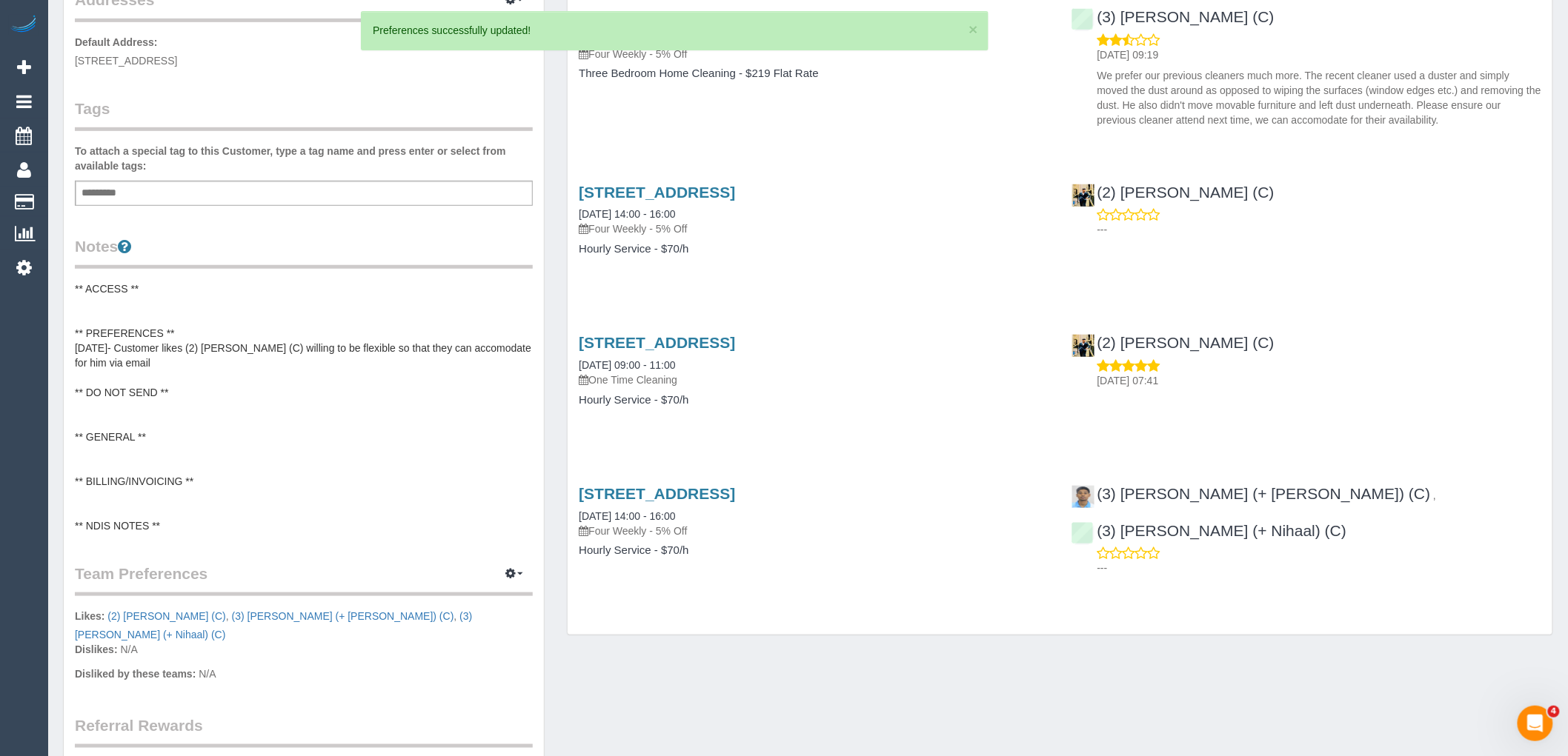
click at [207, 324] on pre "** ACCESS ** ** PREFERENCES ** [DATE]- Customer likes (2) [PERSON_NAME] (C) wil…" at bounding box center [304, 407] width 458 height 252
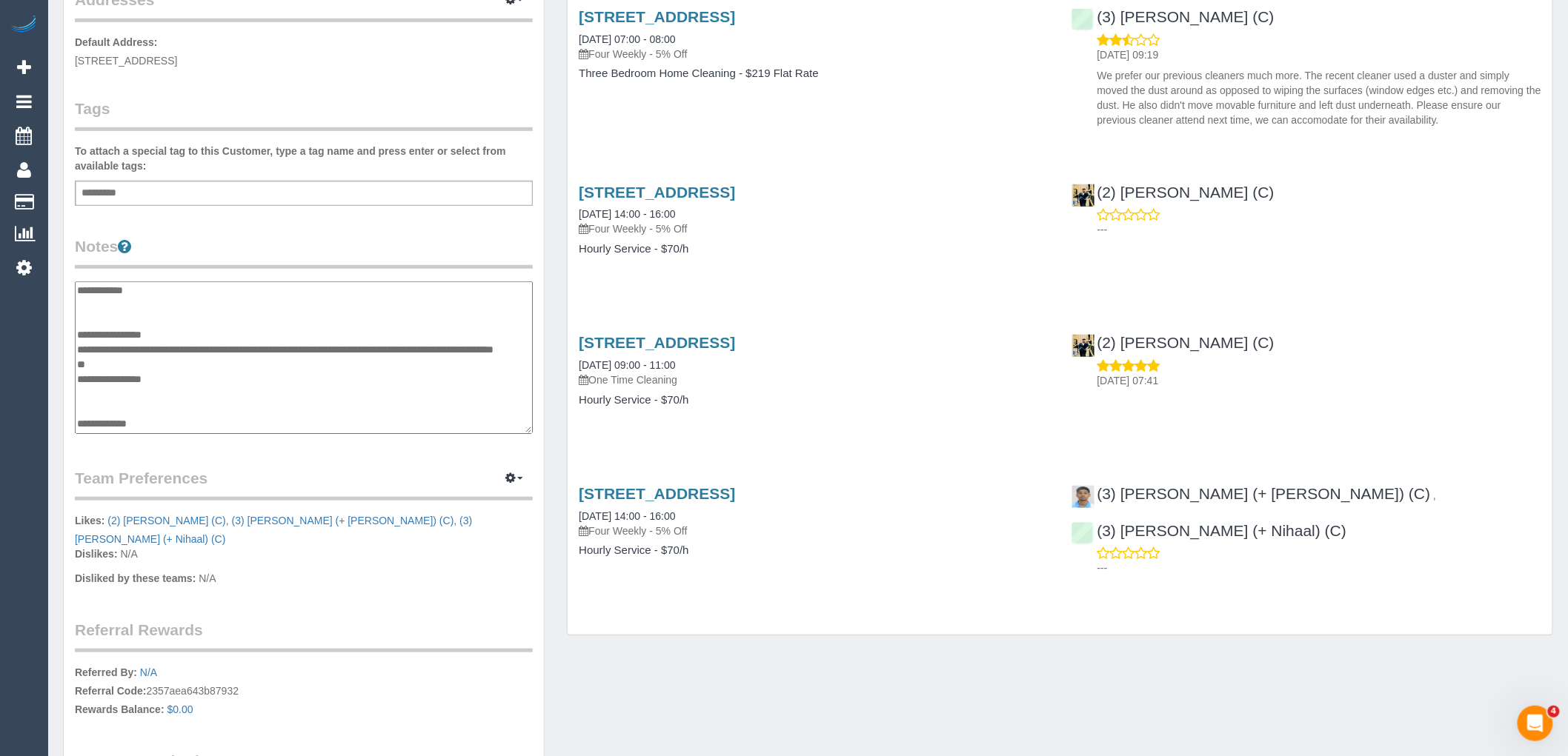
scroll to position [0, 0]
drag, startPoint x: 187, startPoint y: 363, endPoint x: 76, endPoint y: 343, distance: 112.8
click at [76, 343] on textarea "**********" at bounding box center [304, 357] width 458 height 152
click at [271, 327] on textarea "**********" at bounding box center [304, 357] width 458 height 152
click at [87, 345] on textarea "**********" at bounding box center [304, 357] width 458 height 152
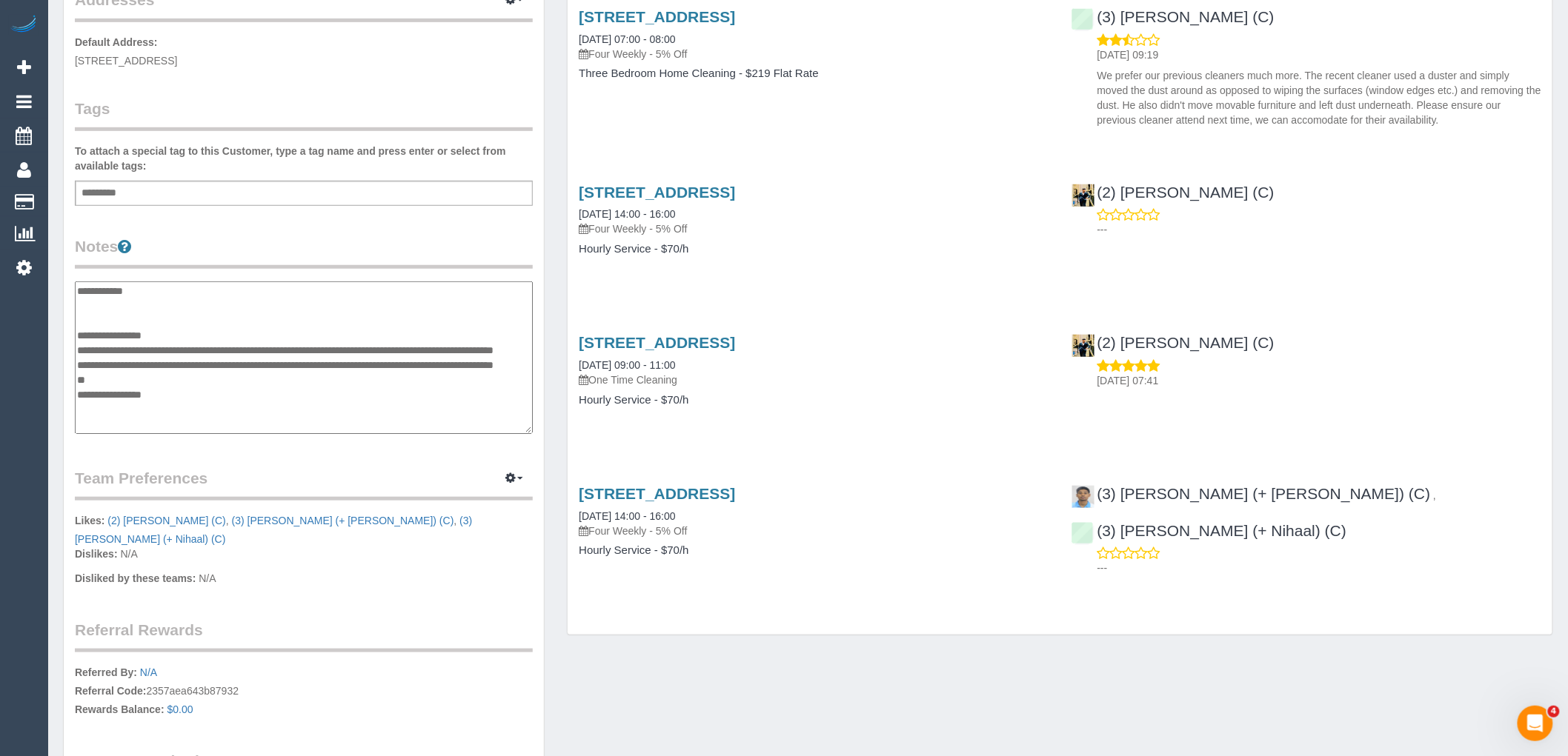
drag, startPoint x: 101, startPoint y: 348, endPoint x: 119, endPoint y: 343, distance: 18.7
click at [100, 348] on textarea "**********" at bounding box center [304, 357] width 458 height 152
type textarea "**********"
click at [1305, 502] on div "(3) [PERSON_NAME] (+ [PERSON_NAME]) (C) , (3) Shweta (+ Nihaal) (C) ---" at bounding box center [1306, 527] width 492 height 110
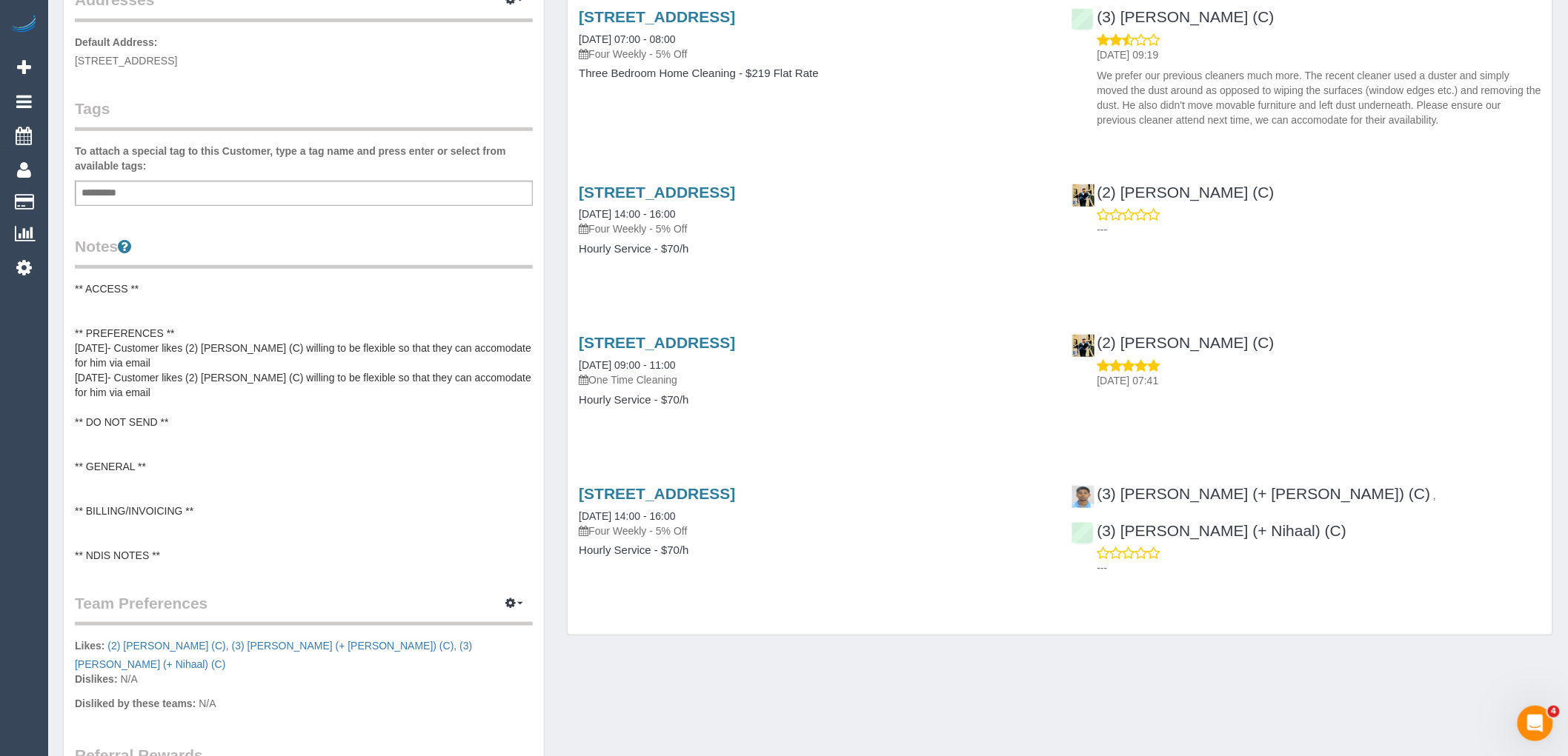
copy link "(3) [PERSON_NAME] (+ Nihaal) (C)"
click at [305, 342] on pre "** ACCESS ** ** PREFERENCES ** [DATE]- Customer likes (2) [PERSON_NAME] (C) wil…" at bounding box center [304, 421] width 458 height 281
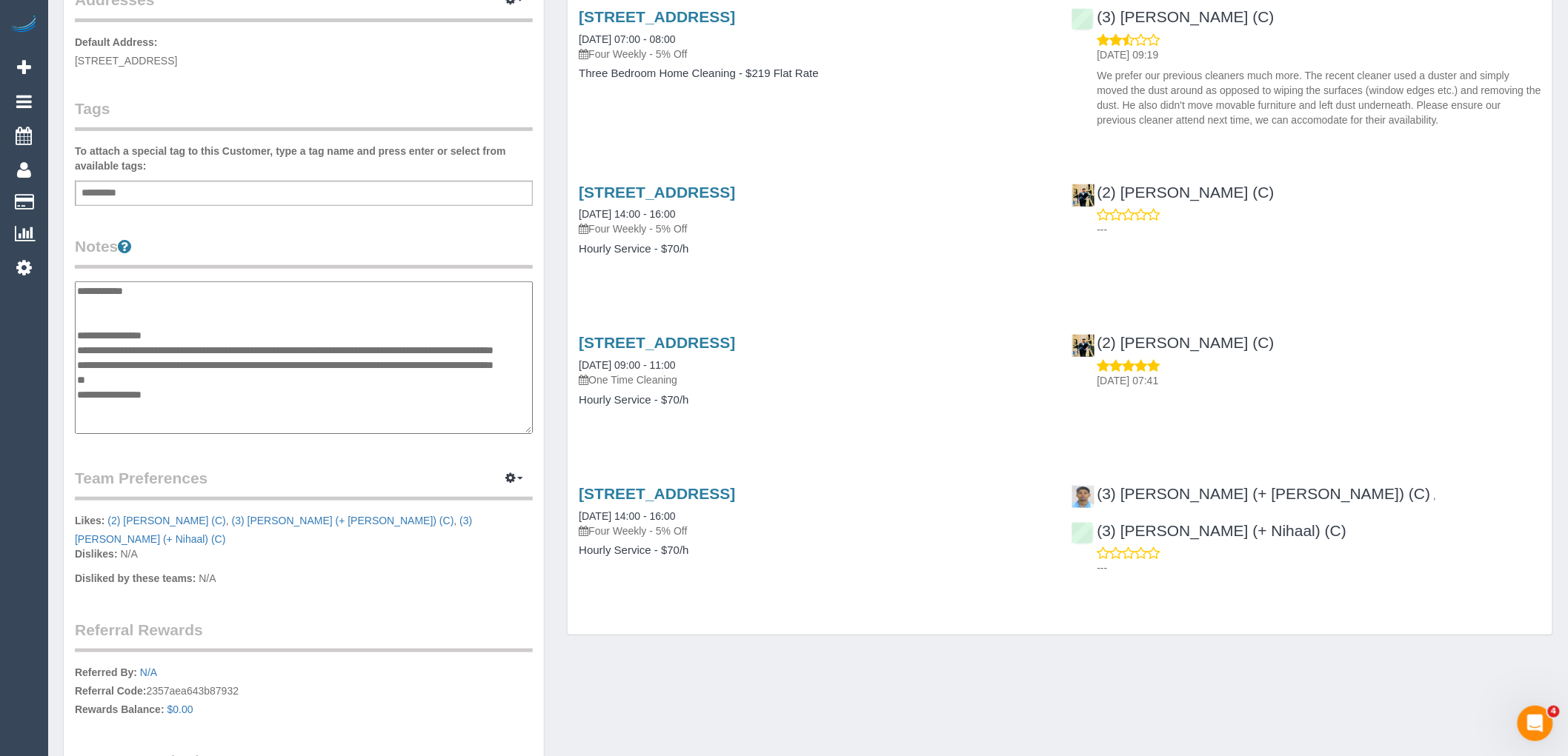
drag, startPoint x: 278, startPoint y: 345, endPoint x: 195, endPoint y: 346, distance: 83.0
click at [195, 346] on textarea "**********" at bounding box center [304, 357] width 458 height 152
click at [285, 358] on textarea "**********" at bounding box center [304, 357] width 458 height 152
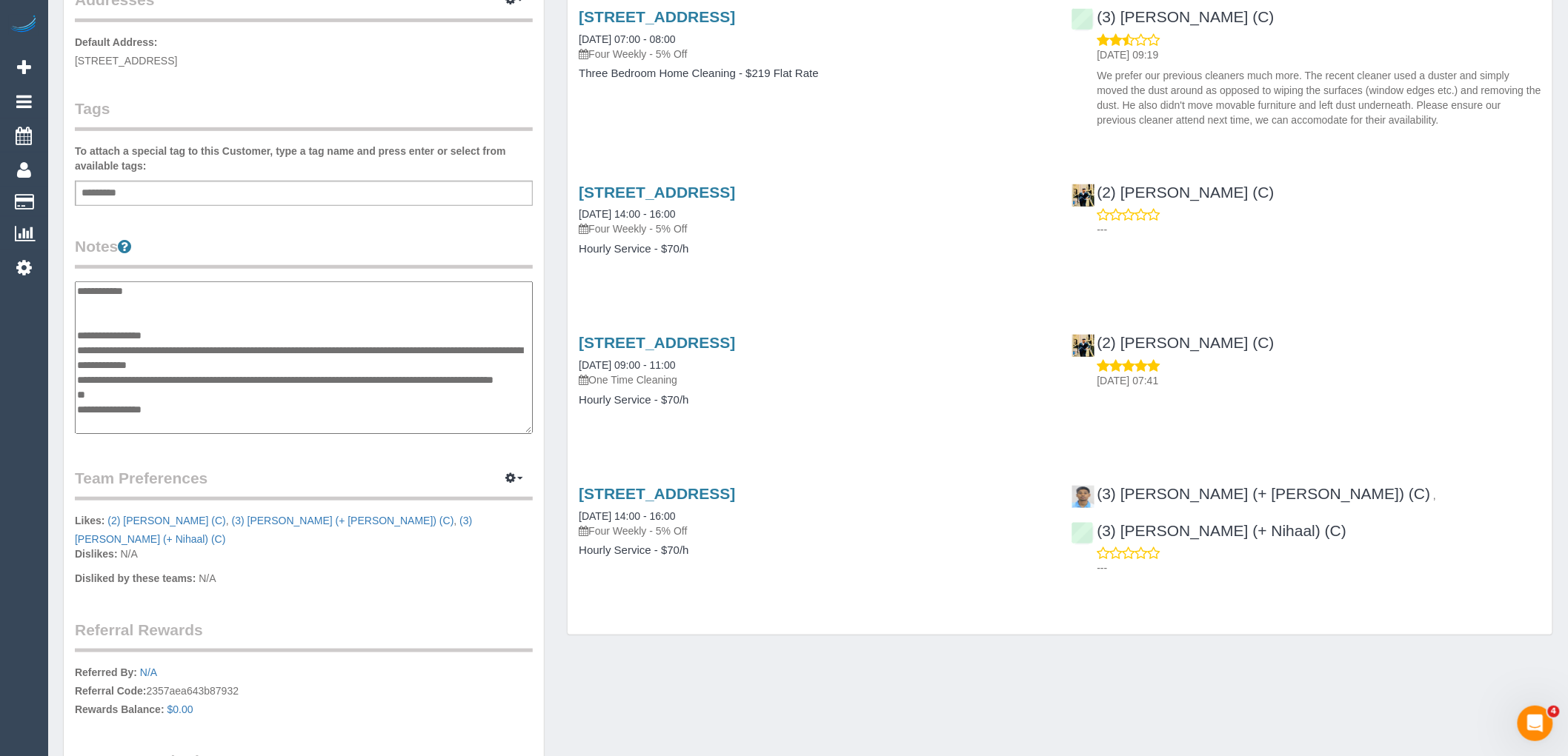
drag, startPoint x: 168, startPoint y: 363, endPoint x: 320, endPoint y: 352, distance: 152.4
click at [320, 352] on textarea "**********" at bounding box center [304, 357] width 458 height 152
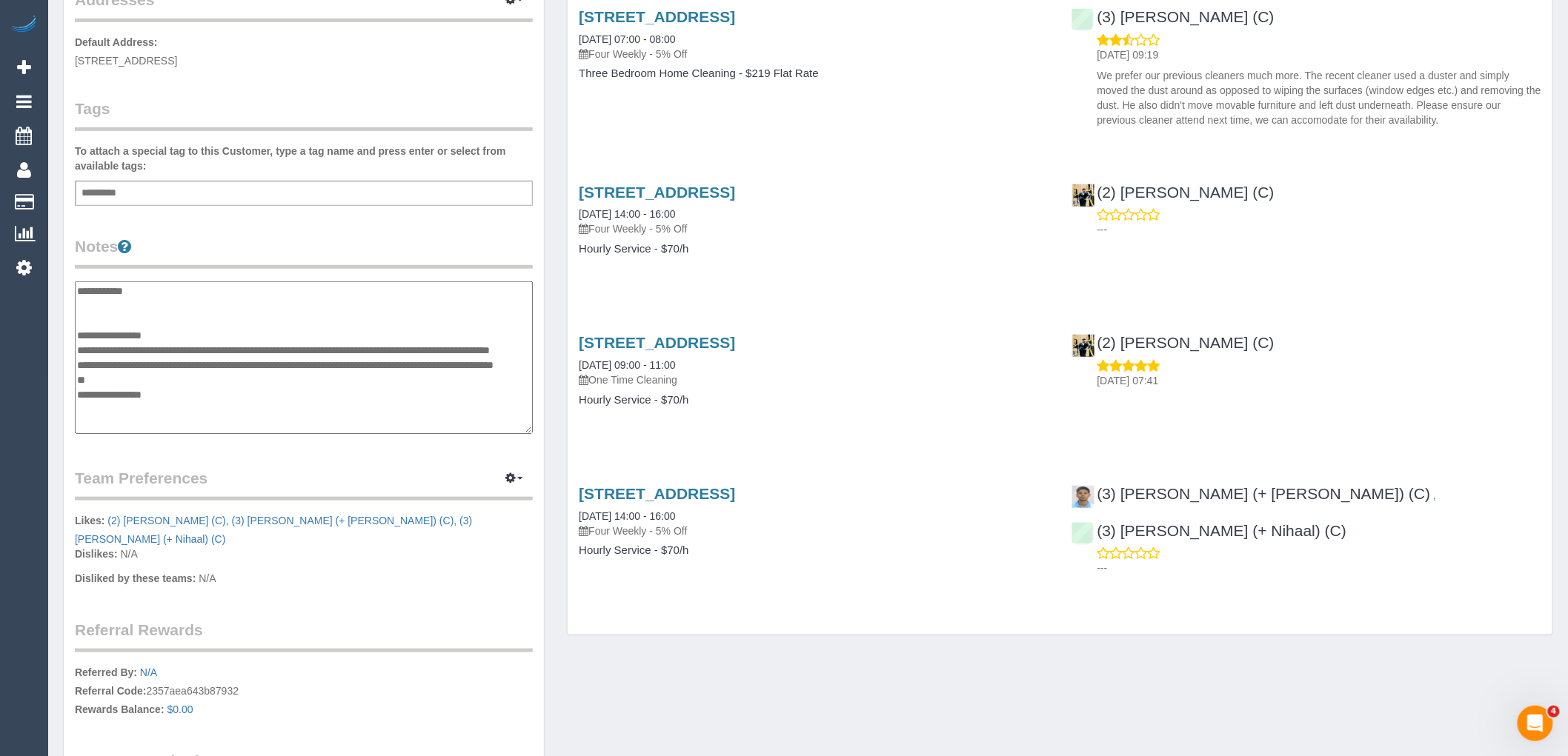
type textarea "**********"
click at [379, 212] on div "Customer Info Edit Contact Info Send Message Email Preferences Special Sales Ta…" at bounding box center [304, 294] width 480 height 1125
